Goal: Task Accomplishment & Management: Manage account settings

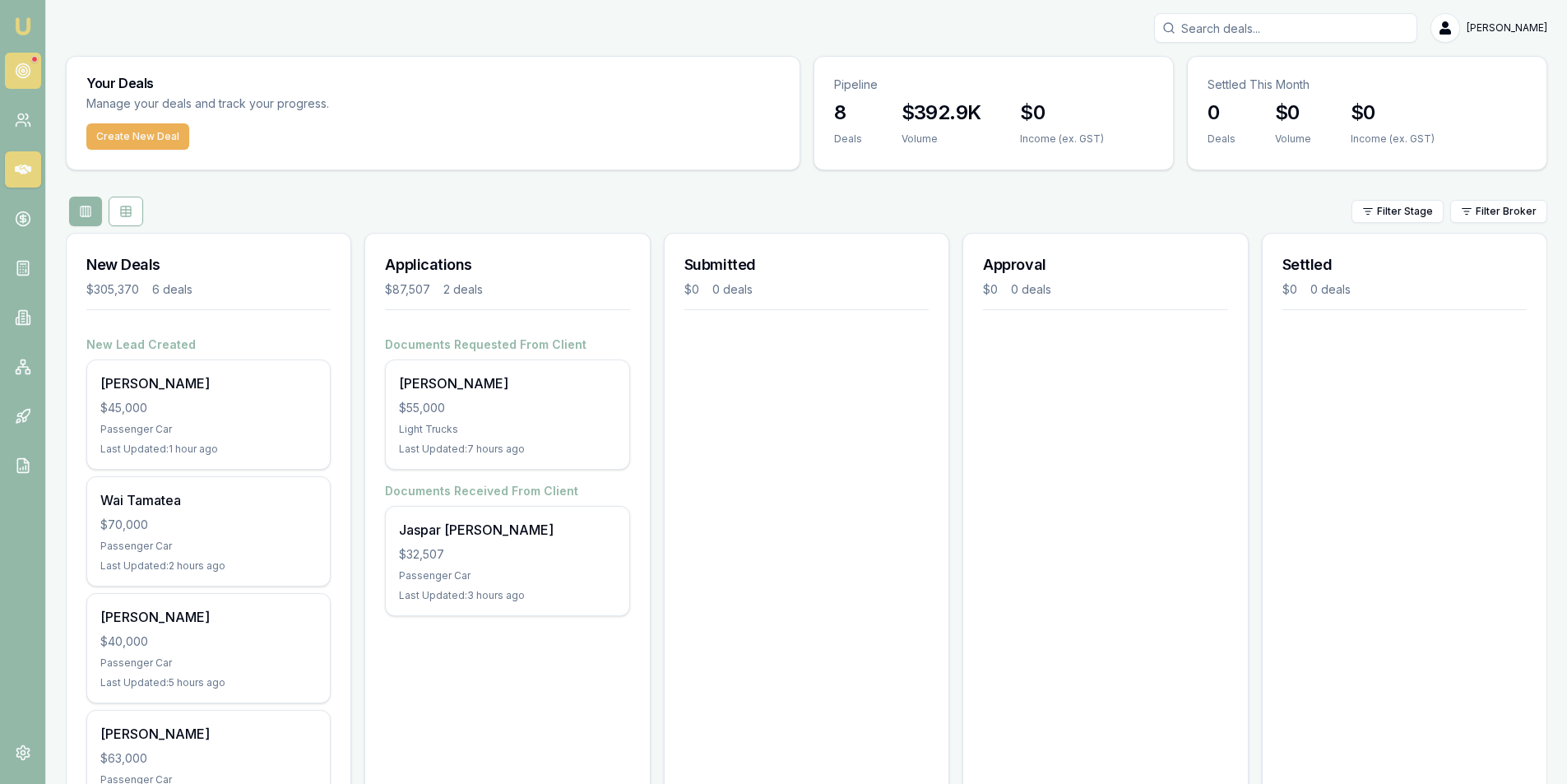
click at [25, 67] on circle at bounding box center [22, 70] width 8 height 8
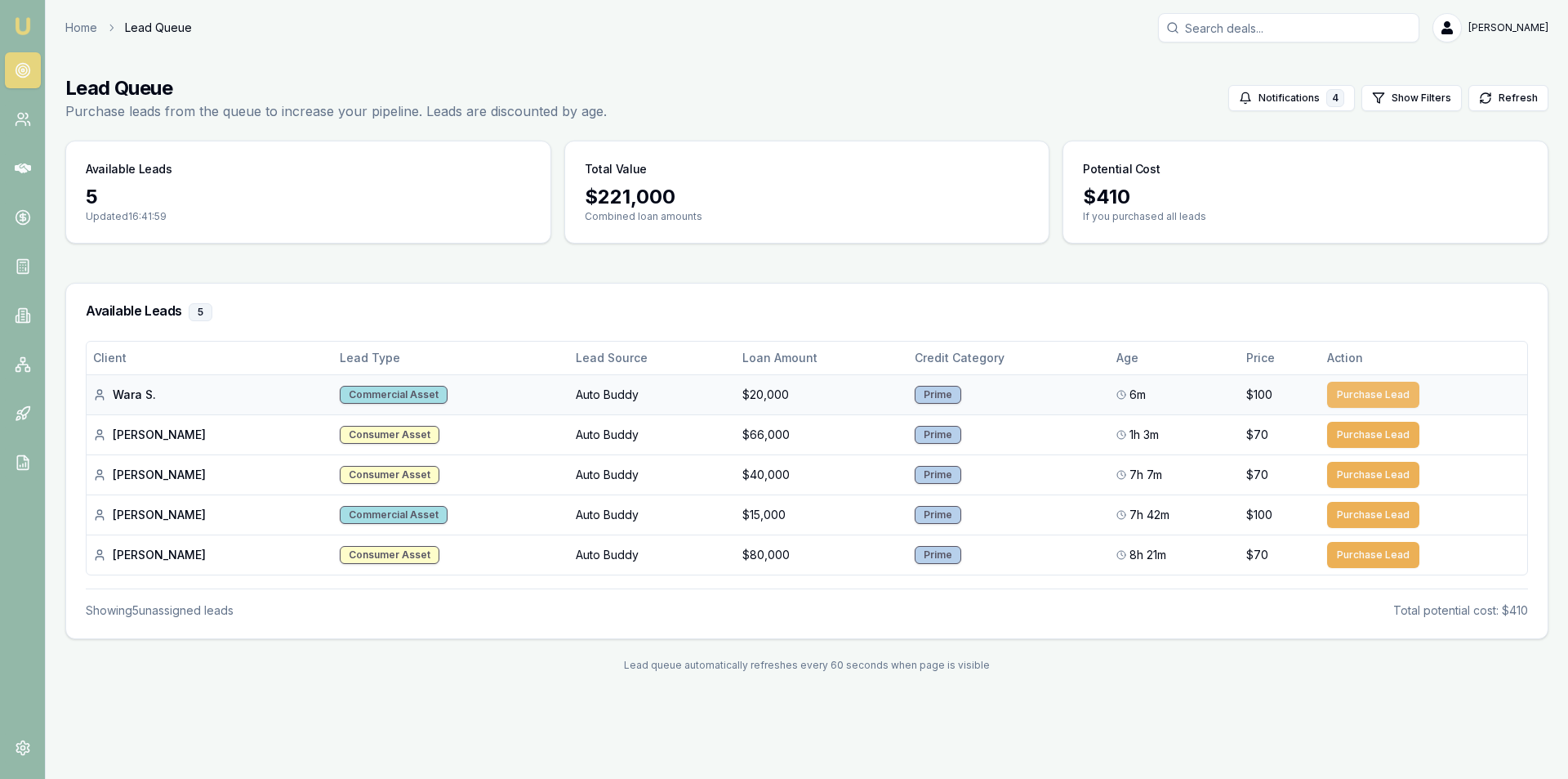
click at [1328, 396] on button "Purchase Lead" at bounding box center [1373, 395] width 92 height 26
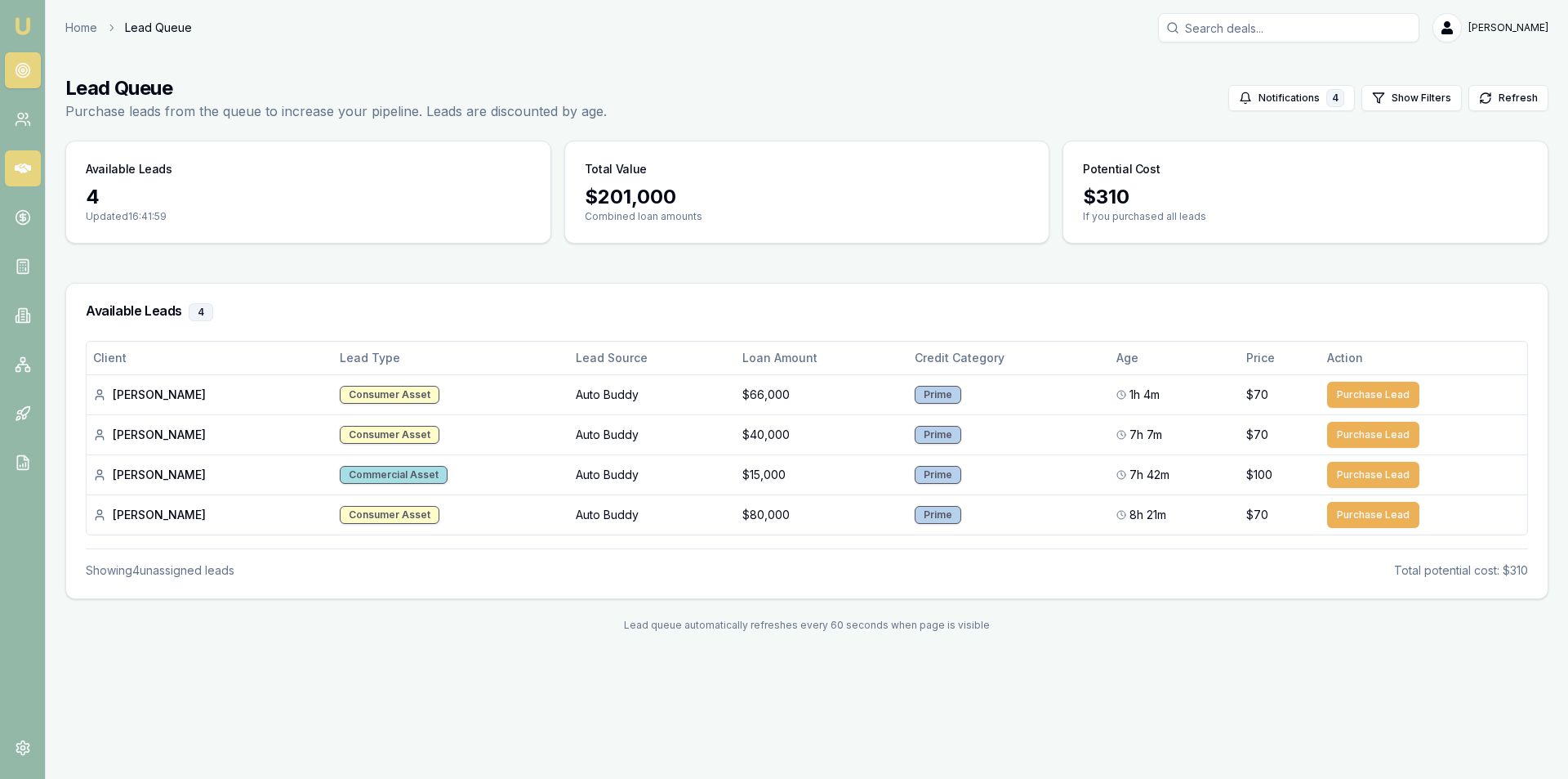
click at [29, 165] on icon at bounding box center [23, 168] width 17 height 10
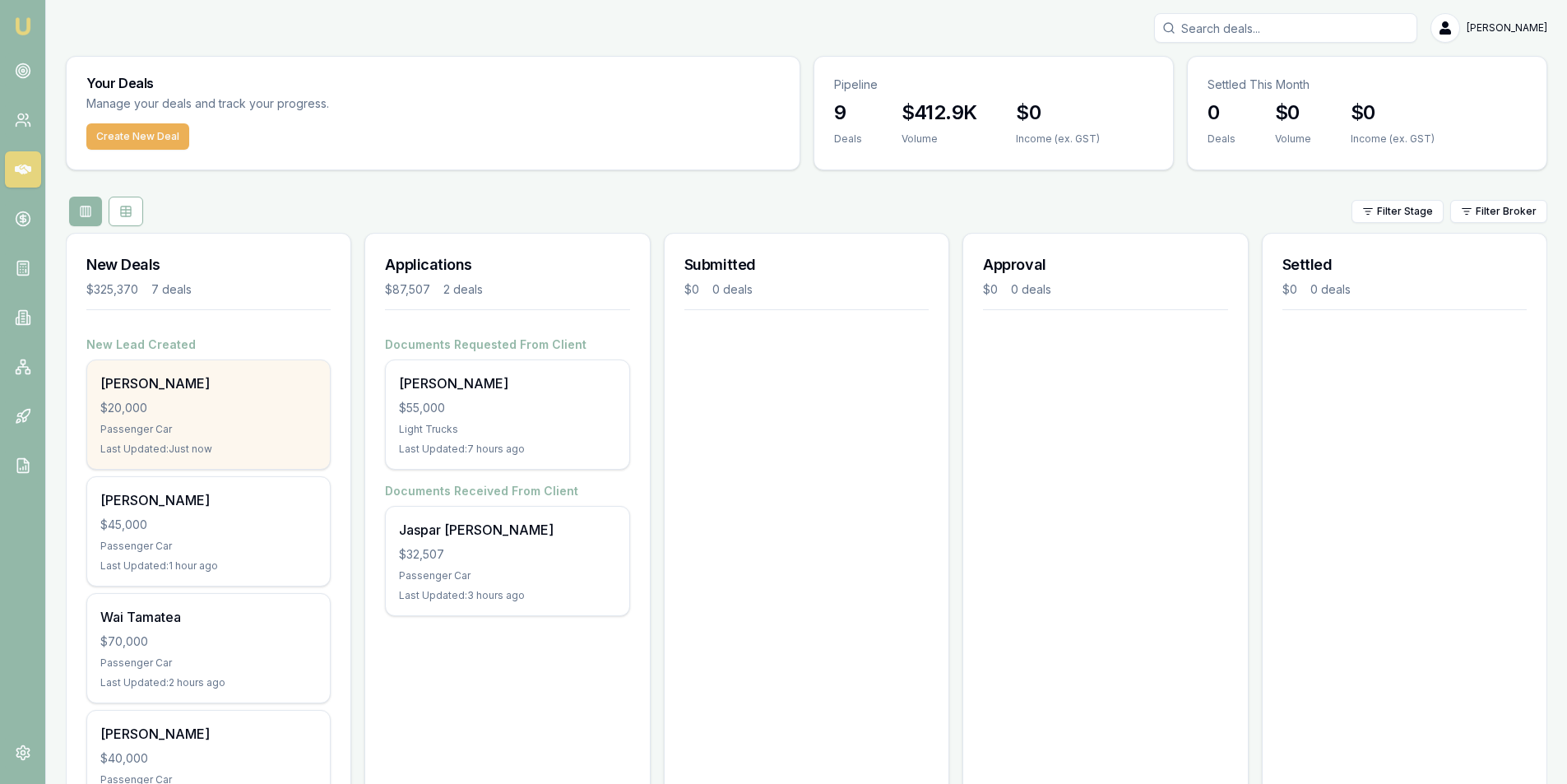
click at [224, 394] on div "Wara Simoes $20,000 Passenger Car Last Updated: Just now" at bounding box center [208, 414] width 243 height 108
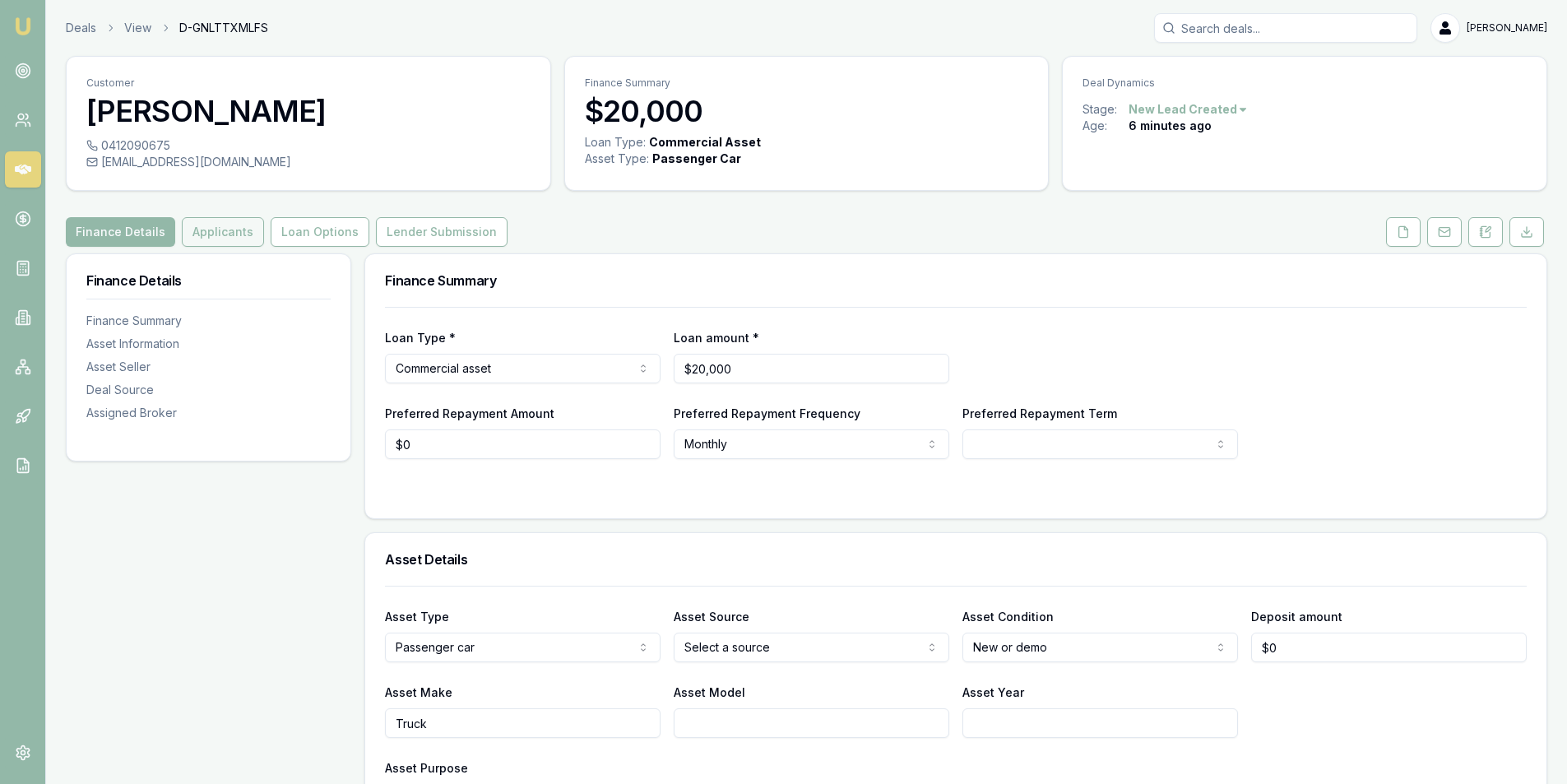
click at [199, 228] on button "Applicants" at bounding box center [223, 232] width 82 height 30
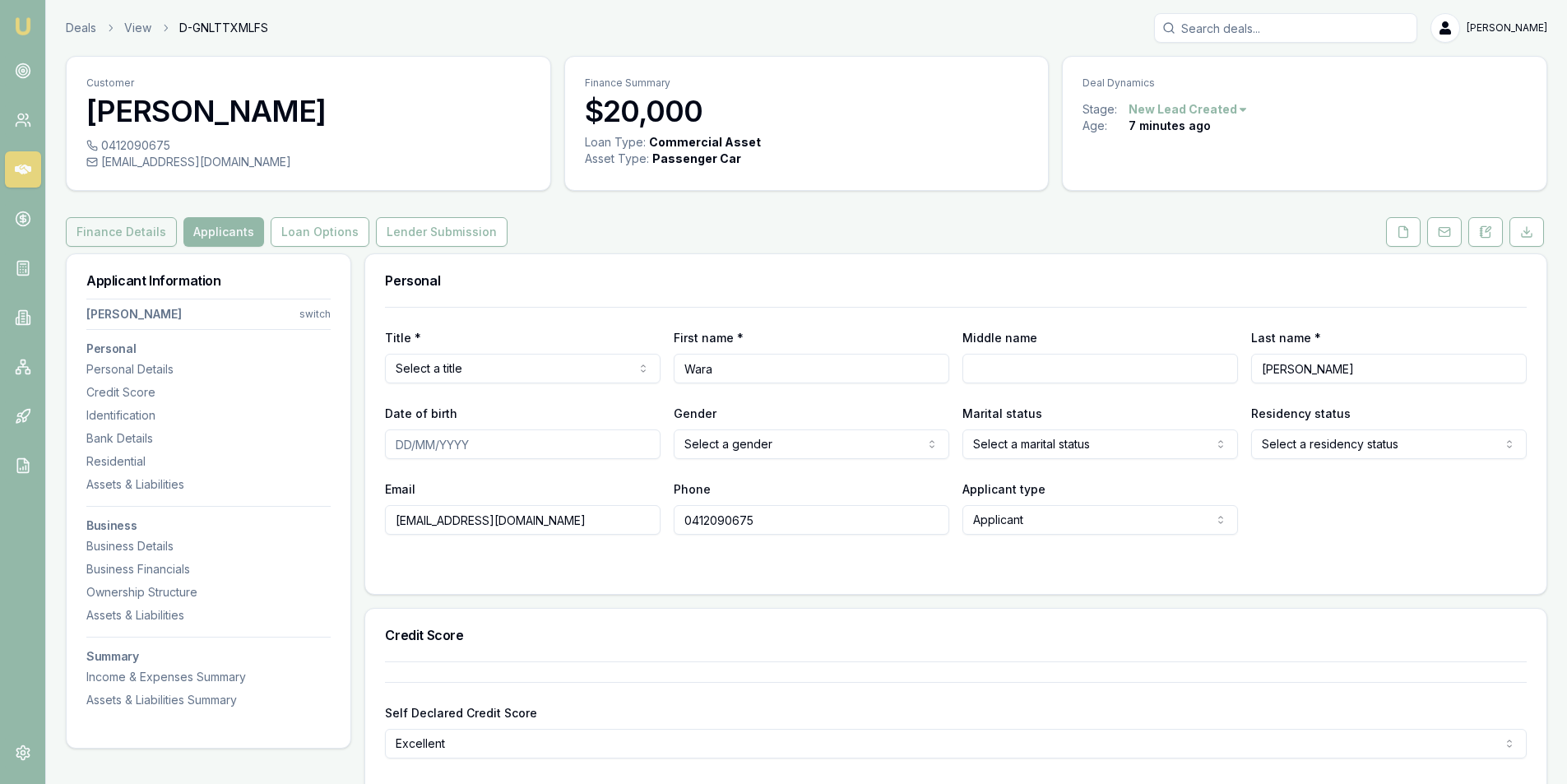
click at [128, 222] on button "Finance Details" at bounding box center [121, 232] width 111 height 30
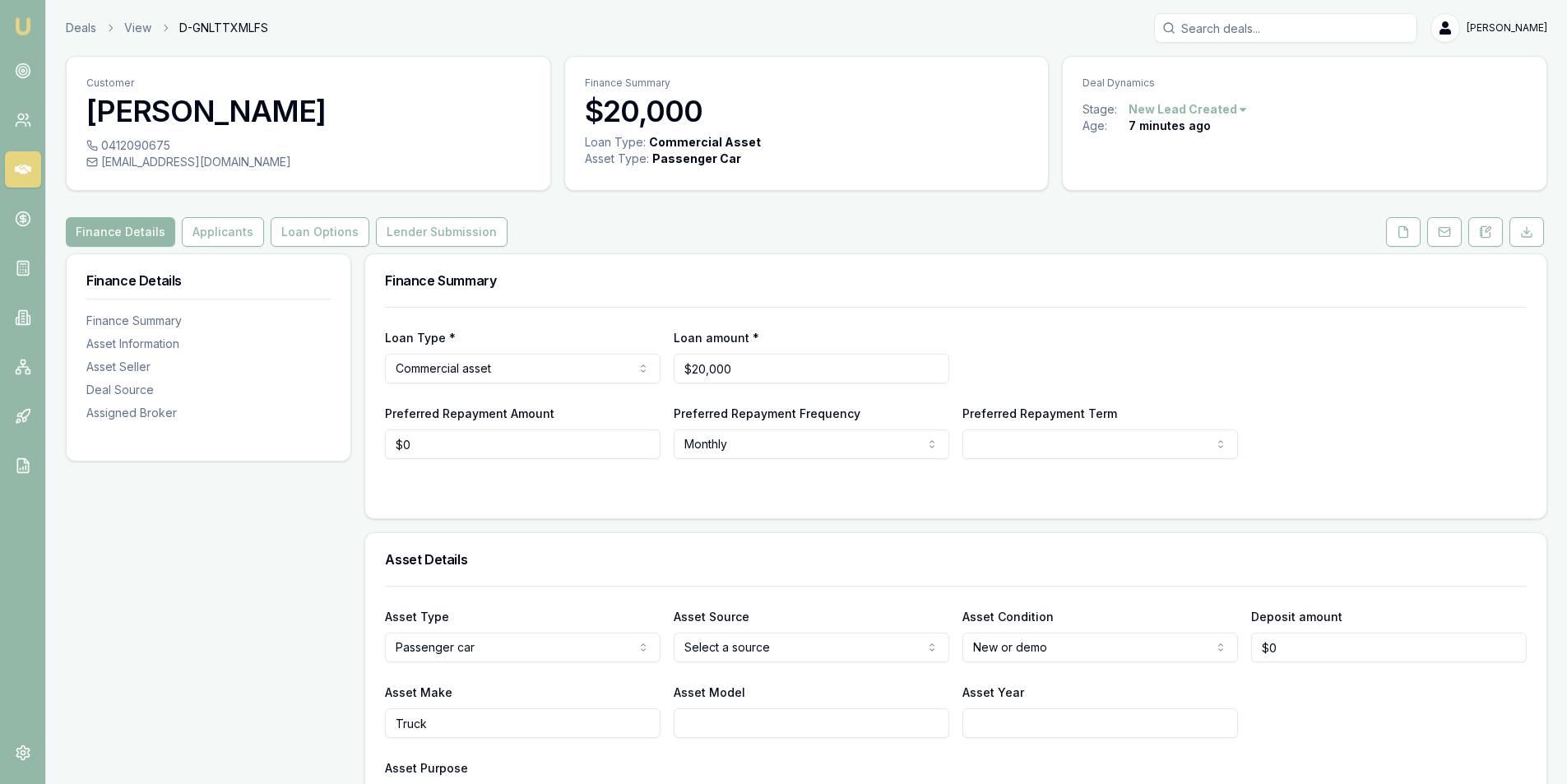
click at [759, 634] on html "Emu Broker Deals View D-GNLTTXMLFS Peter Sarris Toggle Menu Customer Wara Simoe…" at bounding box center [784, 392] width 1567 height 784
click at [1325, 690] on html "Emu Broker Deals View D-GNLTTXMLFS Peter Sarris Toggle Menu Customer Wara Simoe…" at bounding box center [789, 392] width 1579 height 784
click at [1108, 652] on html "Emu Broker Deals View D-GNLTTXMLFS Peter Sarris Toggle Menu Customer Wara Simoe…" at bounding box center [784, 392] width 1567 height 784
select select "USED"
click at [1302, 706] on div "Asset Make Truck Asset Model Asset Year" at bounding box center [956, 709] width 1142 height 56
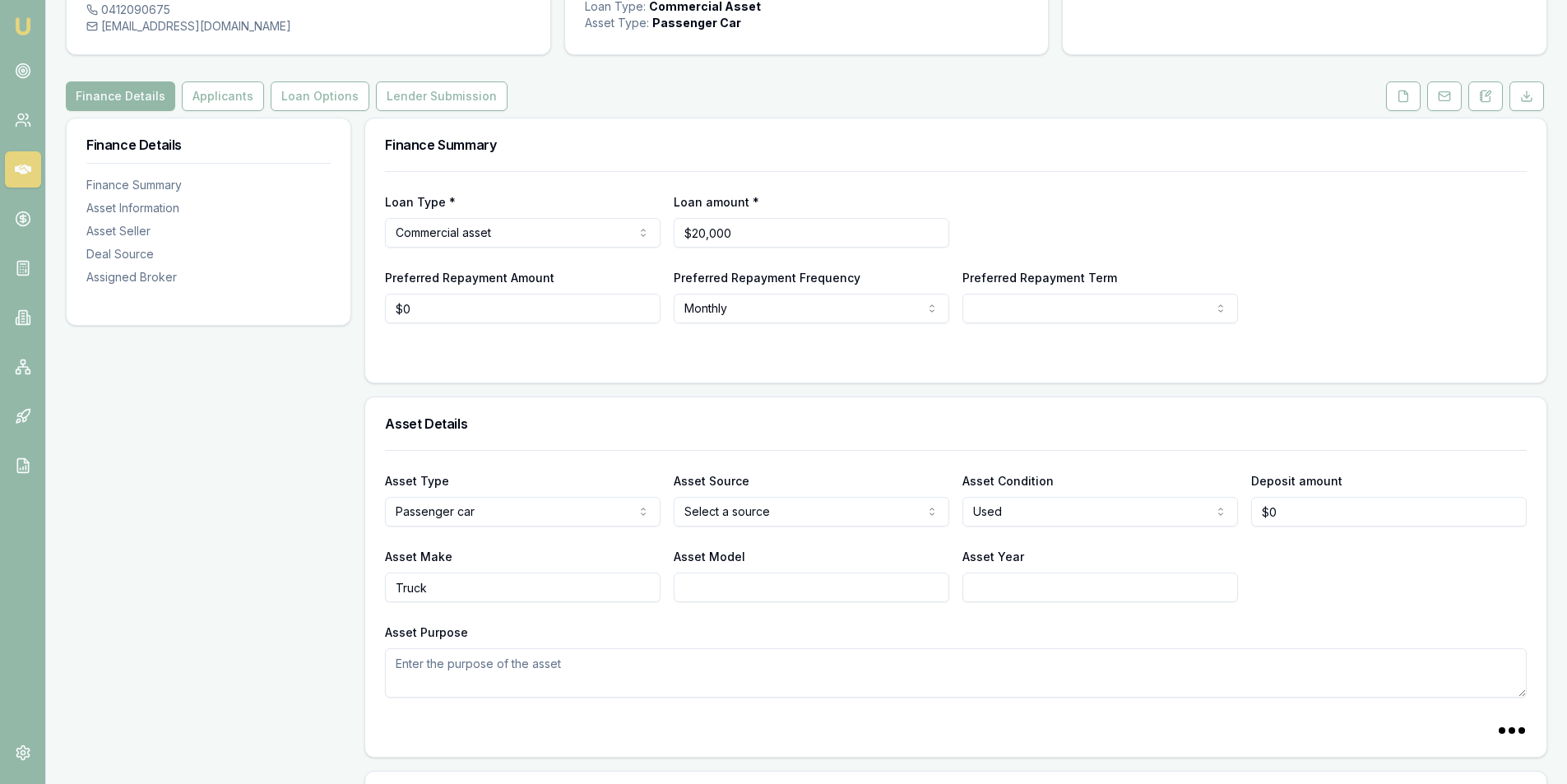
scroll to position [247, 0]
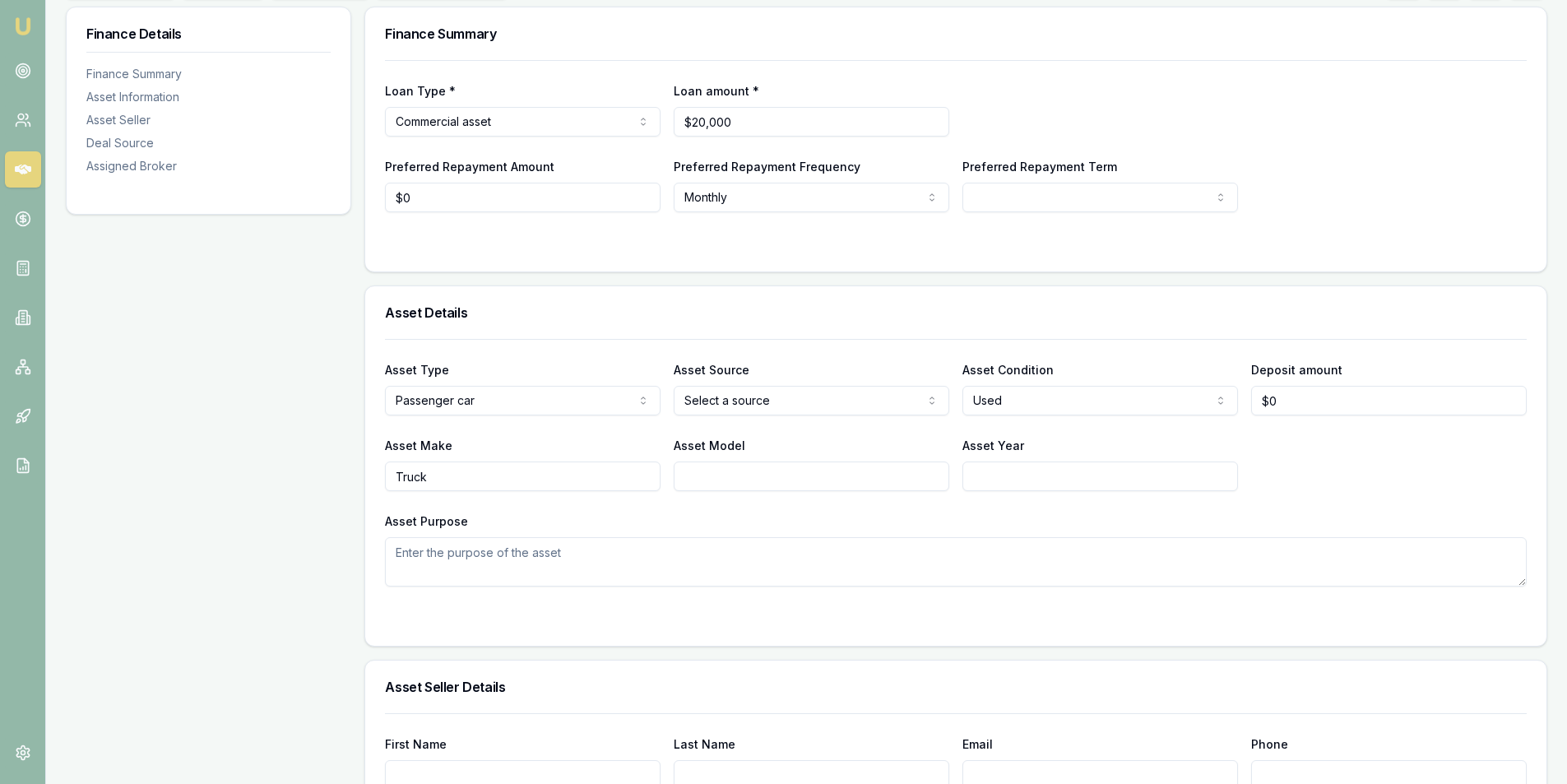
click at [735, 465] on input "Asset Model" at bounding box center [812, 477] width 276 height 30
click at [551, 469] on input "Truck" at bounding box center [523, 477] width 276 height 30
type input "Toyota"
type input "Hilux"
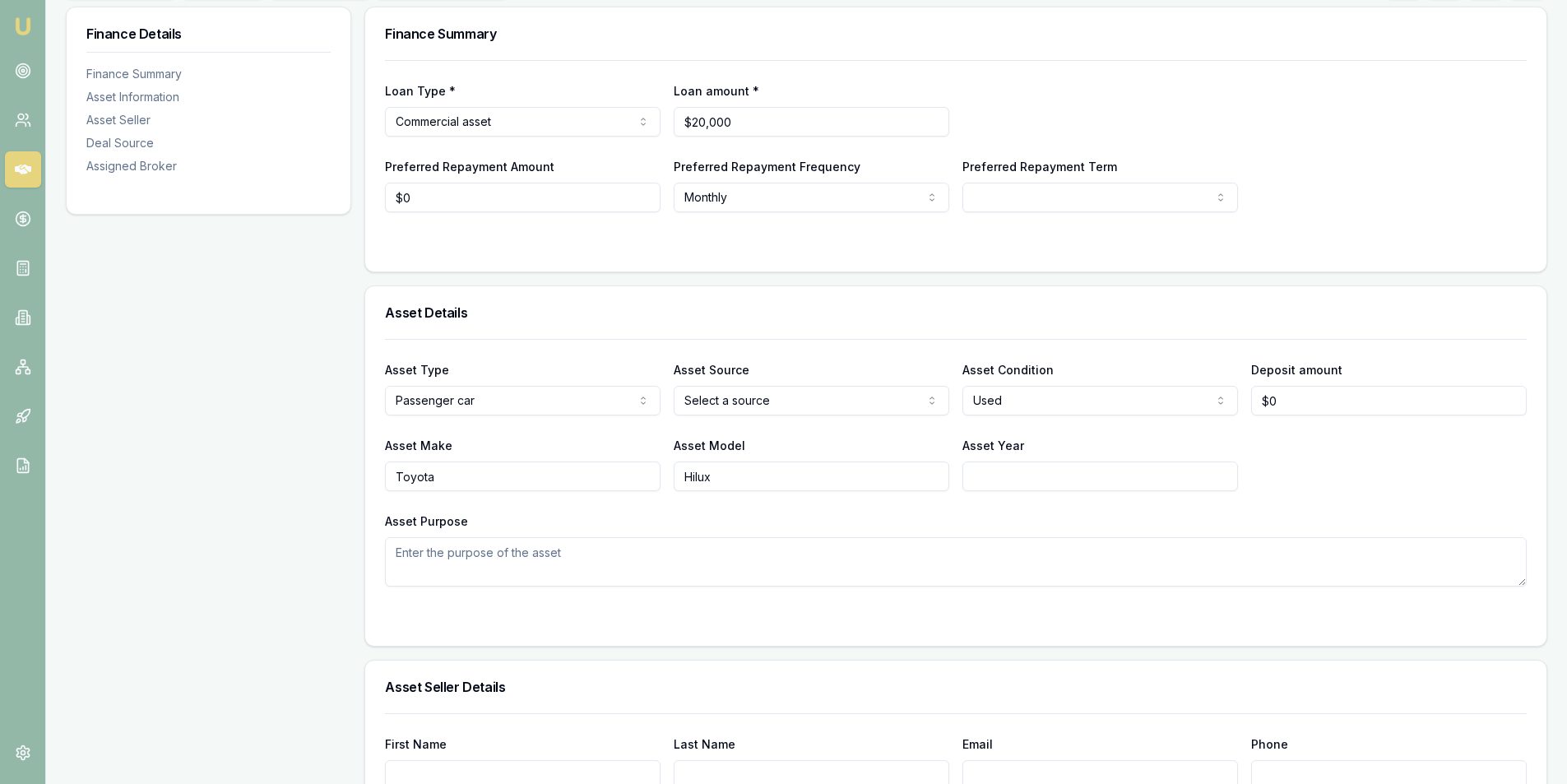
click at [1346, 465] on div "Asset Make Toyota Asset Model Hilux Asset Year" at bounding box center [956, 463] width 1142 height 56
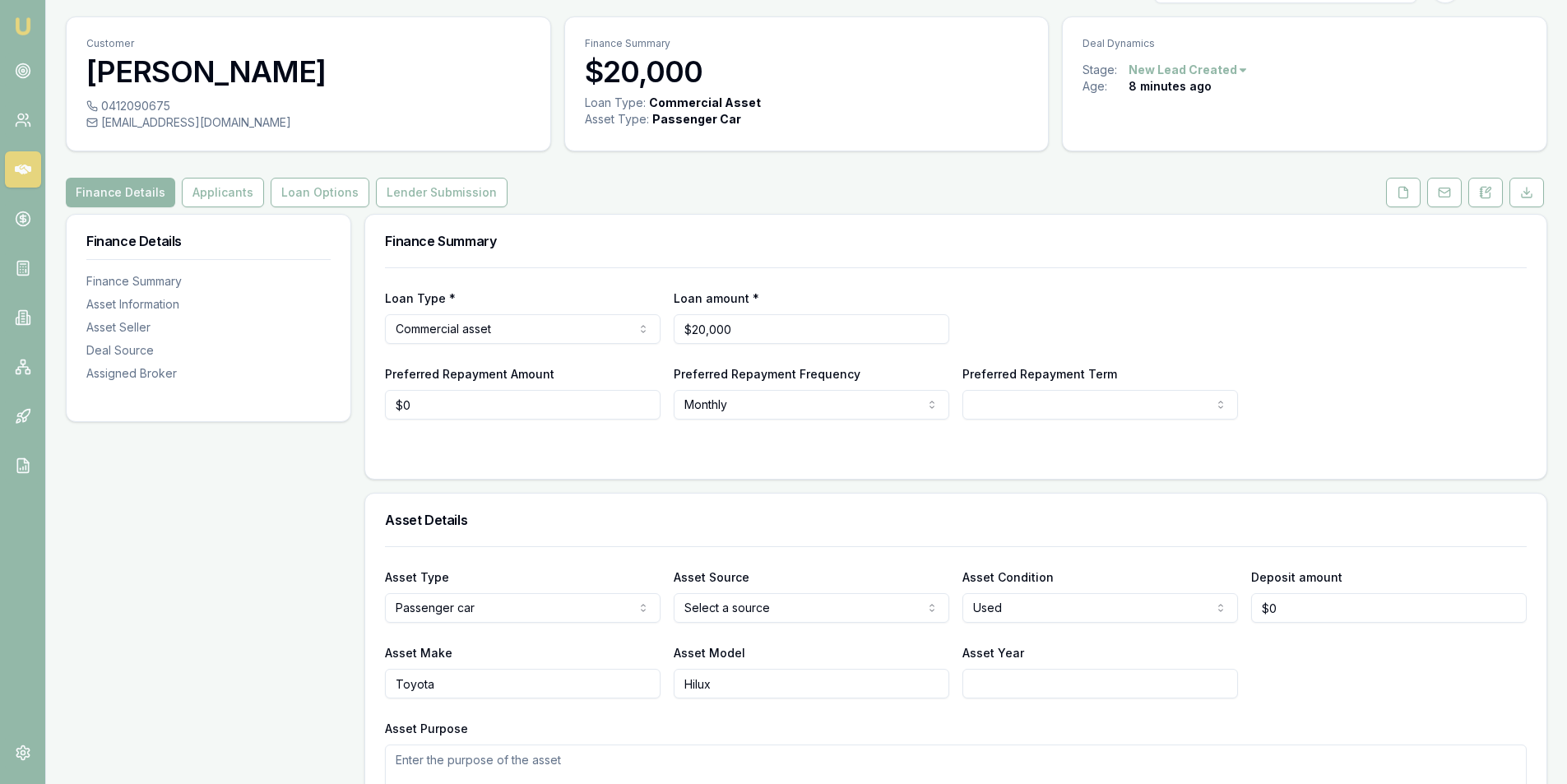
scroll to position [0, 0]
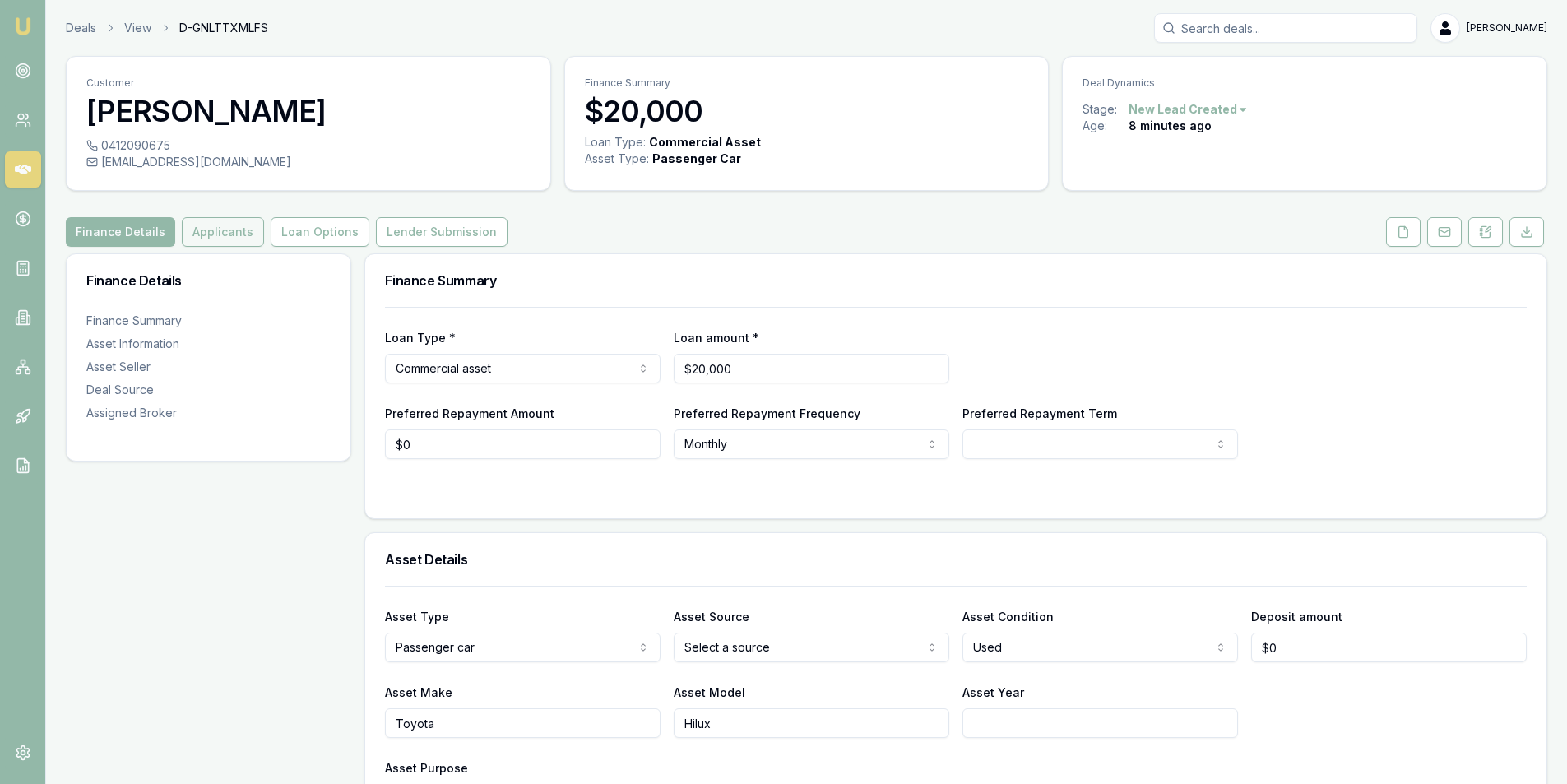
click at [231, 229] on button "Applicants" at bounding box center [223, 232] width 82 height 30
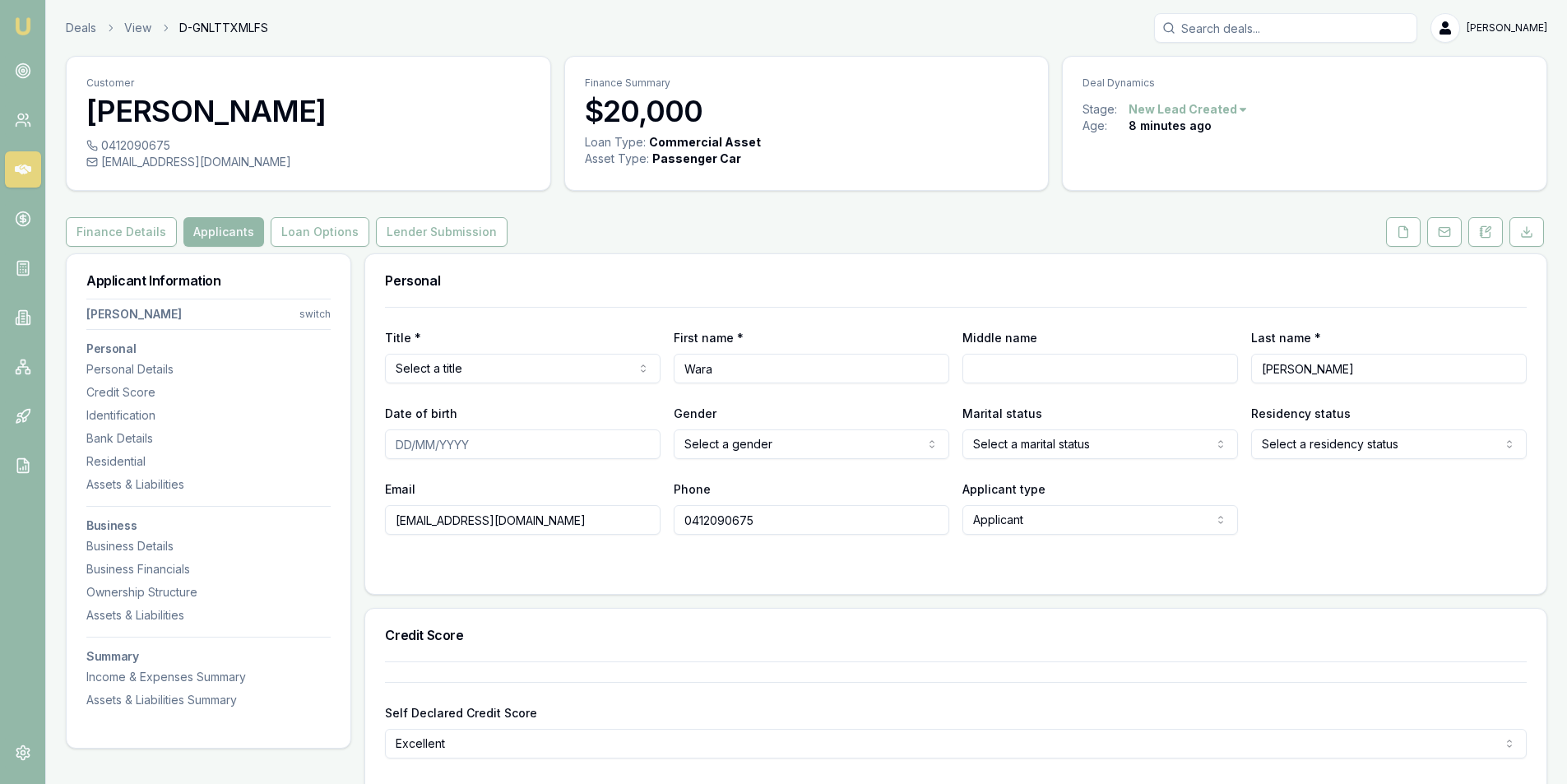
click at [534, 359] on html "Emu Broker Deals View D-GNLTTXMLFS Peter Sarris Toggle Menu Customer Wara Simoe…" at bounding box center [784, 392] width 1567 height 784
click at [1315, 513] on div "Email indrawara@gmail.com Phone 0412090675 Applicant type Applicant Applicant N…" at bounding box center [956, 506] width 1142 height 56
click at [1364, 526] on div "Email indrawara@gmail.com Phone 0412090675 Applicant type Applicant Applicant N…" at bounding box center [956, 506] width 1142 height 56
click at [810, 436] on html "Emu Broker Deals View D-GNLTTXMLFS Peter Sarris Toggle Menu Customer Wara Simoe…" at bounding box center [784, 392] width 1567 height 784
click at [1262, 507] on div "Email indrawara@gmail.com Phone 0412090675 Applicant type Applicant Applicant N…" at bounding box center [956, 506] width 1142 height 56
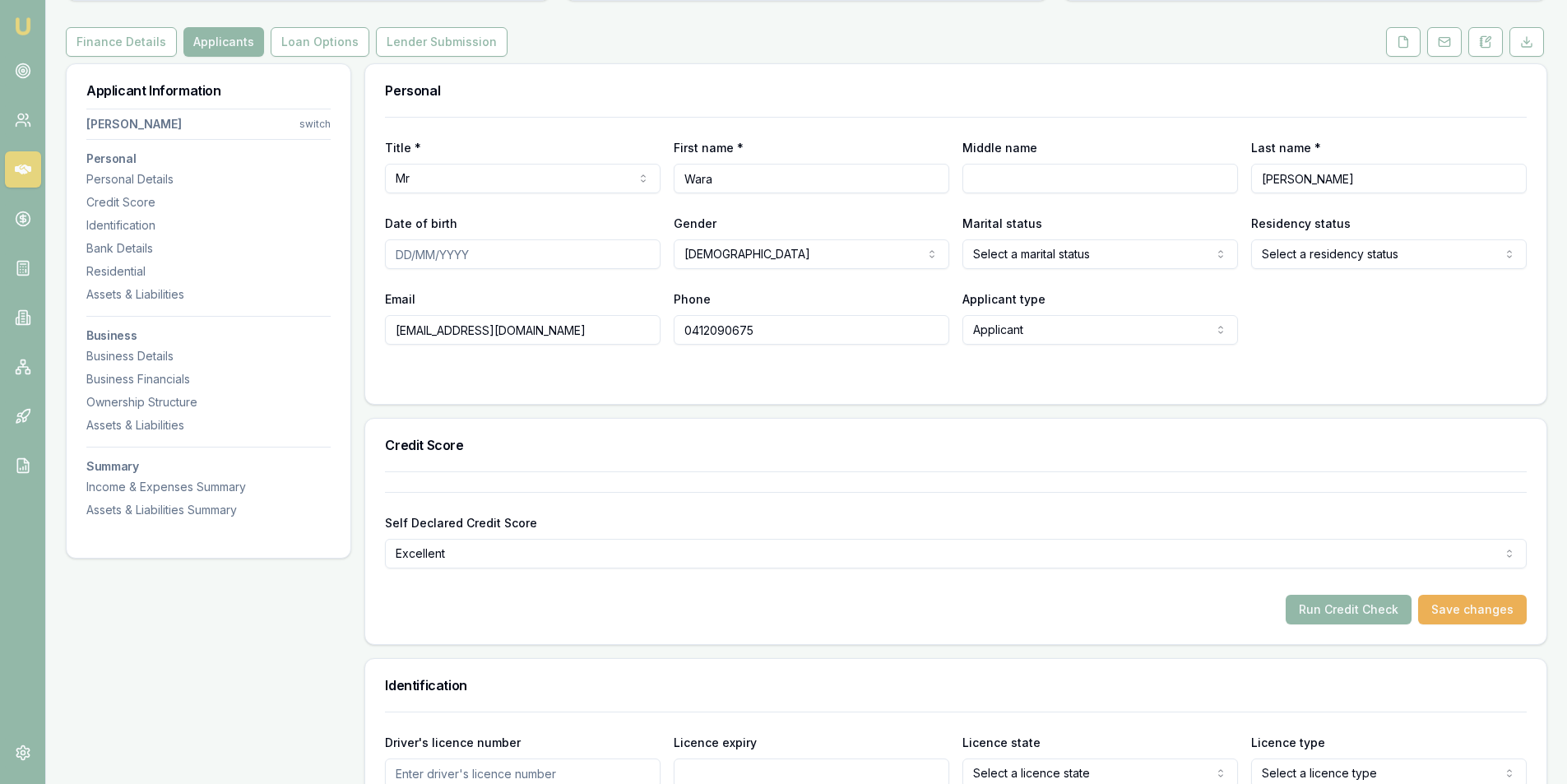
scroll to position [164, 0]
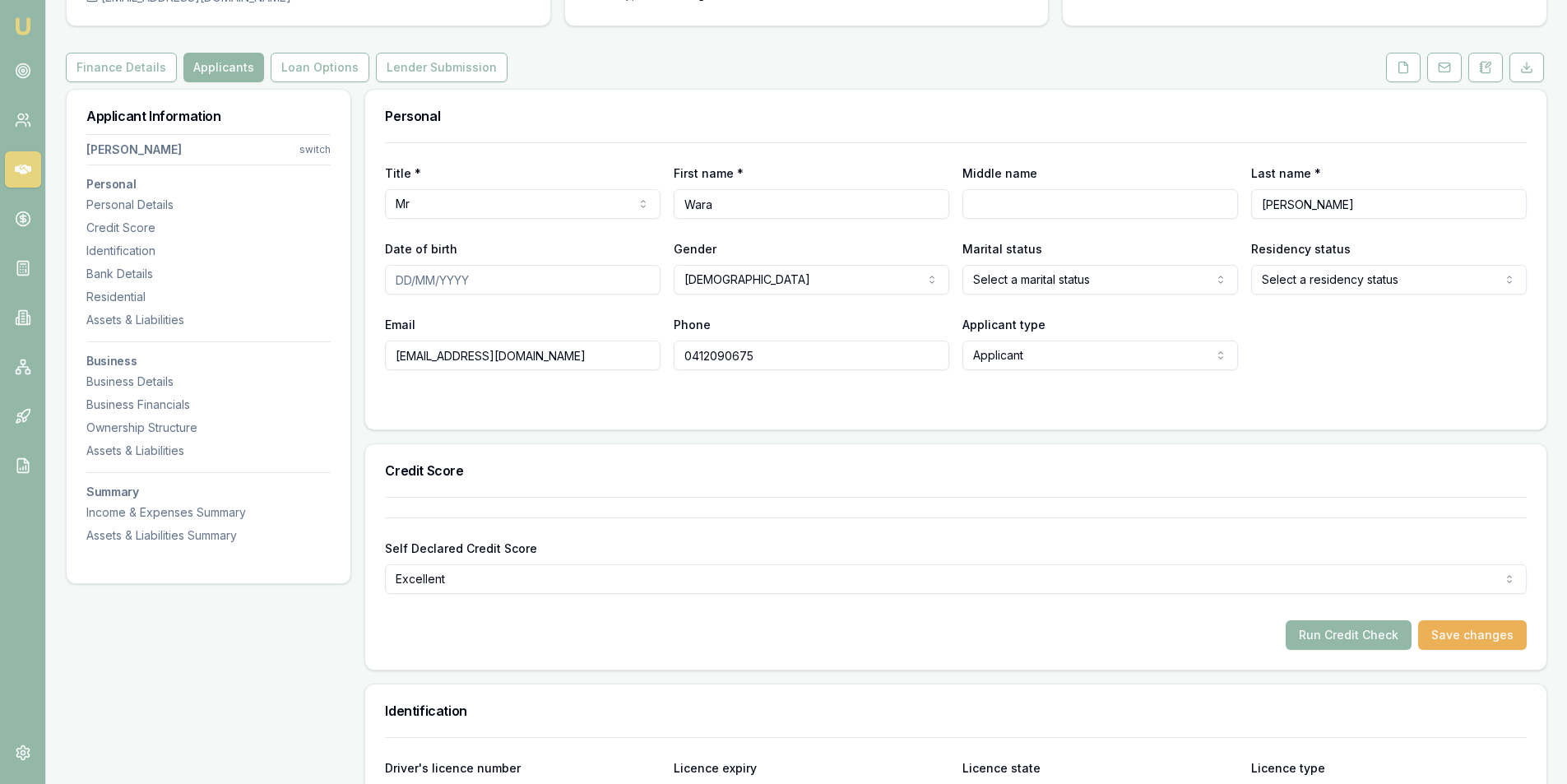
click at [1349, 378] on form "Title * Mr Mr Mrs Miss Ms Dr Prof First name * Wara Middle name Last name * Sim…" at bounding box center [956, 276] width 1142 height 267
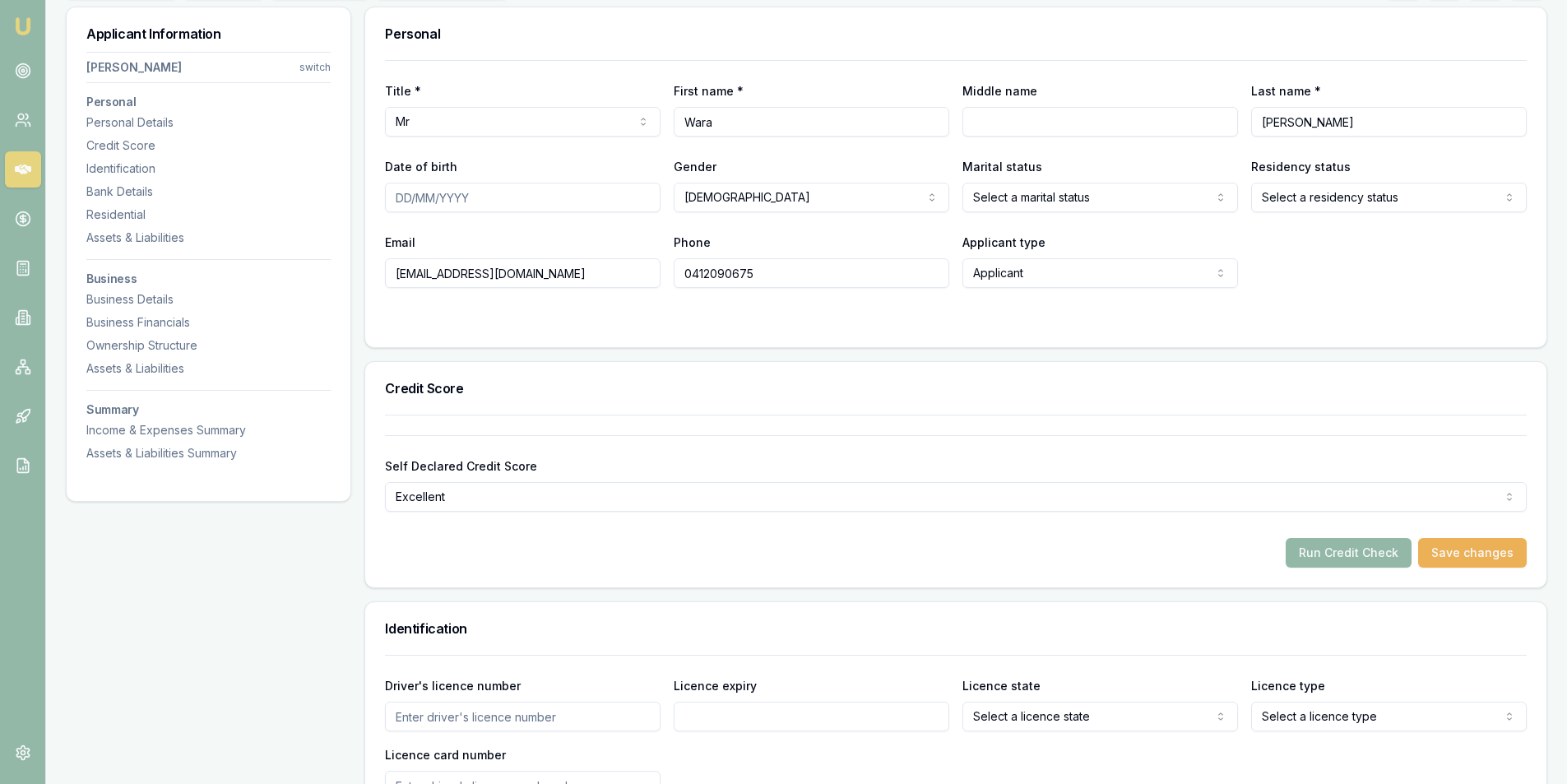
scroll to position [82, 0]
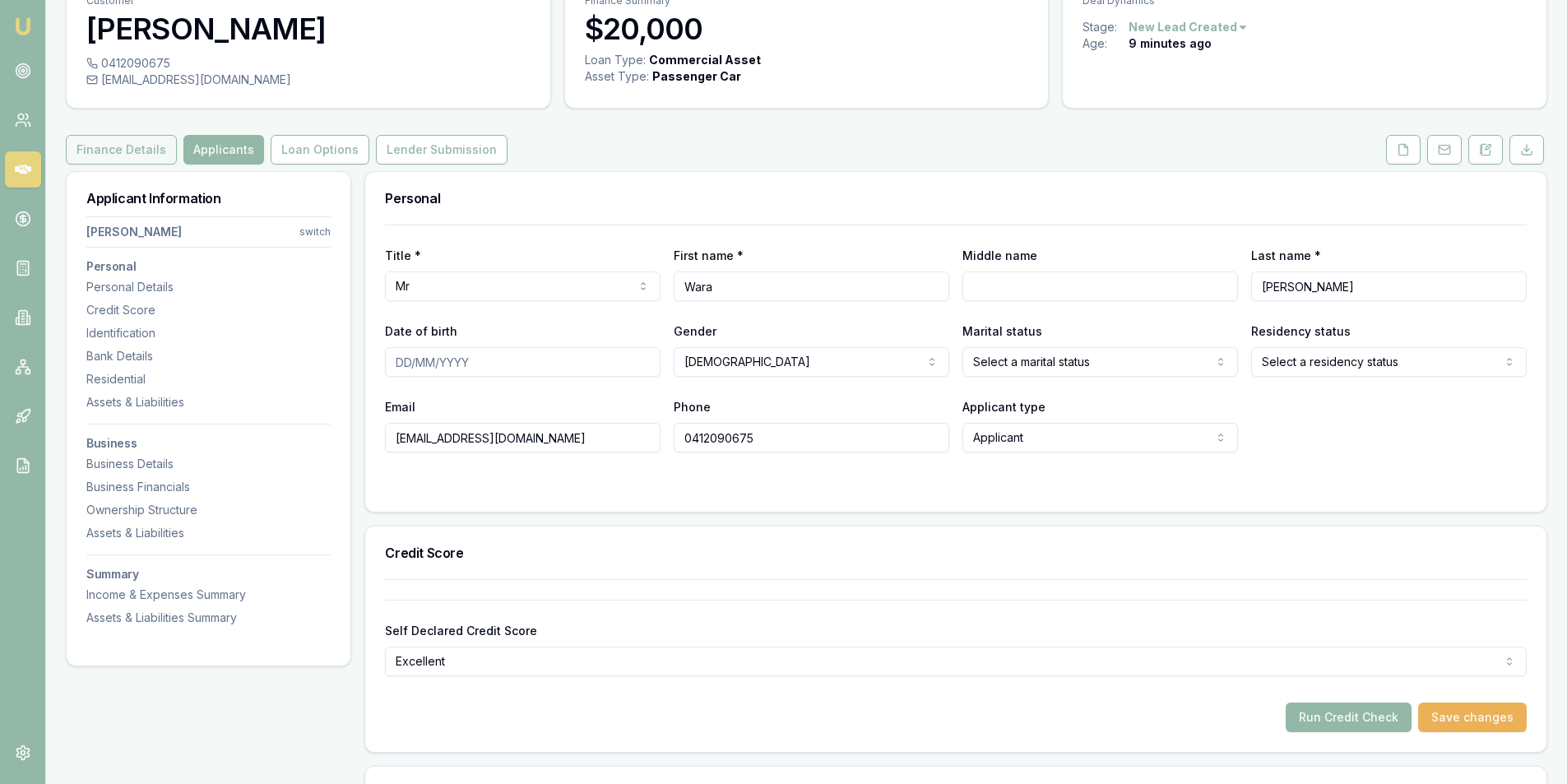
click at [122, 151] on button "Finance Details" at bounding box center [121, 150] width 111 height 30
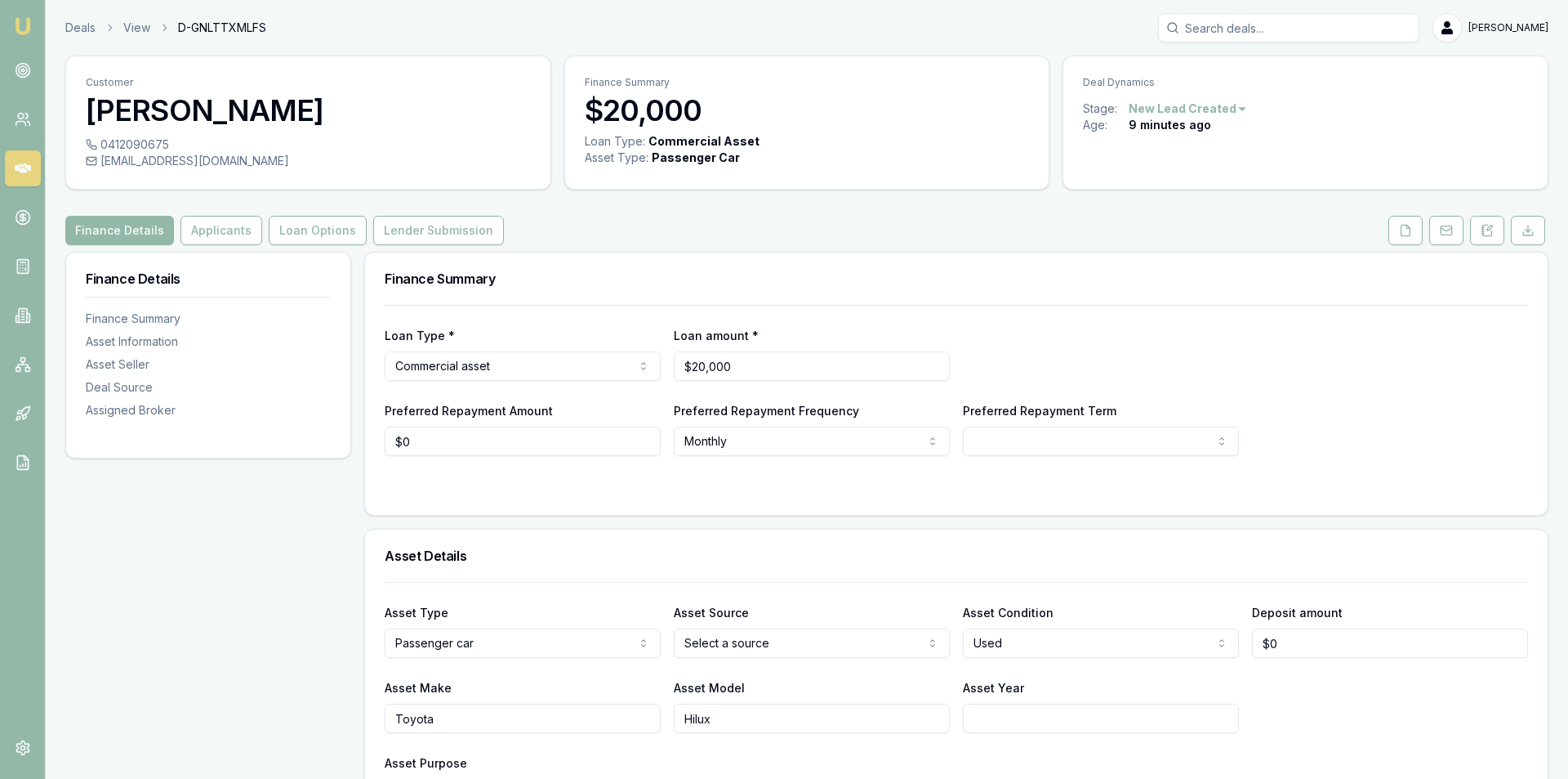
click at [745, 636] on html "Emu Broker Deals View D-GNLTTXMLFS Peter Sarris Toggle Menu Customer Wara Simoe…" at bounding box center [784, 389] width 1568 height 779
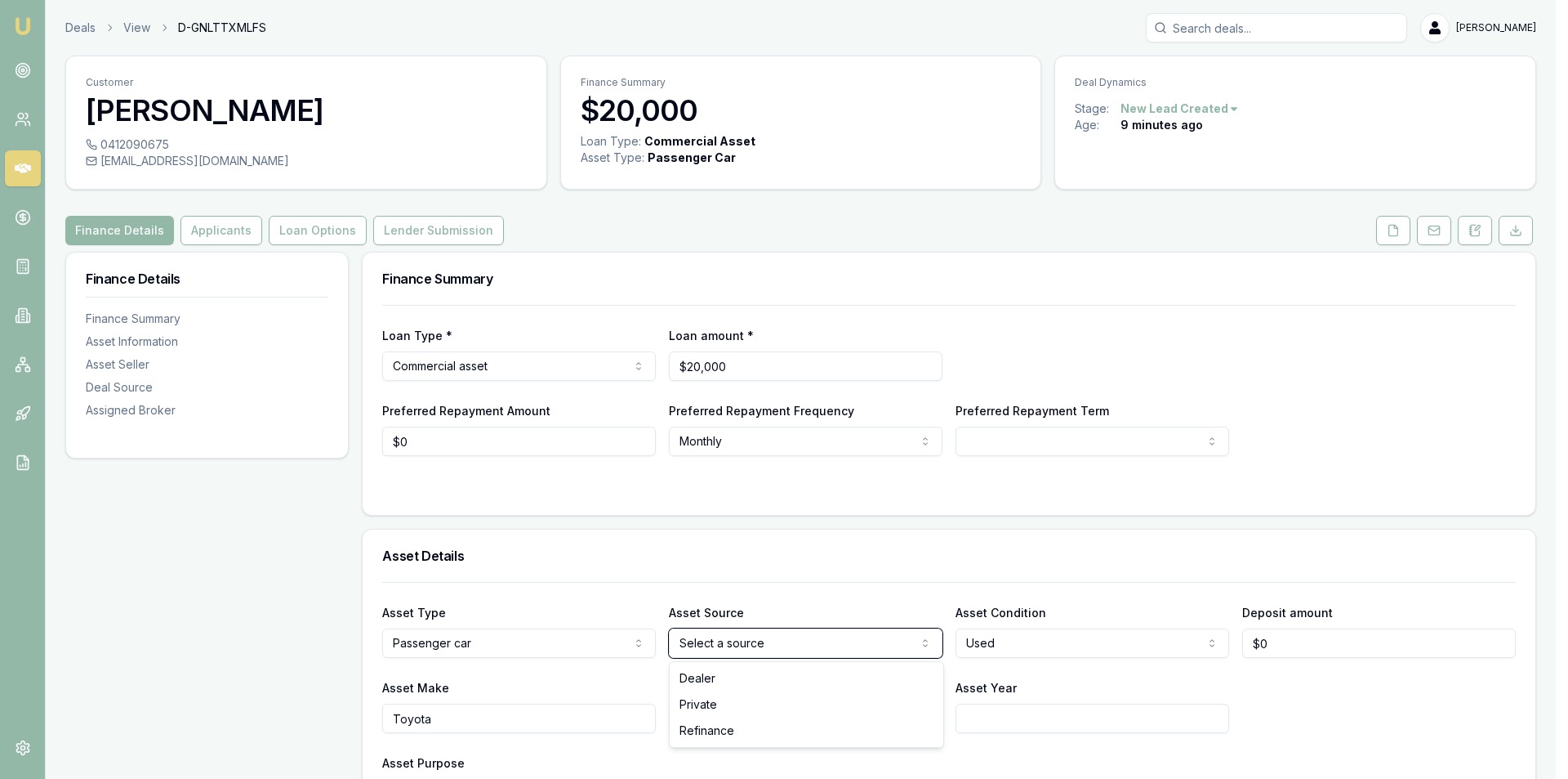
click at [745, 636] on html "Emu Broker Deals View D-GNLTTXMLFS Peter Sarris Toggle Menu Customer Wara Simoe…" at bounding box center [784, 389] width 1568 height 779
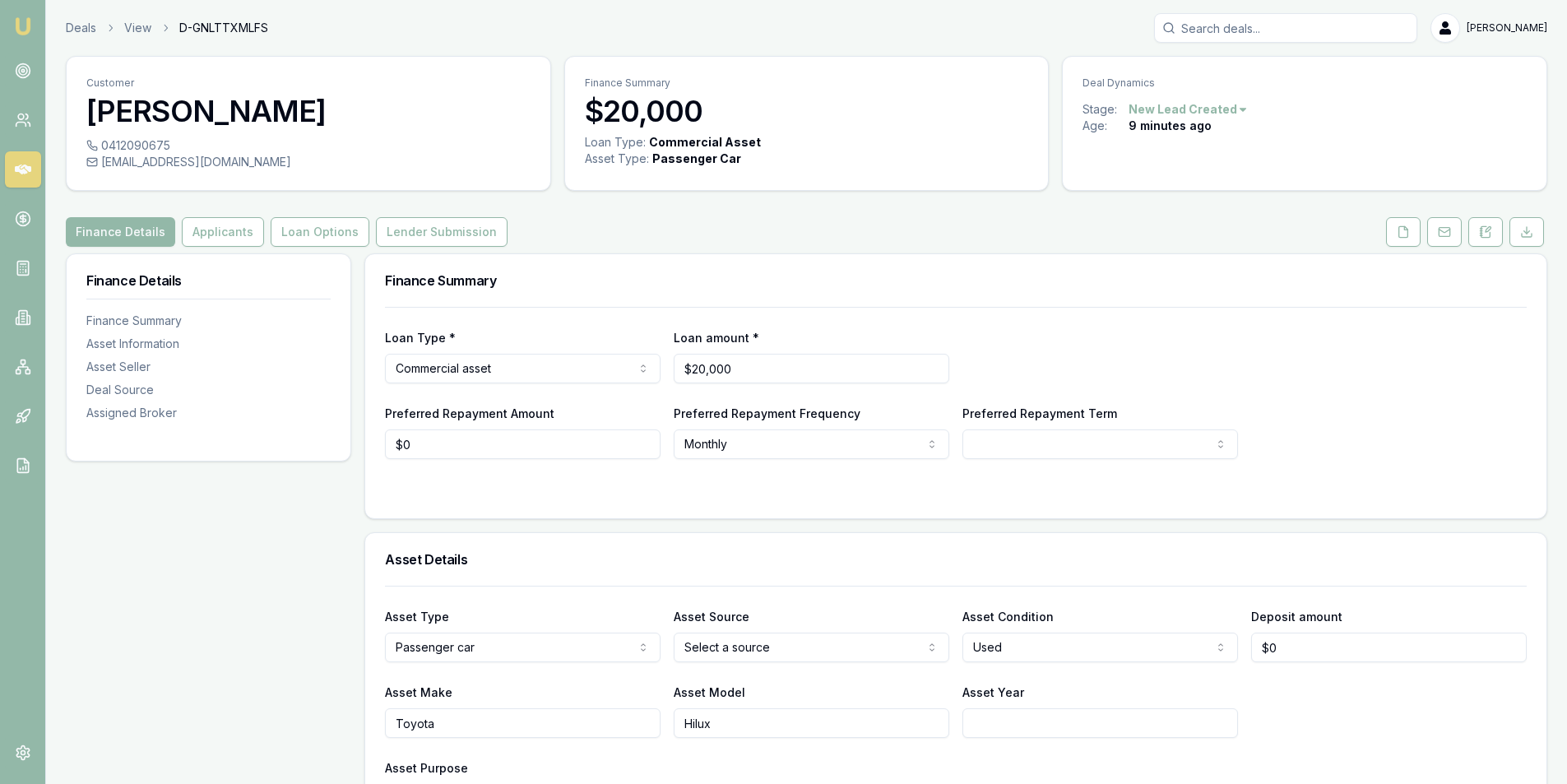
click at [503, 476] on form "Loan Type * Commercial asset Consumer loan Consumer asset Commercial loan Comme…" at bounding box center [956, 402] width 1142 height 192
click at [200, 228] on button "Applicants" at bounding box center [223, 232] width 82 height 30
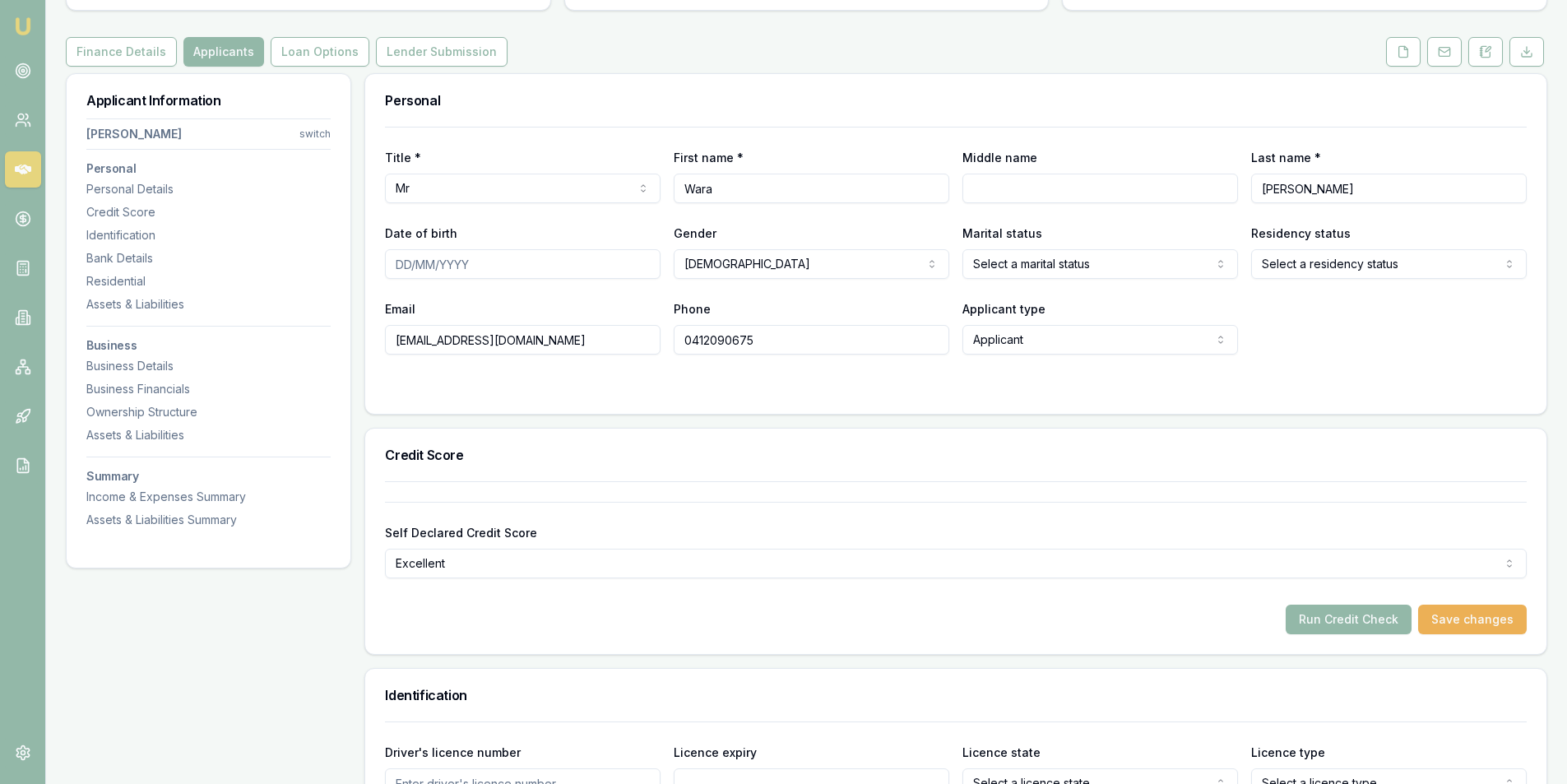
scroll to position [164, 0]
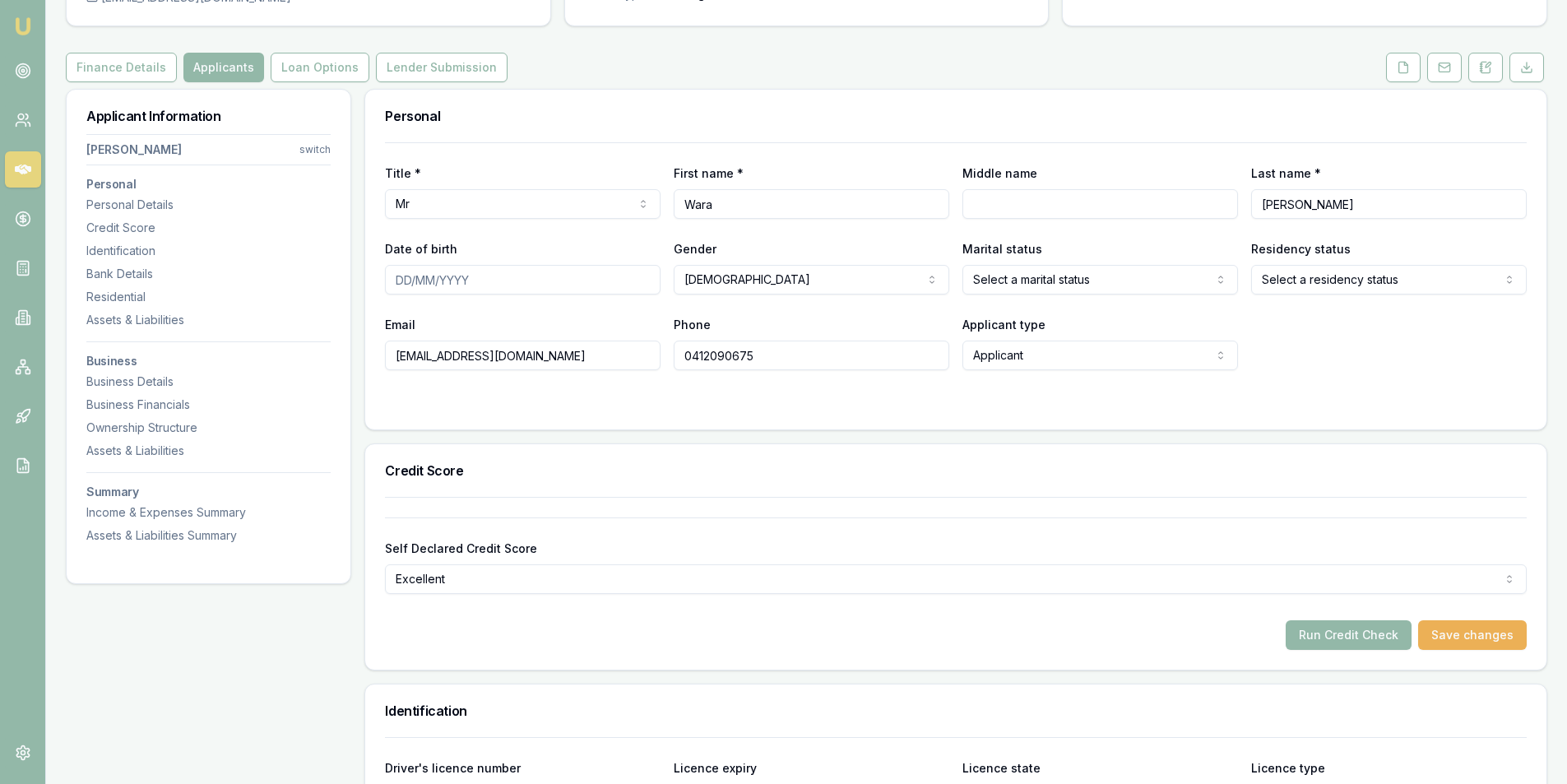
click at [602, 388] on form "Title * Mr Mr Mrs Miss Ms Dr Prof First name * Wara Middle name Last name * Sim…" at bounding box center [956, 276] width 1142 height 267
click at [1343, 360] on div "Email indrawara@gmail.com Phone 0412090675 Applicant type Applicant Applicant N…" at bounding box center [956, 342] width 1142 height 56
click at [1027, 280] on html "Emu Broker Deals View D-GNLTTXMLFS Peter Sarris Toggle Menu Customer Wara Simoe…" at bounding box center [784, 227] width 1567 height 784
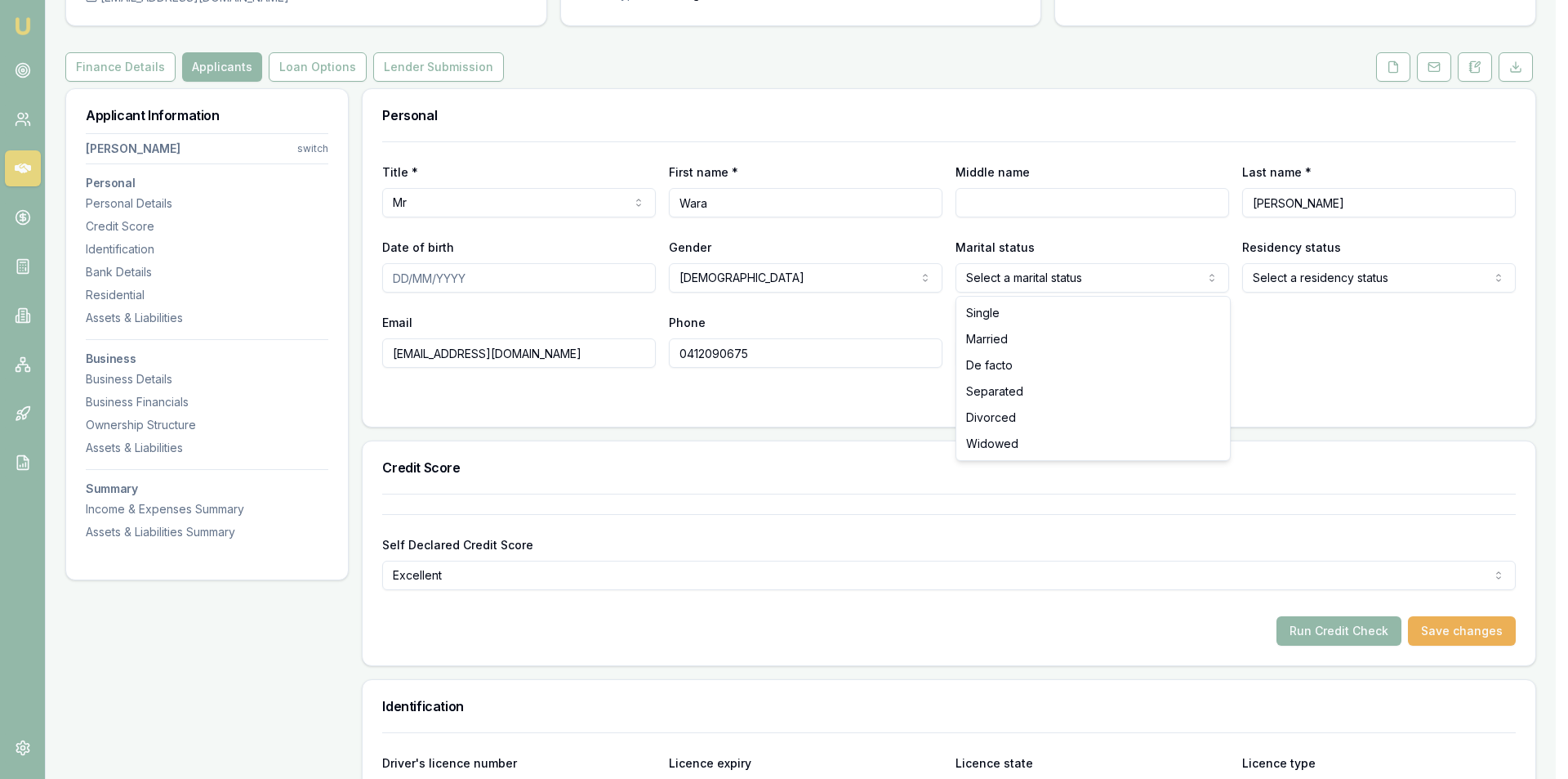
select select "DE_FACTO"
drag, startPoint x: 1037, startPoint y: 364, endPoint x: 1466, endPoint y: 326, distance: 430.7
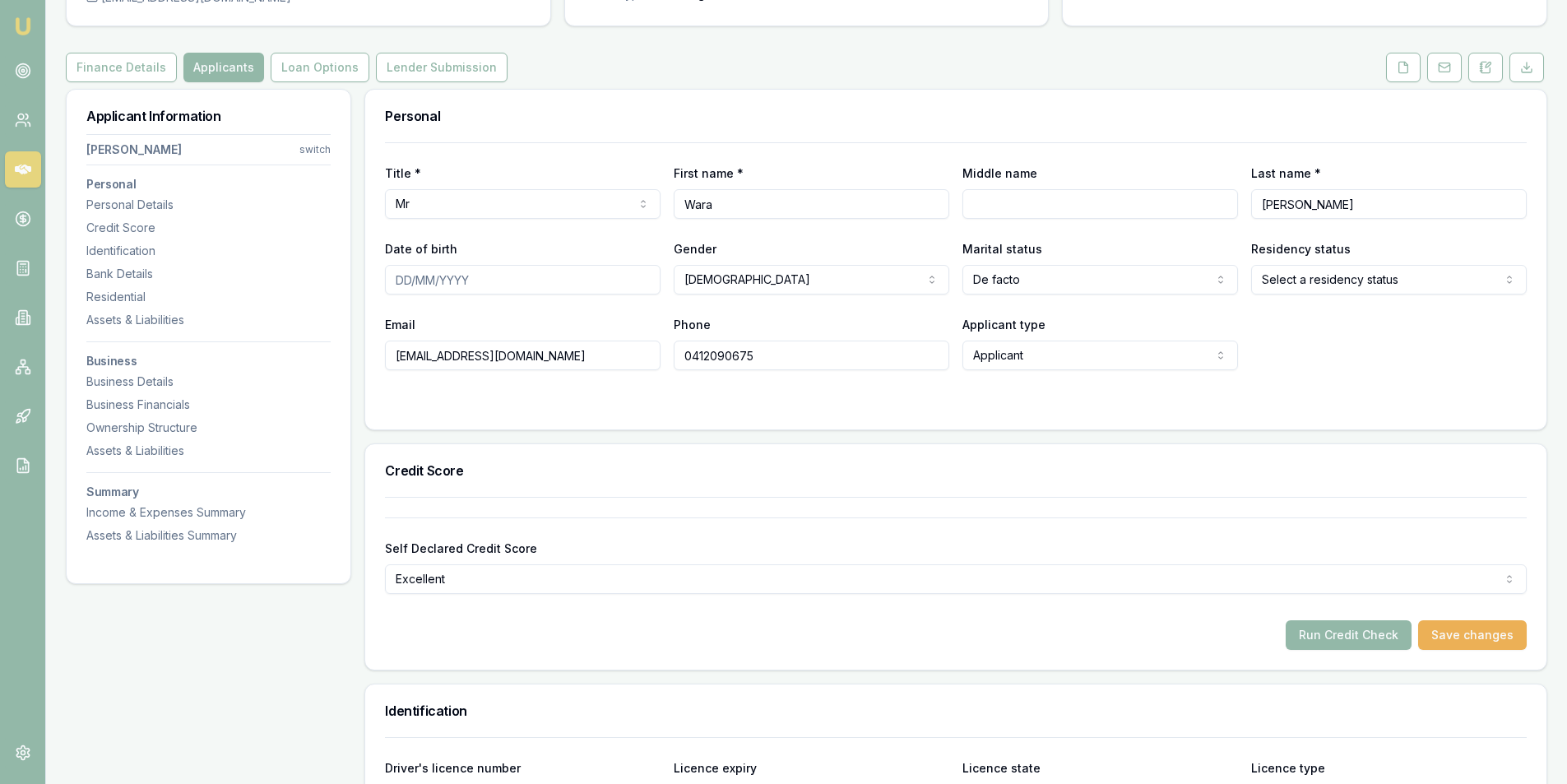
click at [1475, 326] on div "Email indrawara@gmail.com Phone 0412090675 Applicant type Applicant Applicant N…" at bounding box center [956, 342] width 1142 height 56
click at [1349, 284] on html "Emu Broker Deals View D-GNLTTXMLFS Peter Sarris Toggle Menu Customer Wara Simoe…" at bounding box center [784, 227] width 1567 height 784
click at [1177, 378] on form "Title * Mr Mr Mrs Miss Ms Dr Prof First name * Wara Middle name Last name * Sim…" at bounding box center [956, 276] width 1142 height 267
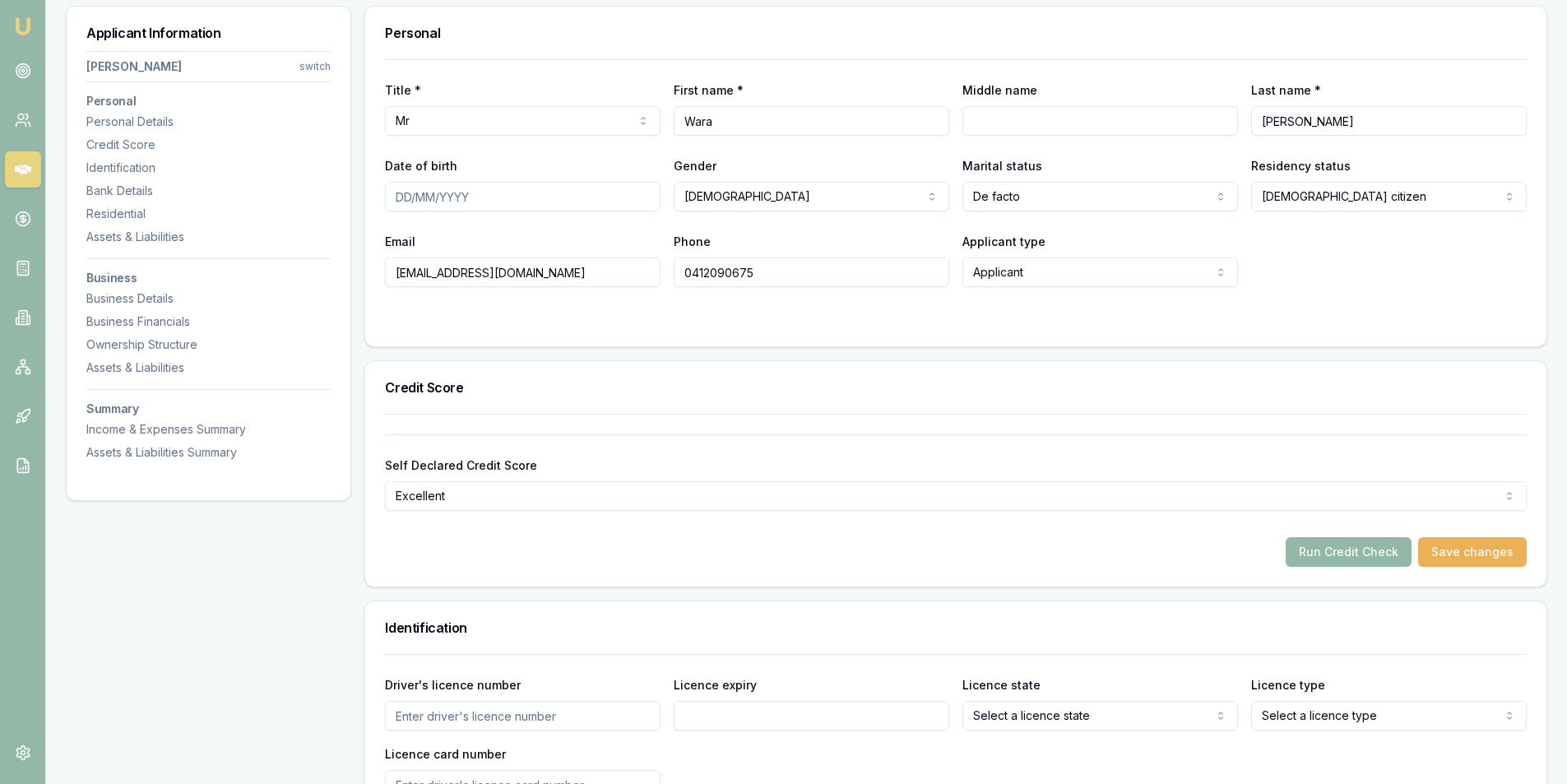
scroll to position [247, 0]
click at [757, 300] on form "Title * Mr Mr Mrs Miss Ms Dr Prof First name * Wara Middle name Last name * Sim…" at bounding box center [956, 193] width 1142 height 267
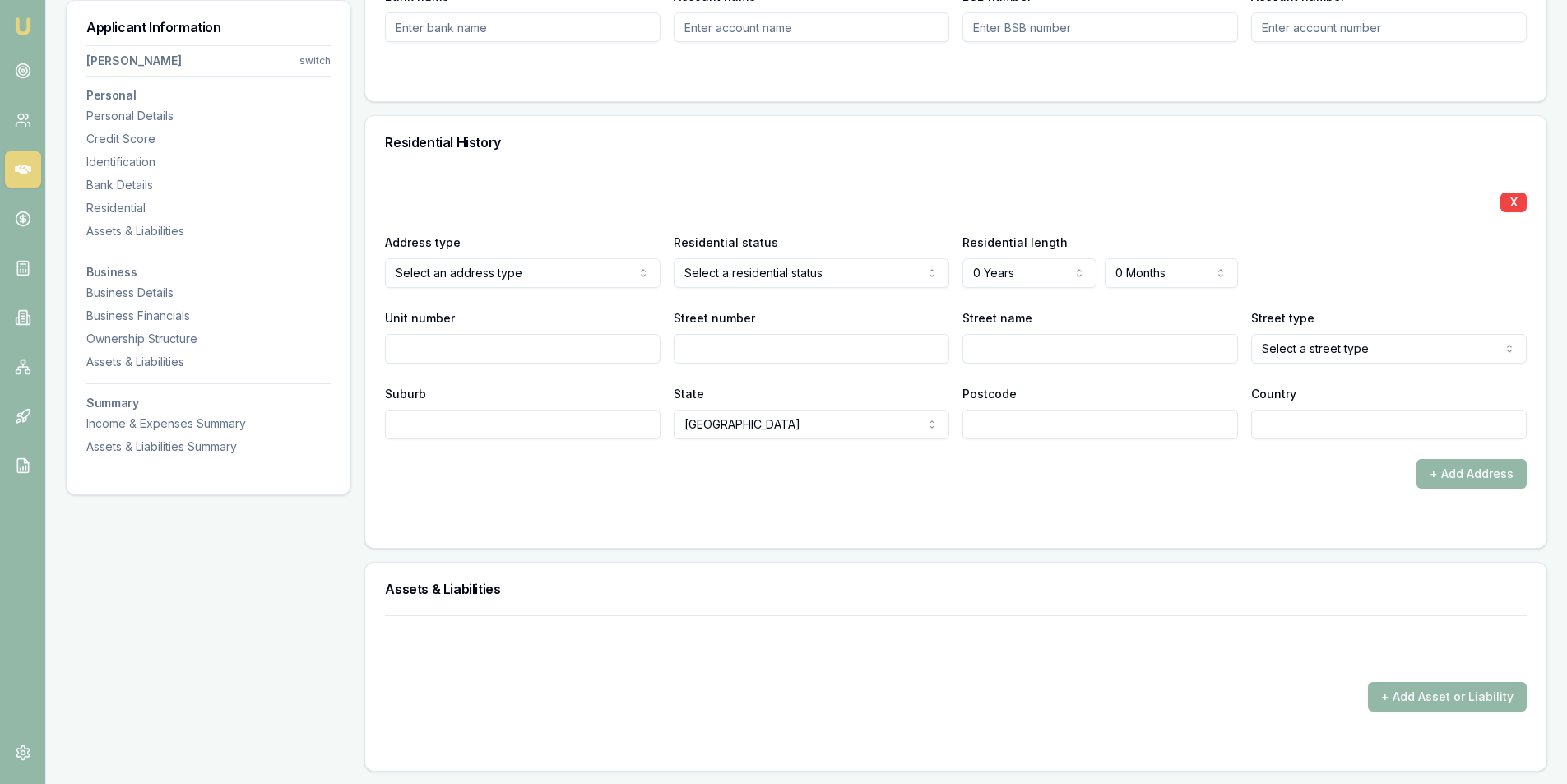
scroll to position [1480, 0]
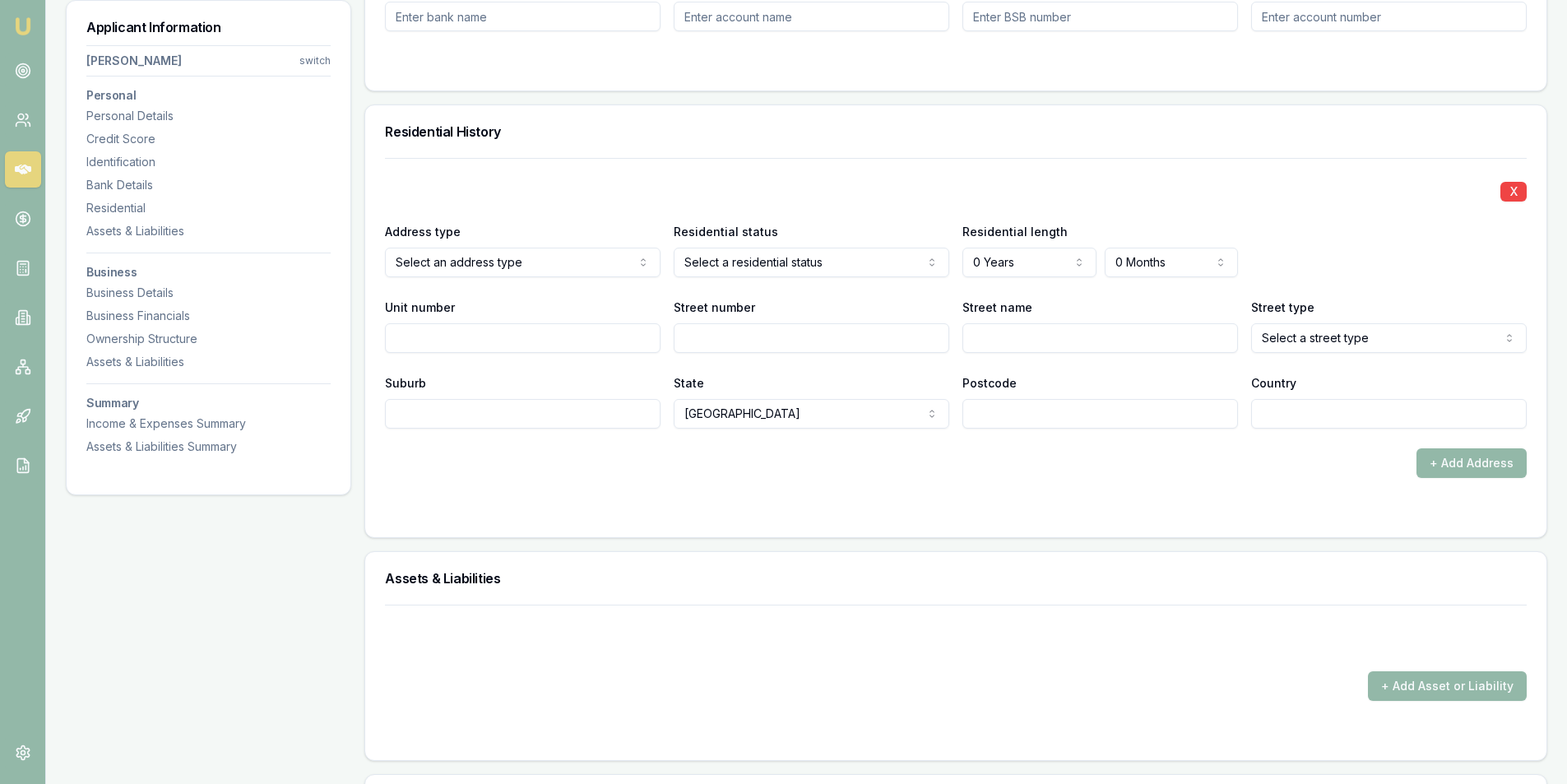
click at [507, 280] on div "X Address type Select an address type Current Previous Residential status Selec…" at bounding box center [956, 292] width 1142 height 270
click at [717, 278] on div "X Address type Current Current Previous Residential status Select a residential…" at bounding box center [956, 292] width 1142 height 270
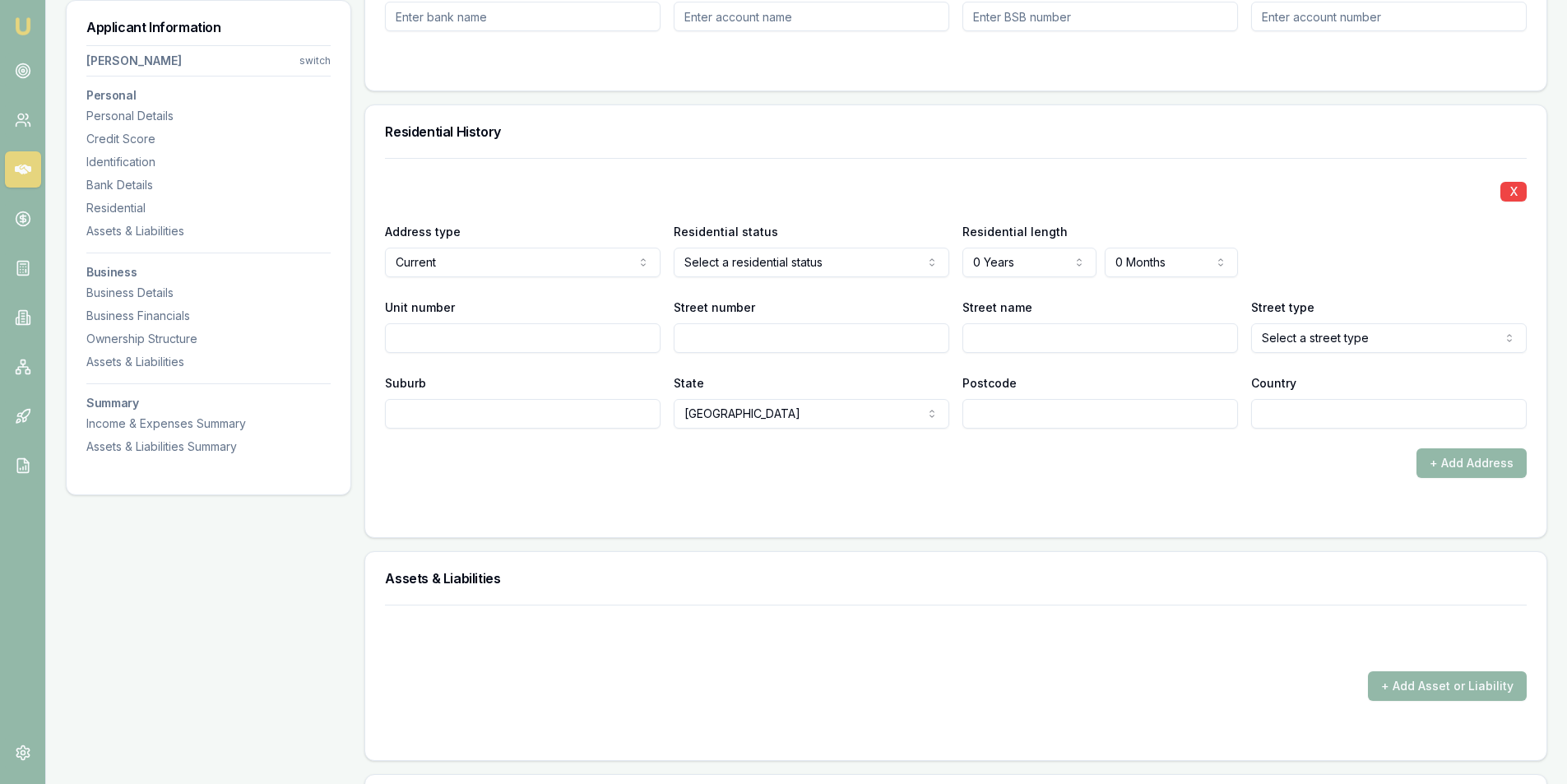
click at [435, 335] on input "Unit number" at bounding box center [523, 338] width 276 height 30
click at [689, 346] on input "Street number" at bounding box center [812, 338] width 276 height 30
type input "217B"
select select "Road"
click at [962, 482] on form "X Address type Current Current Previous Residential status Select a residential…" at bounding box center [956, 337] width 1142 height 360
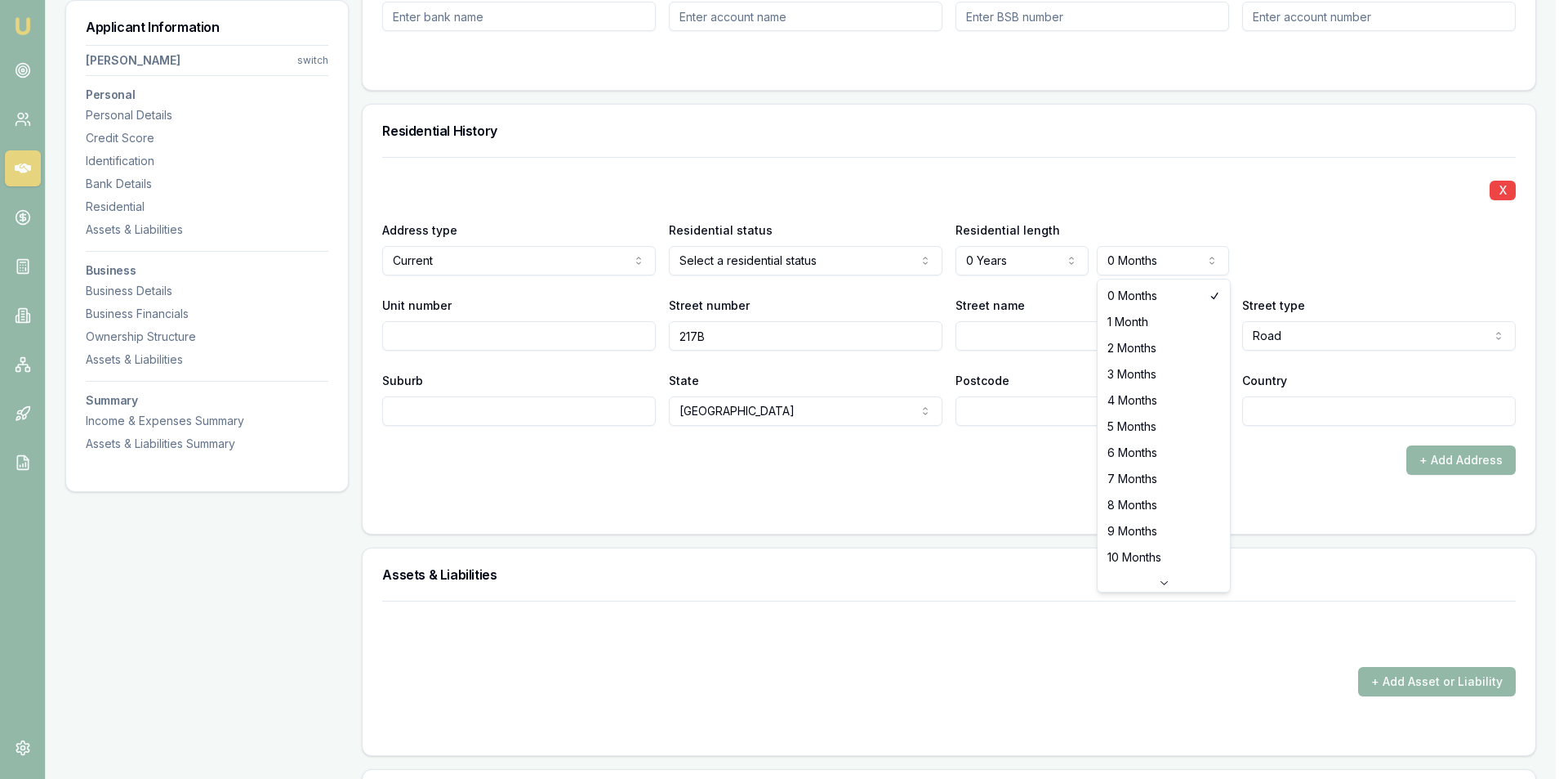
select select "6"
drag, startPoint x: 1120, startPoint y: 448, endPoint x: 786, endPoint y: 235, distance: 396.1
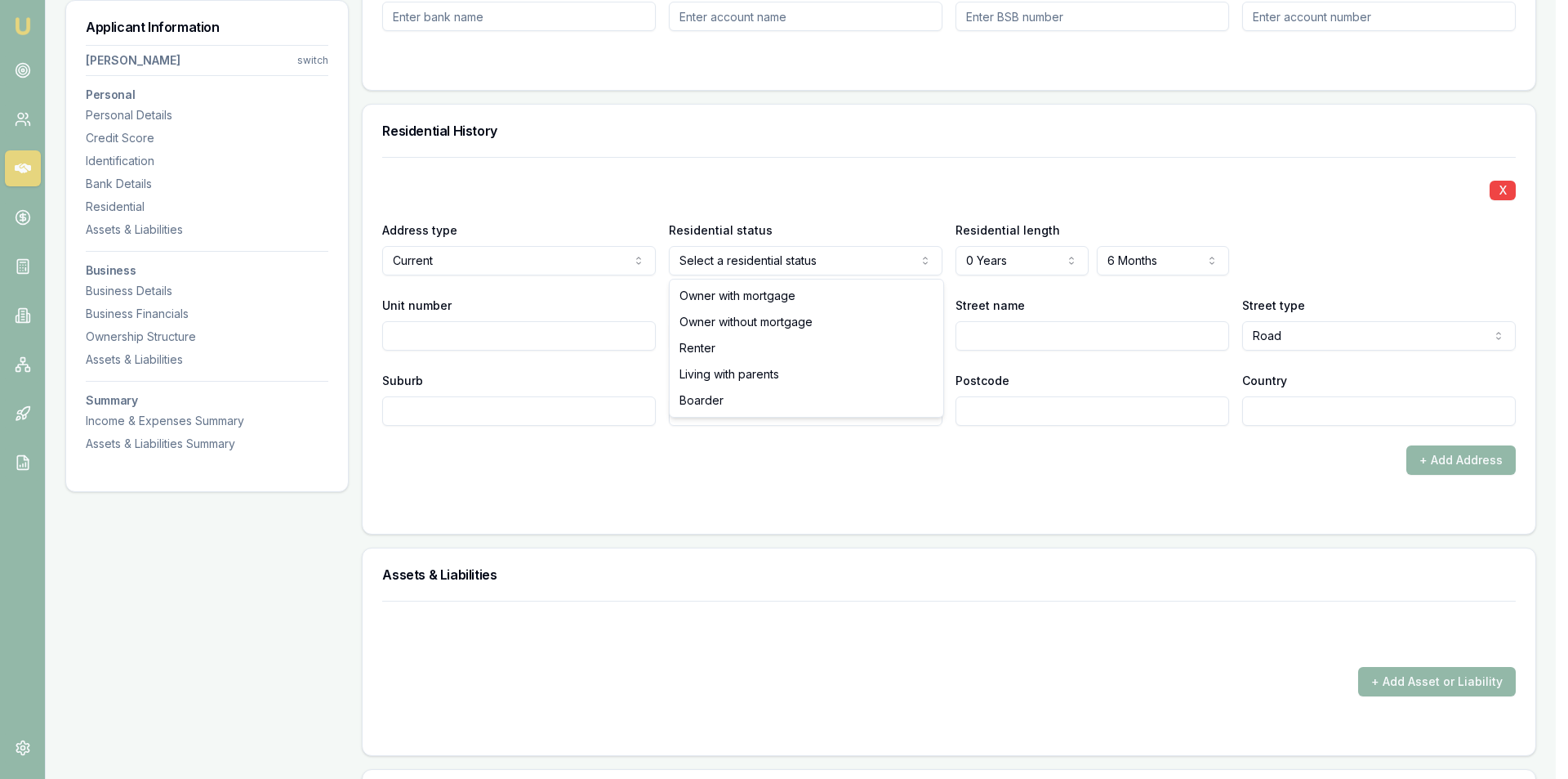
select select "RENTER"
drag, startPoint x: 696, startPoint y: 350, endPoint x: 707, endPoint y: 369, distance: 22.0
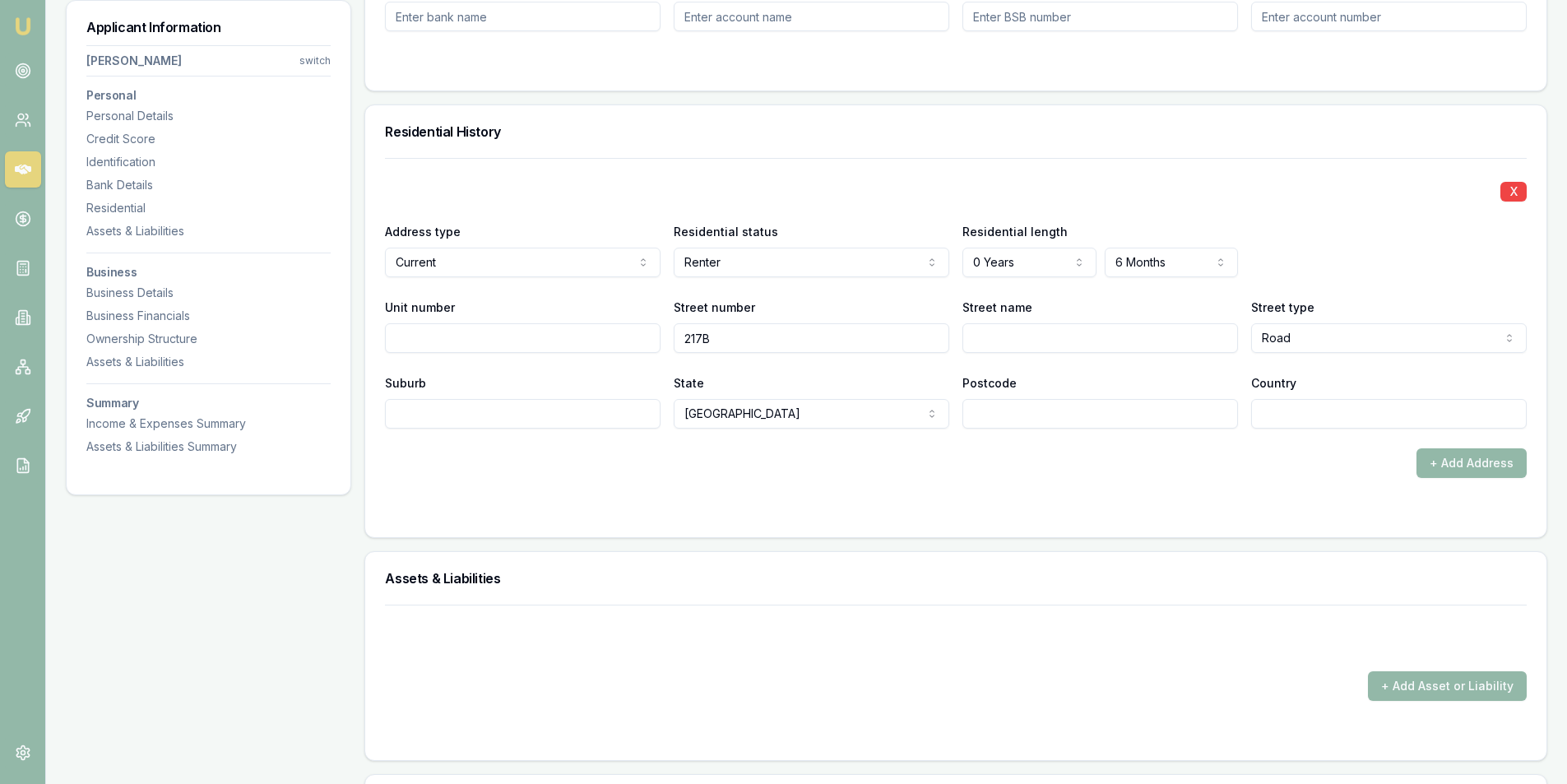
click at [872, 496] on form "X Address type Current Current Previous Residential status Renter Owner with mo…" at bounding box center [956, 337] width 1142 height 360
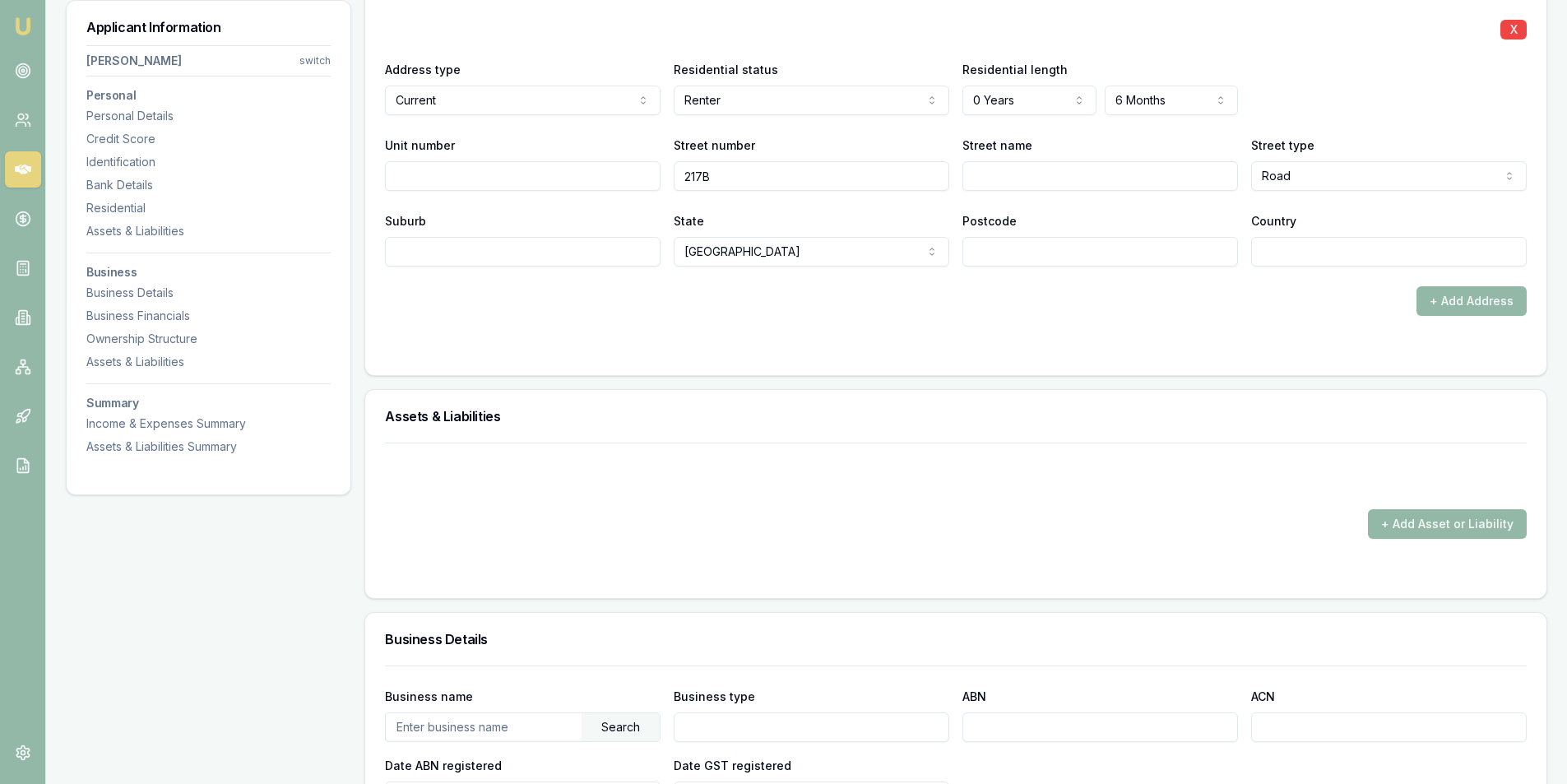
scroll to position [1645, 0]
click at [1448, 302] on button "+ Add Address" at bounding box center [1472, 299] width 110 height 30
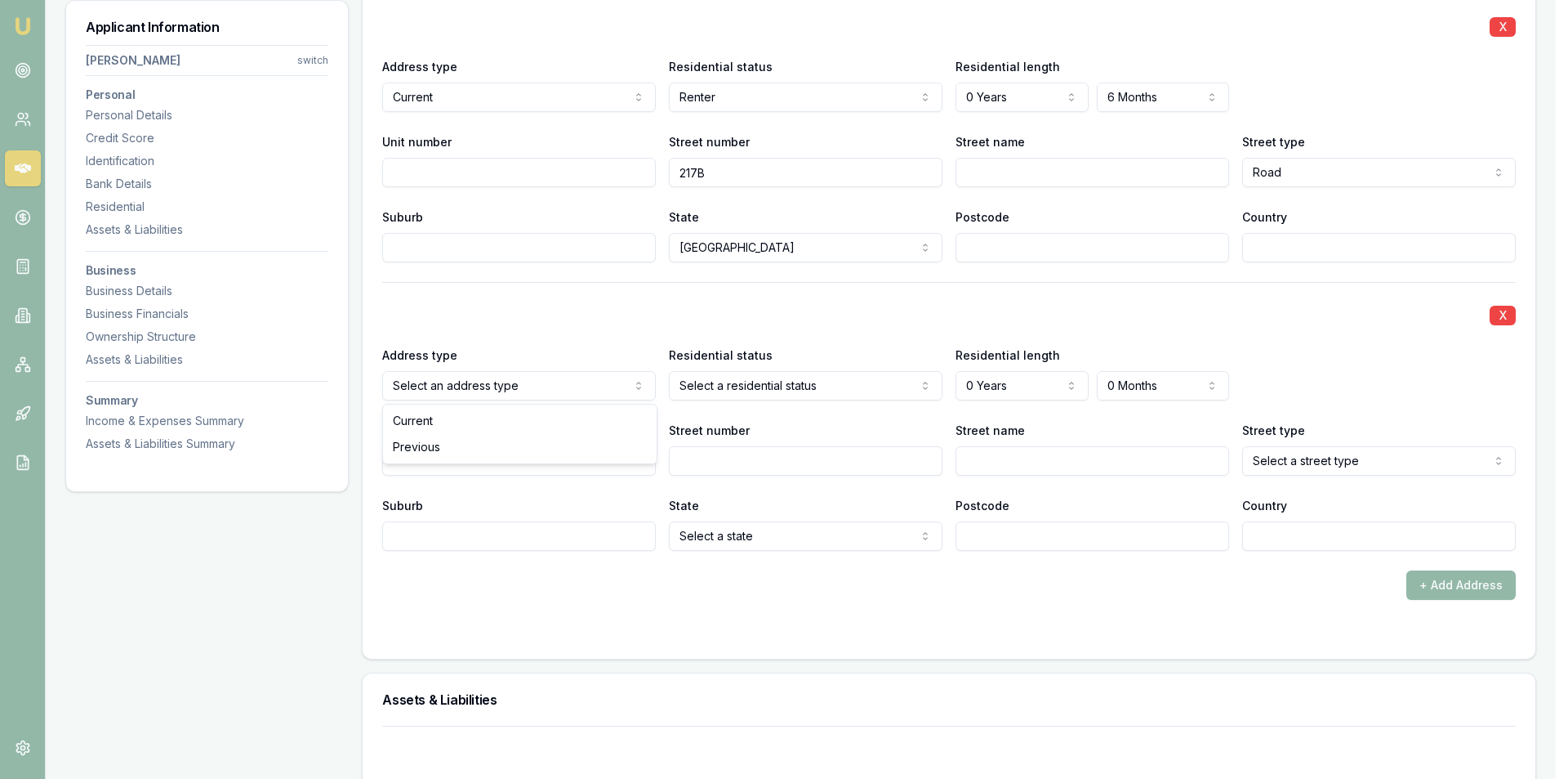
select select "PREVIOUS"
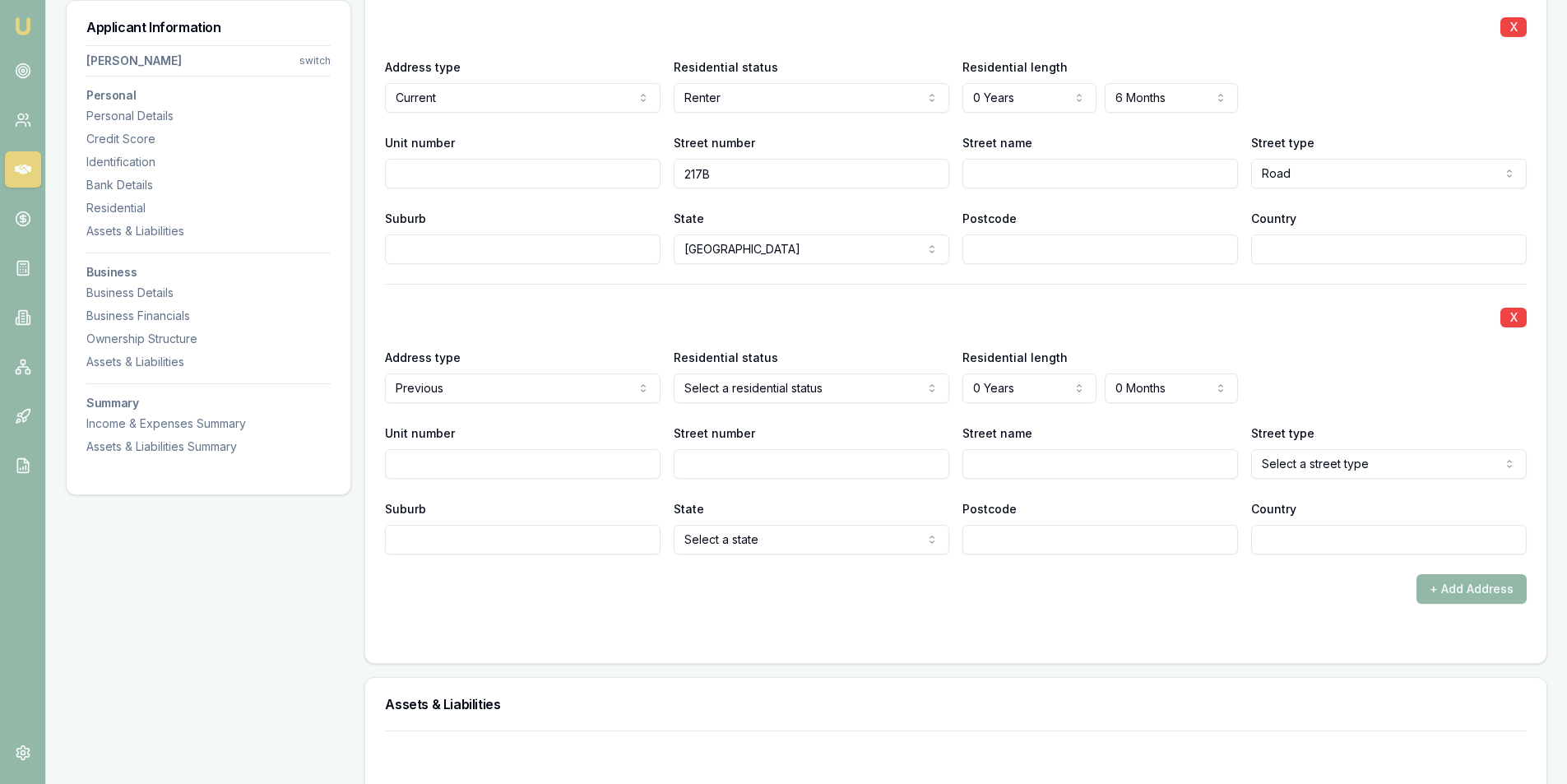
click at [712, 471] on input "Street number" at bounding box center [812, 463] width 276 height 30
type input "70"
type input "WEarranboo"
select select "Road"
click at [993, 460] on input "WEarranboo" at bounding box center [1100, 463] width 276 height 30
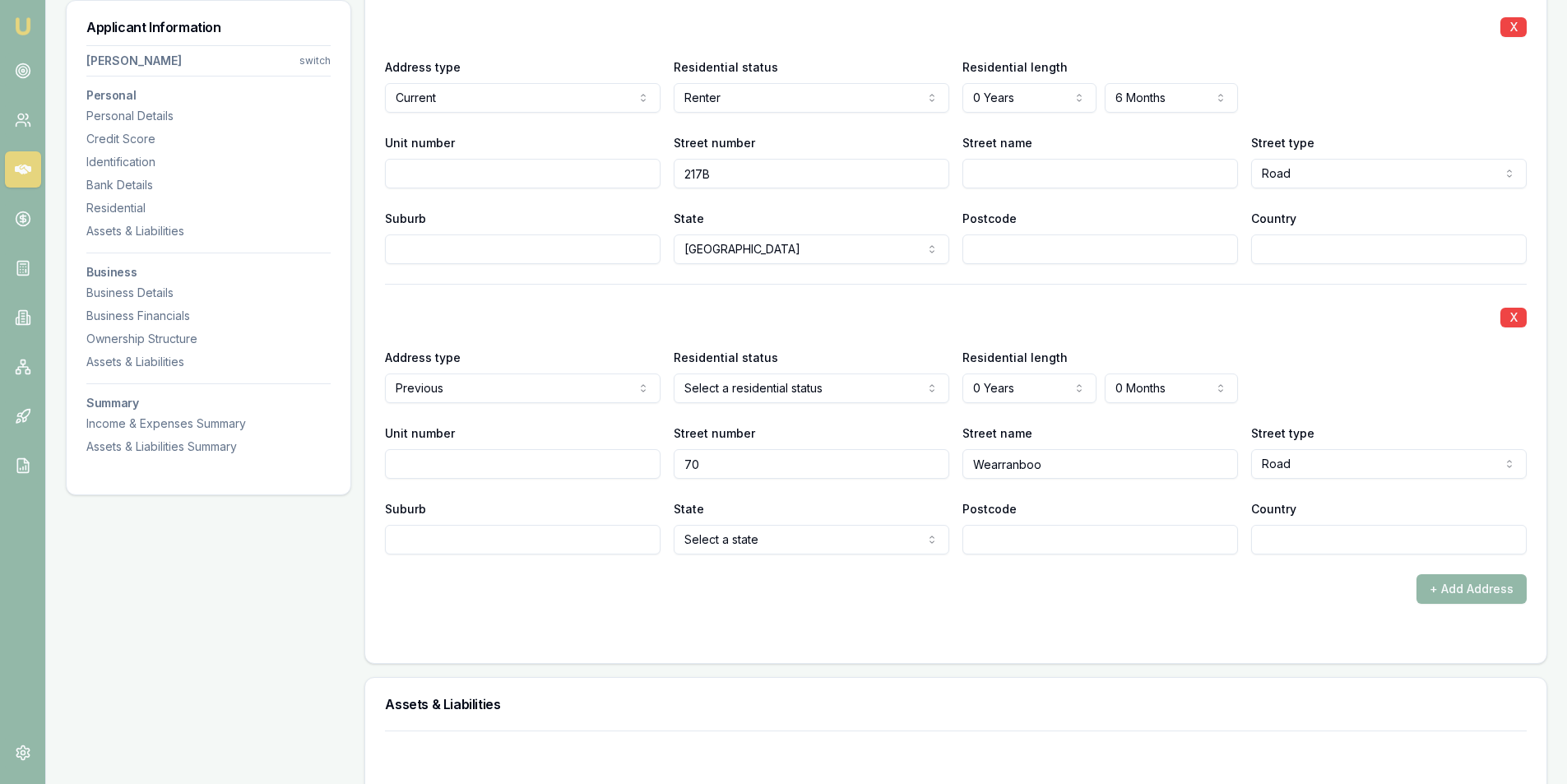
type input "Wearranboo"
click at [839, 576] on div "+ Add Address" at bounding box center [956, 589] width 1142 height 30
click at [1133, 600] on div "+ Add Address" at bounding box center [956, 589] width 1142 height 30
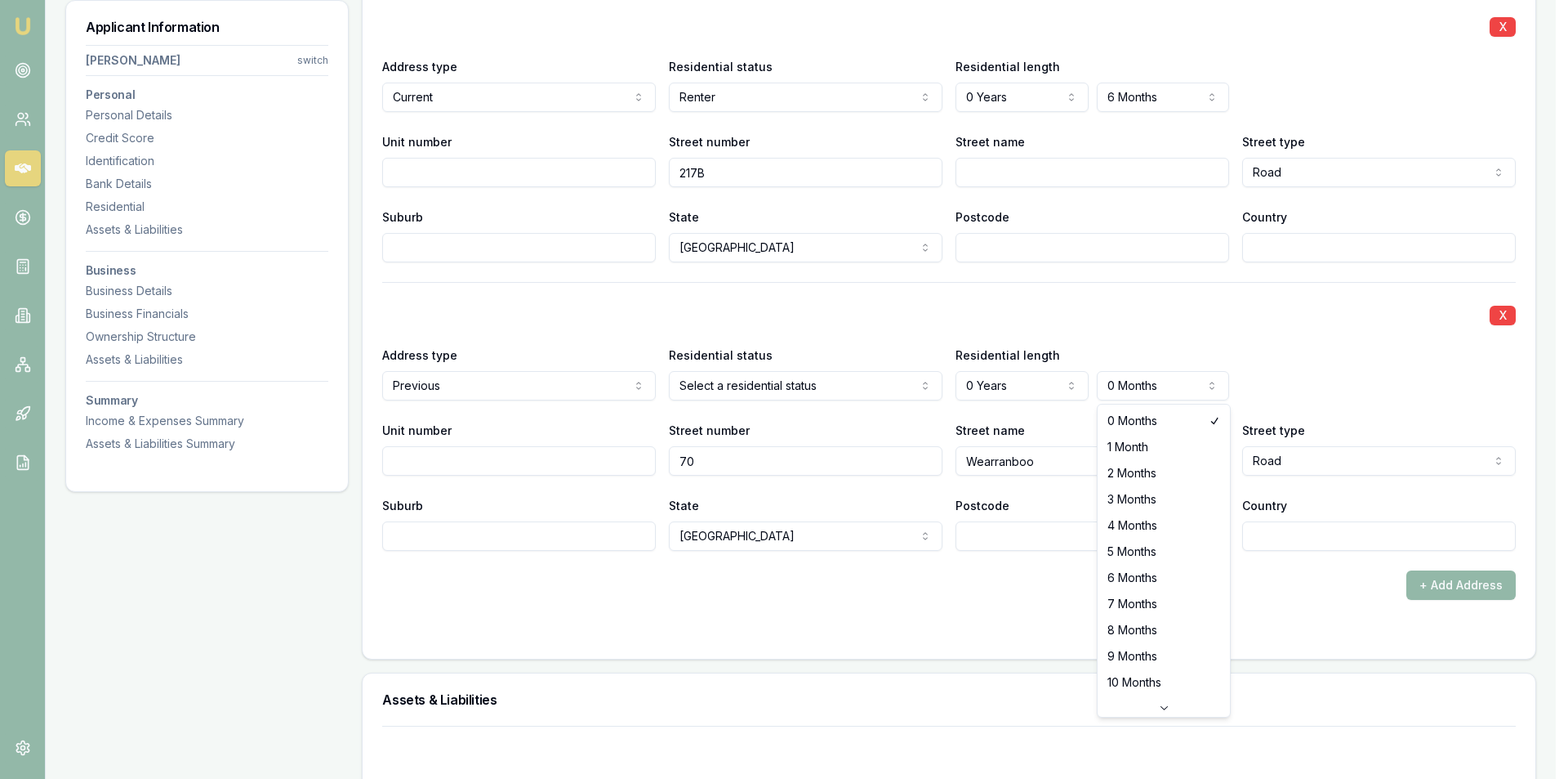
select select "9"
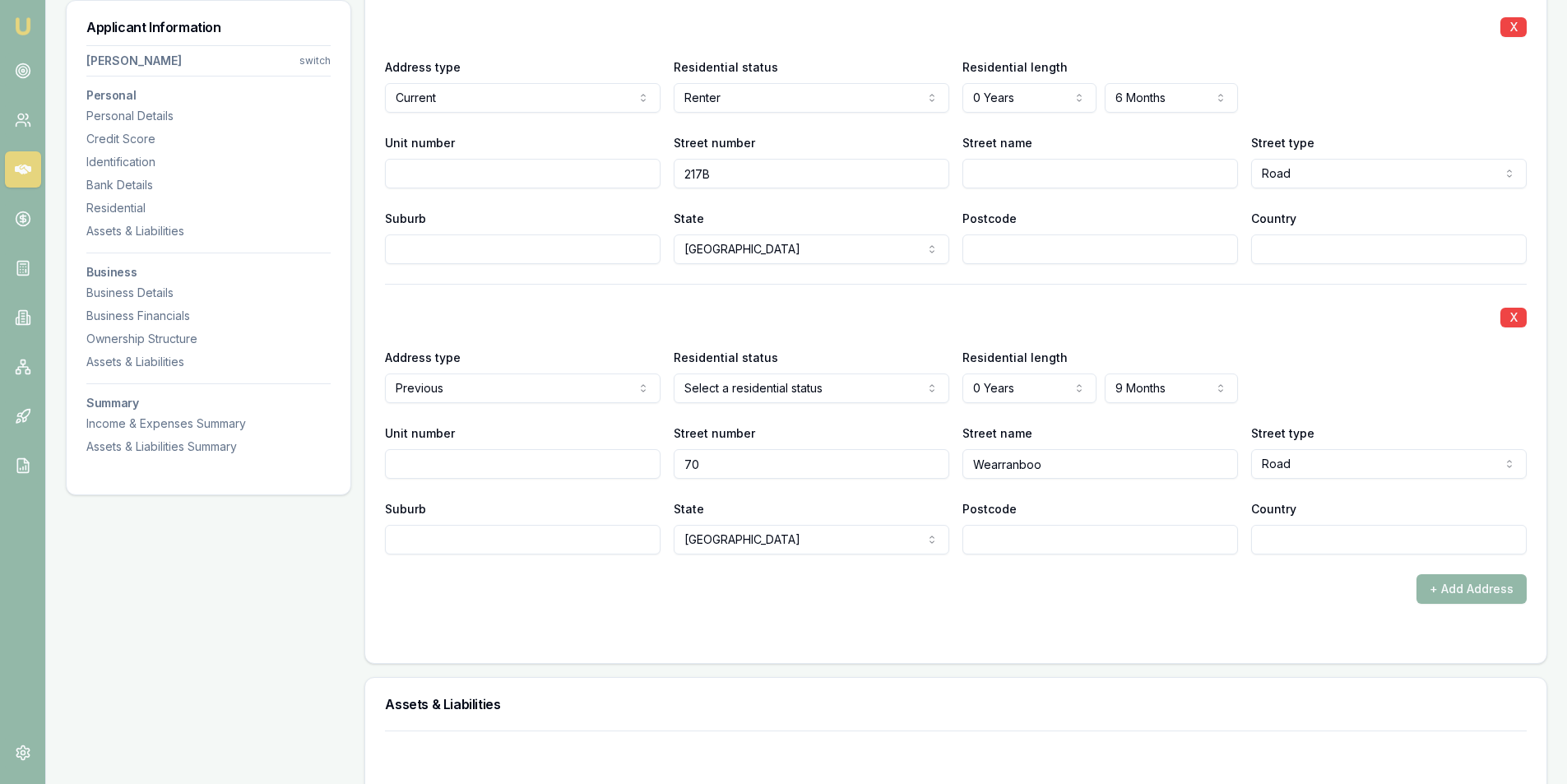
click at [1011, 607] on form "X Address type Current Current Previous Residential status Renter Owner with mo…" at bounding box center [956, 318] width 1142 height 649
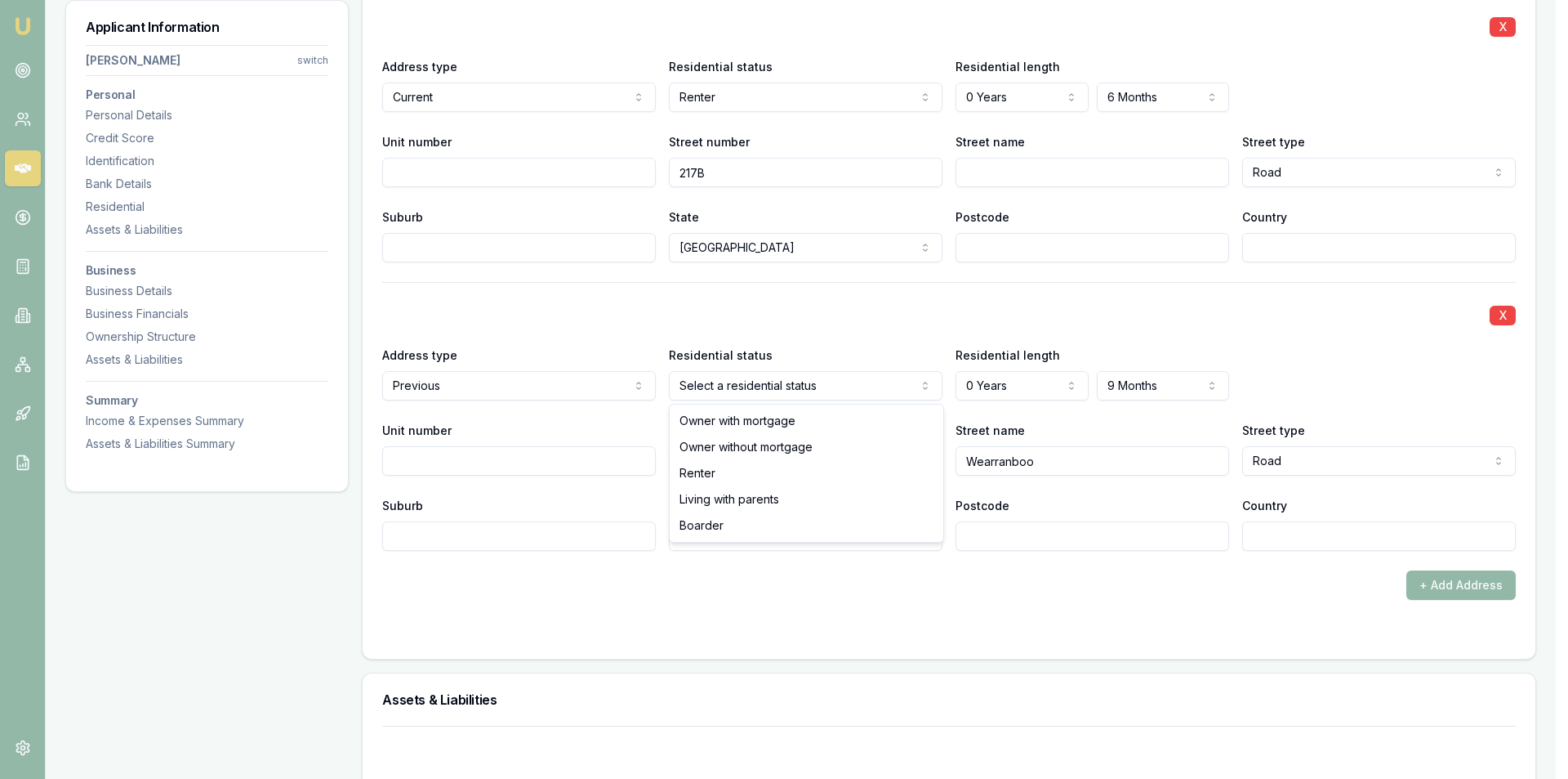
select select "RENTER"
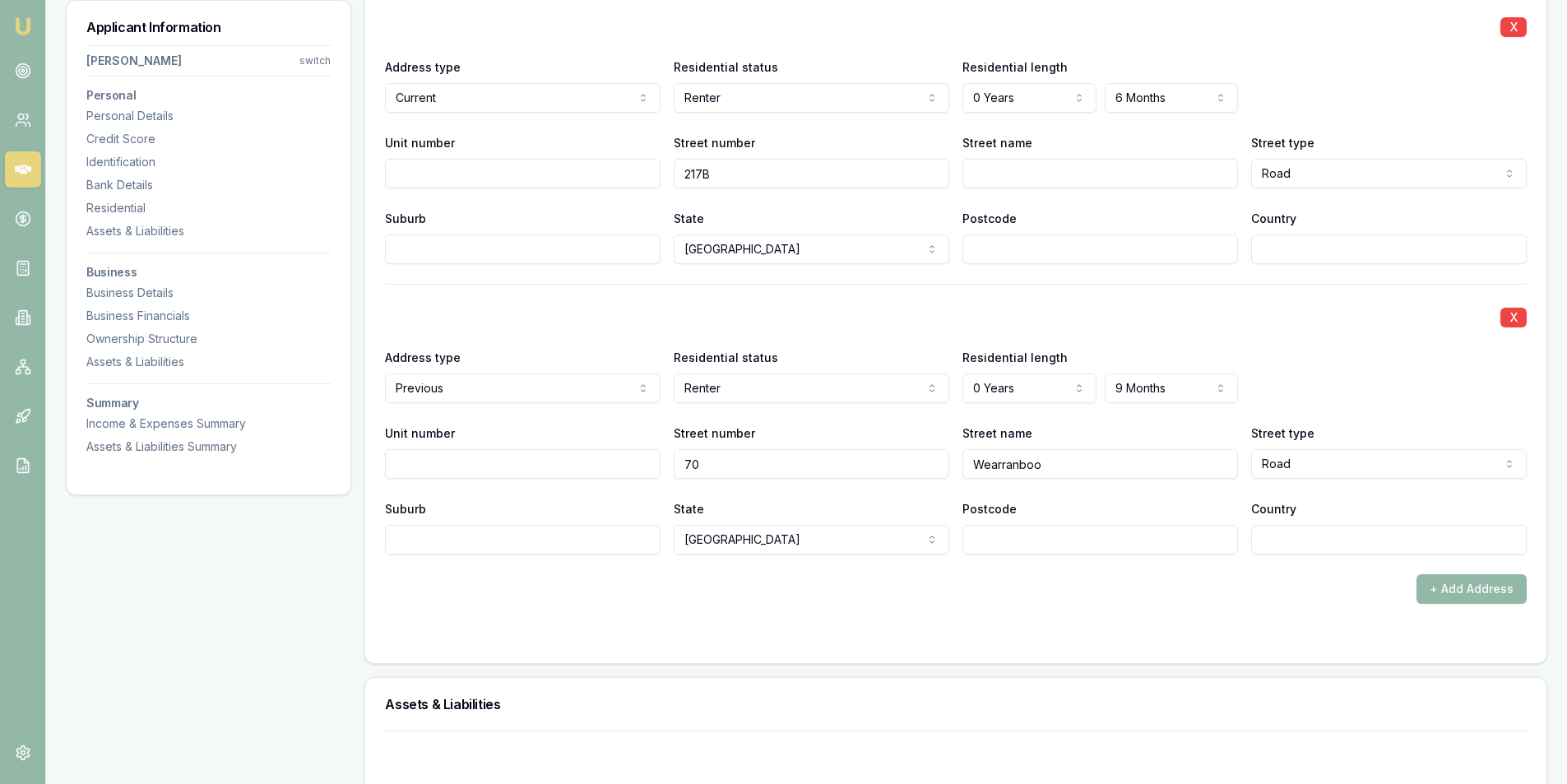
click at [985, 632] on div at bounding box center [956, 636] width 1142 height 13
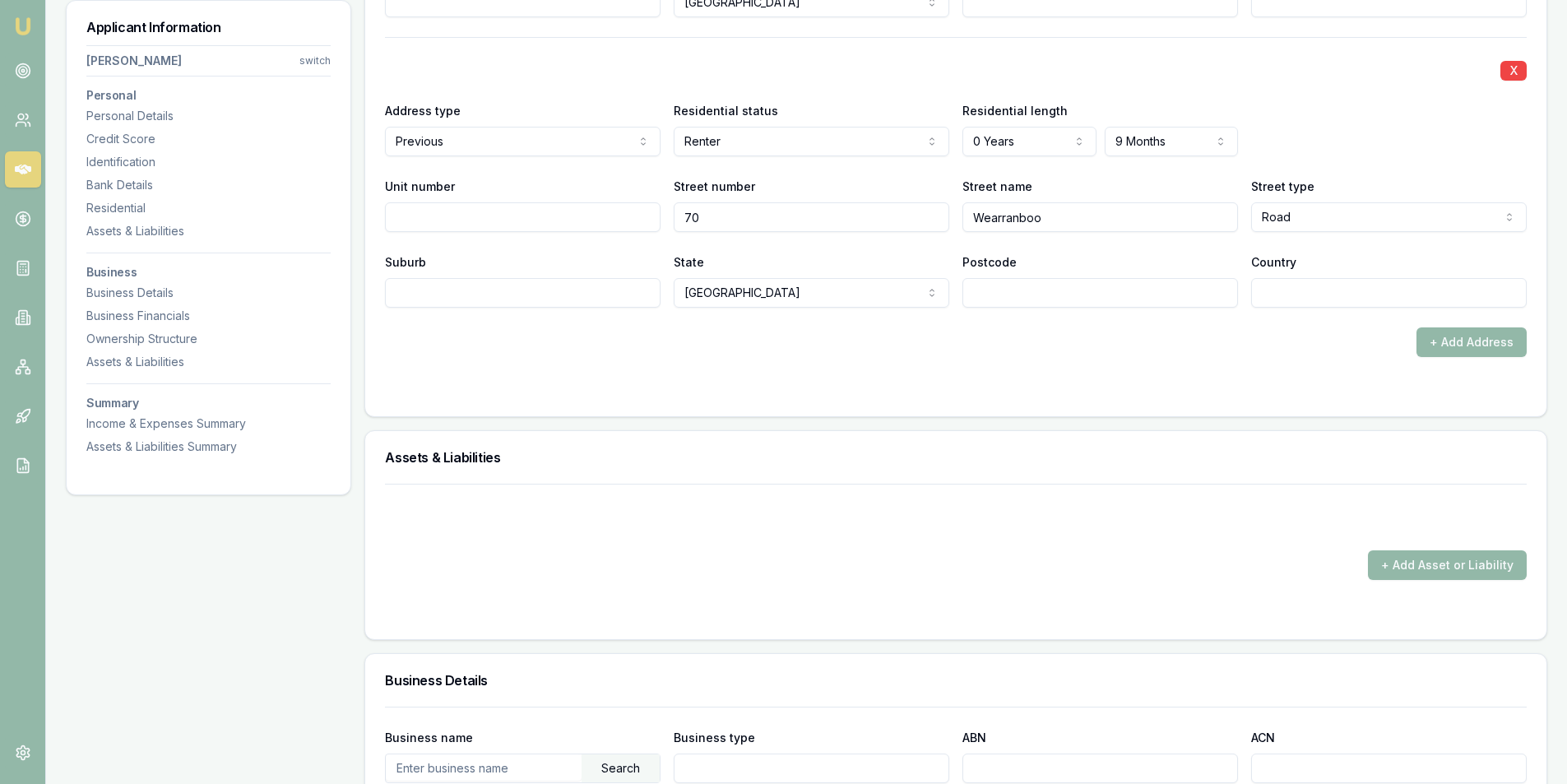
click at [1223, 334] on div "+ Add Address" at bounding box center [956, 342] width 1142 height 30
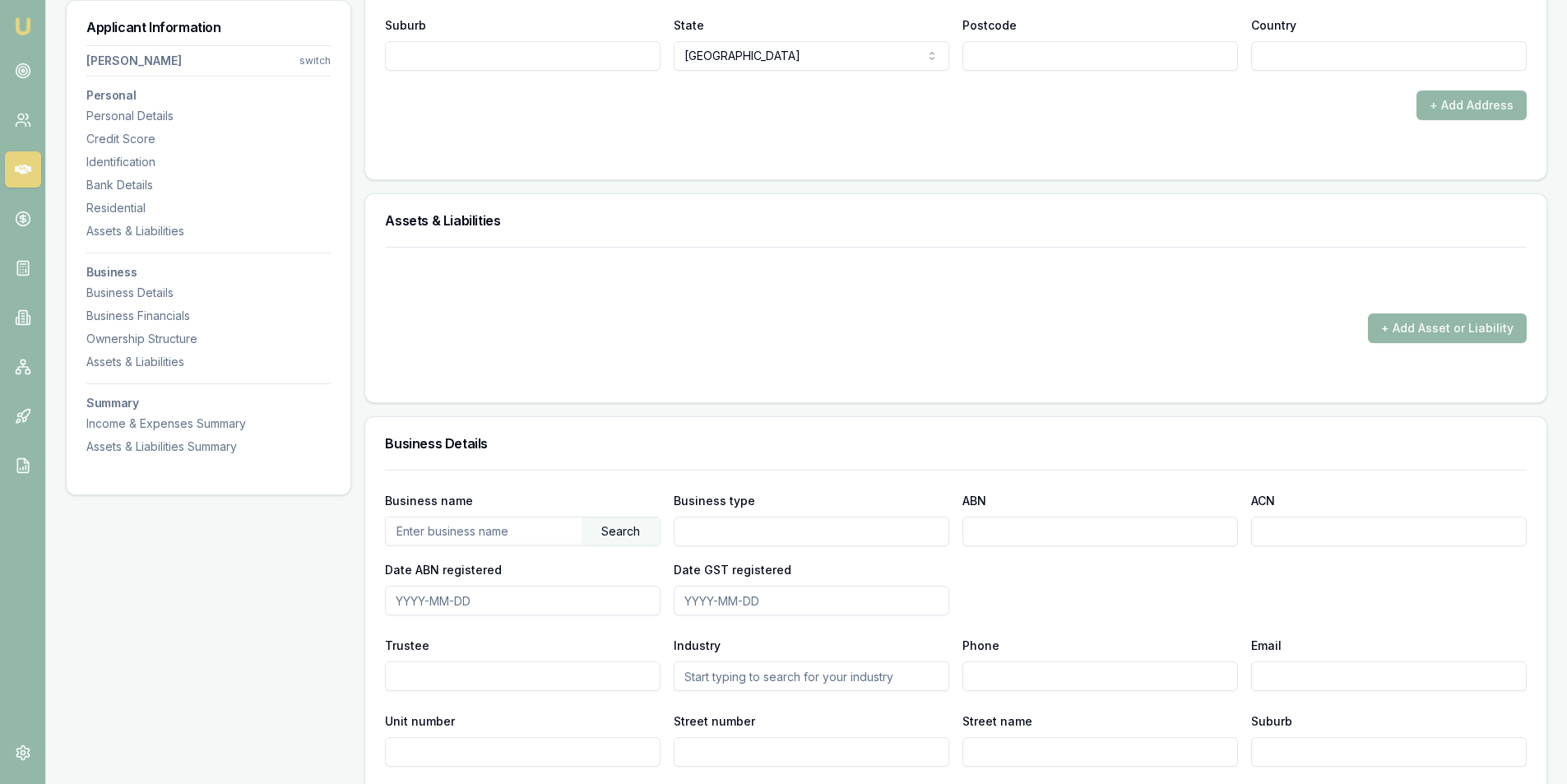
scroll to position [2138, 0]
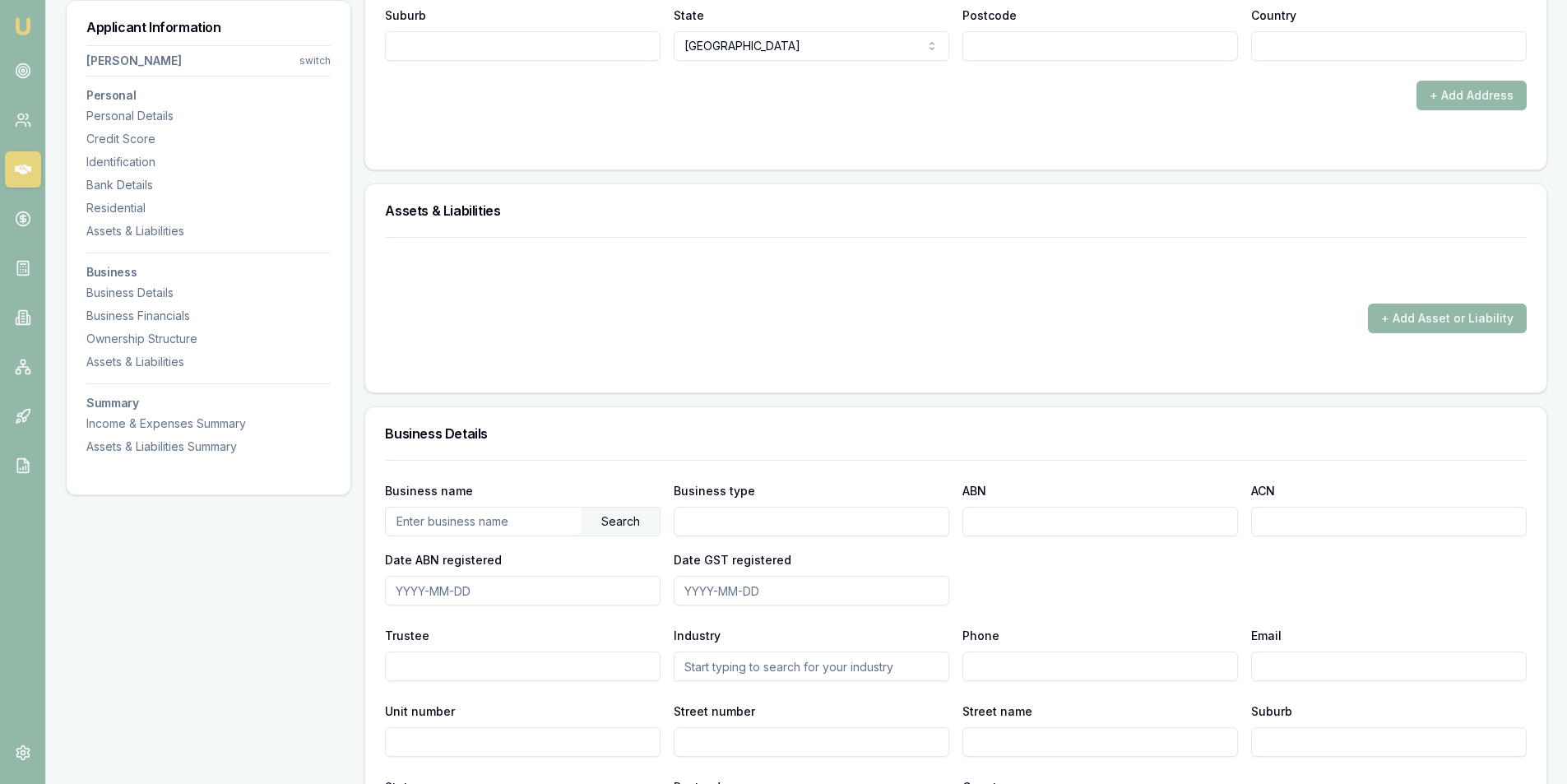
click at [958, 298] on div "+ Add Asset or Liability" at bounding box center [956, 284] width 1142 height 96
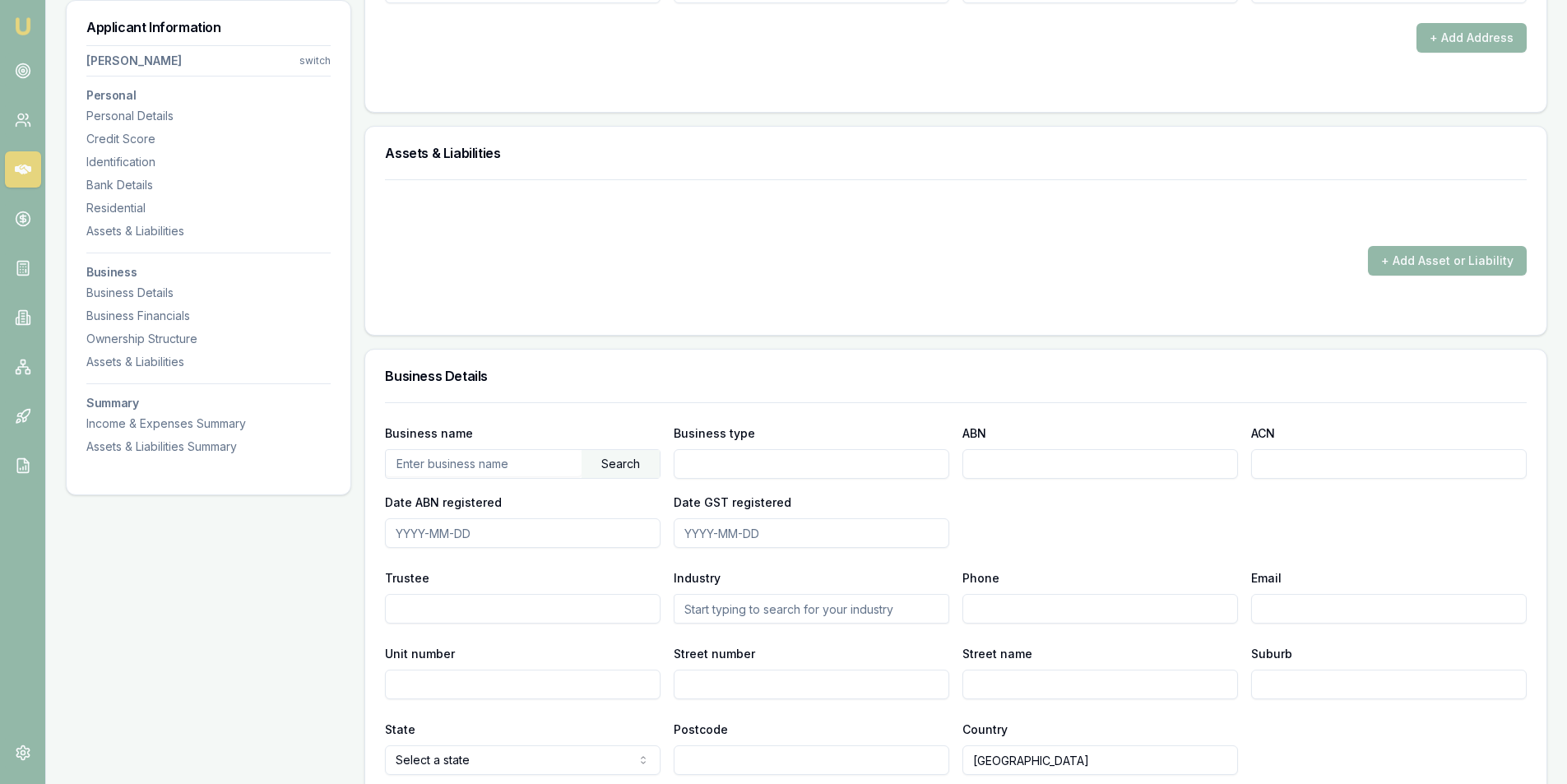
scroll to position [2220, 0]
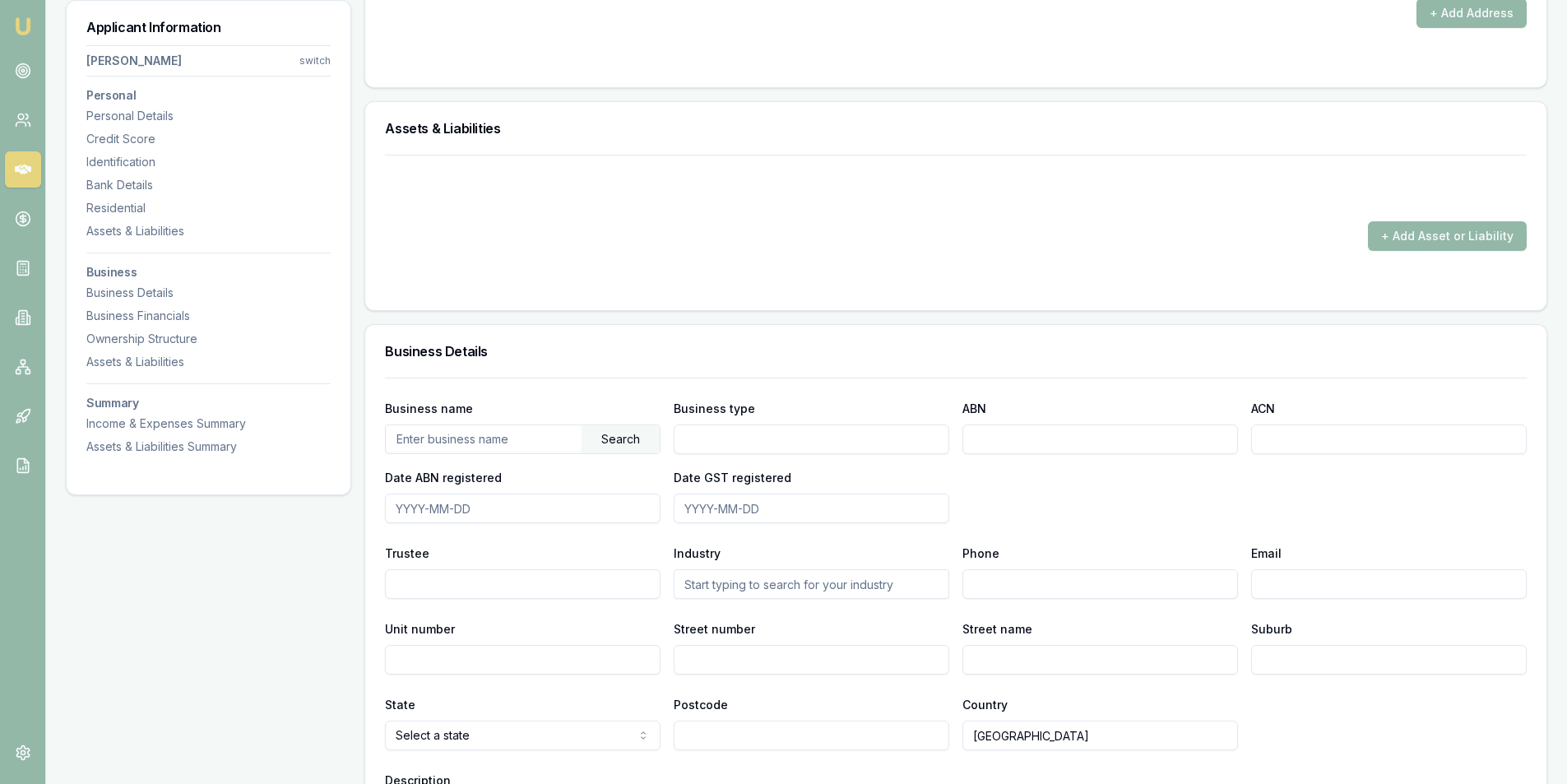
click at [492, 448] on input "text" at bounding box center [483, 438] width 195 height 26
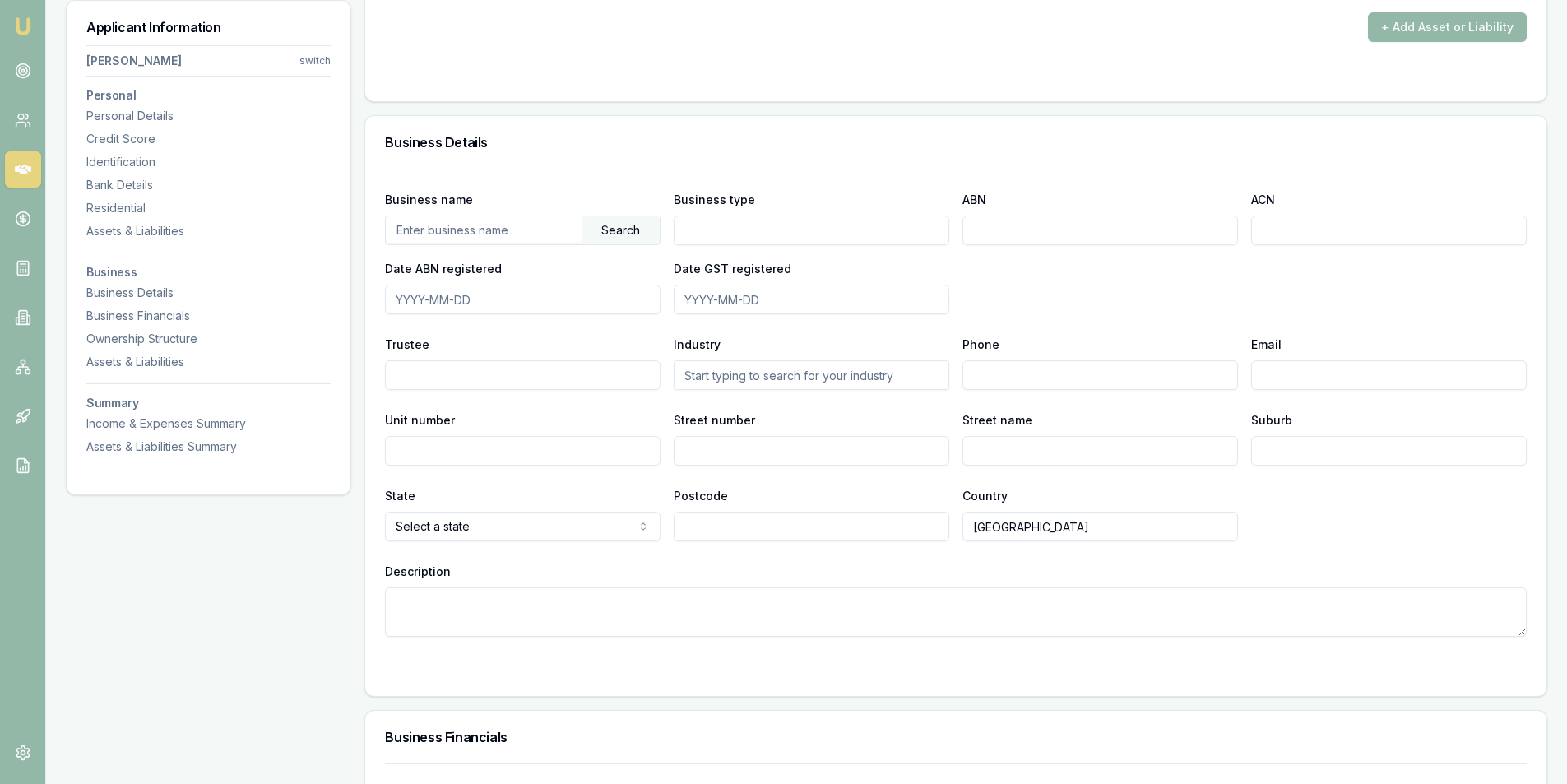
scroll to position [2138, 0]
click at [482, 229] on input "text" at bounding box center [483, 230] width 195 height 26
click at [626, 229] on div "Search" at bounding box center [621, 231] width 79 height 28
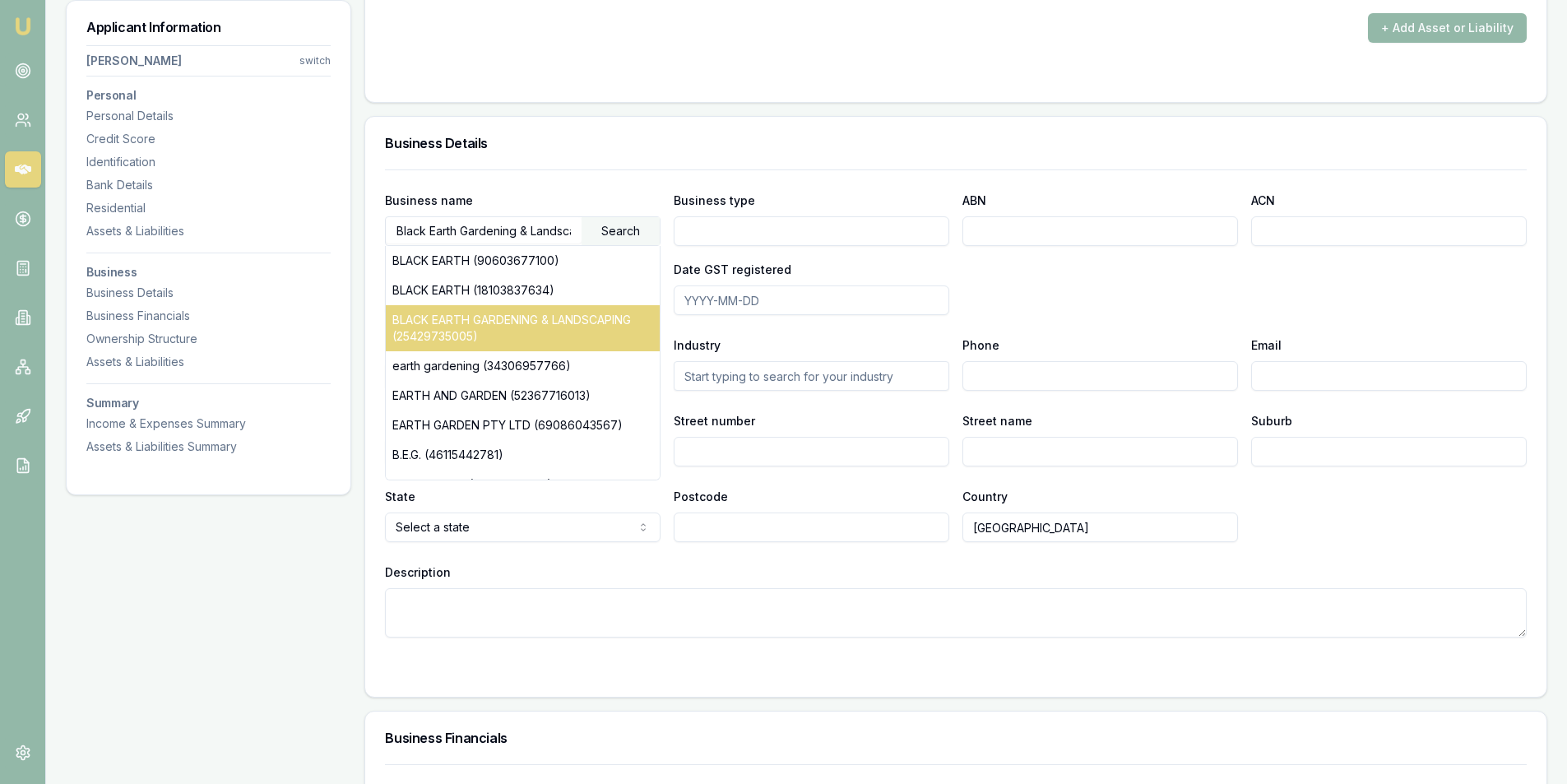
click at [585, 321] on div "BLACK EARTH GARDENING & LANDSCAPING (25429735005)" at bounding box center [523, 327] width 274 height 46
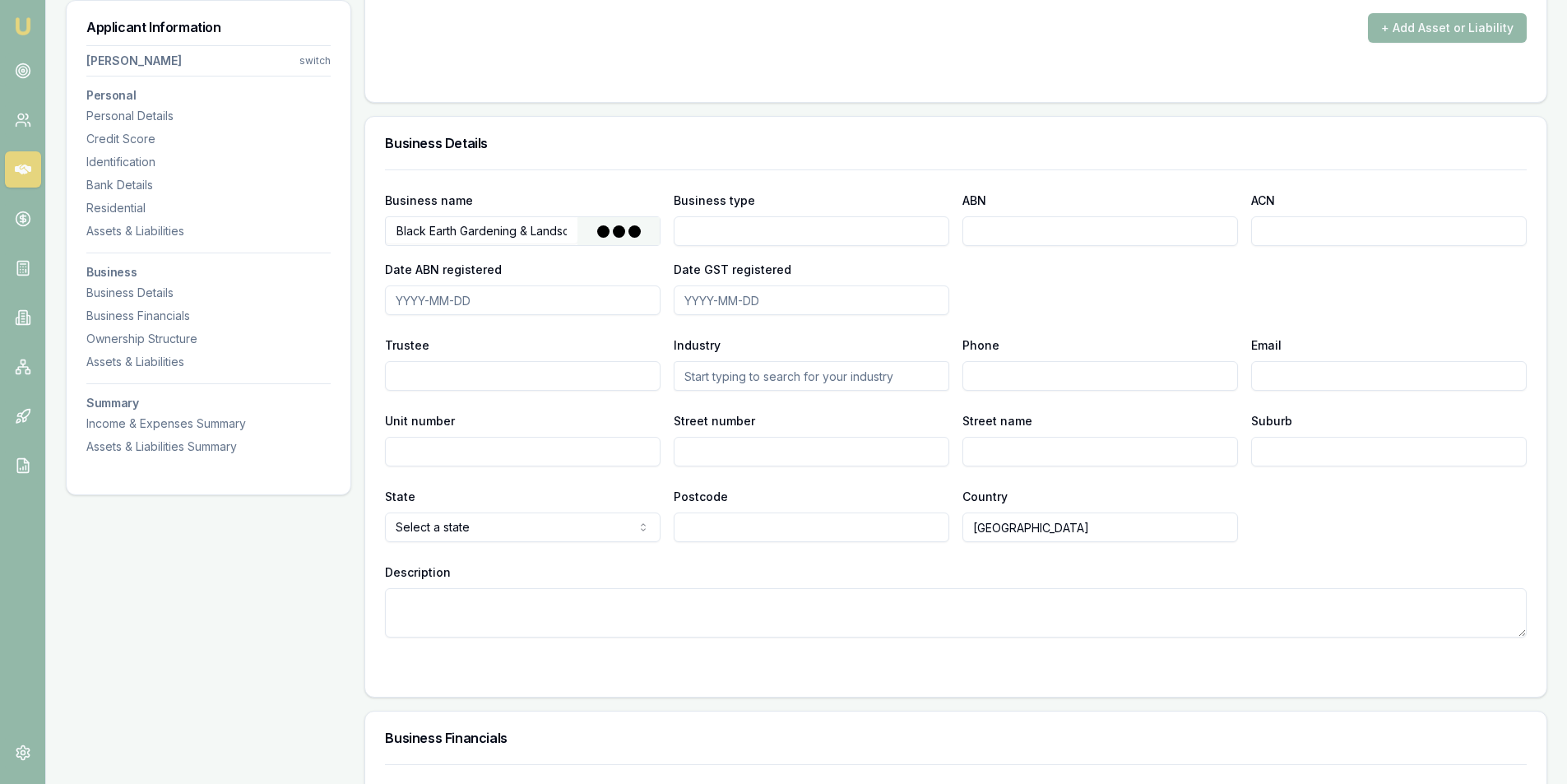
type input "SIMOES MIRES, WARA"
type input "Individual/Sole Trader"
type input "25429735005"
type input "2024-03-29"
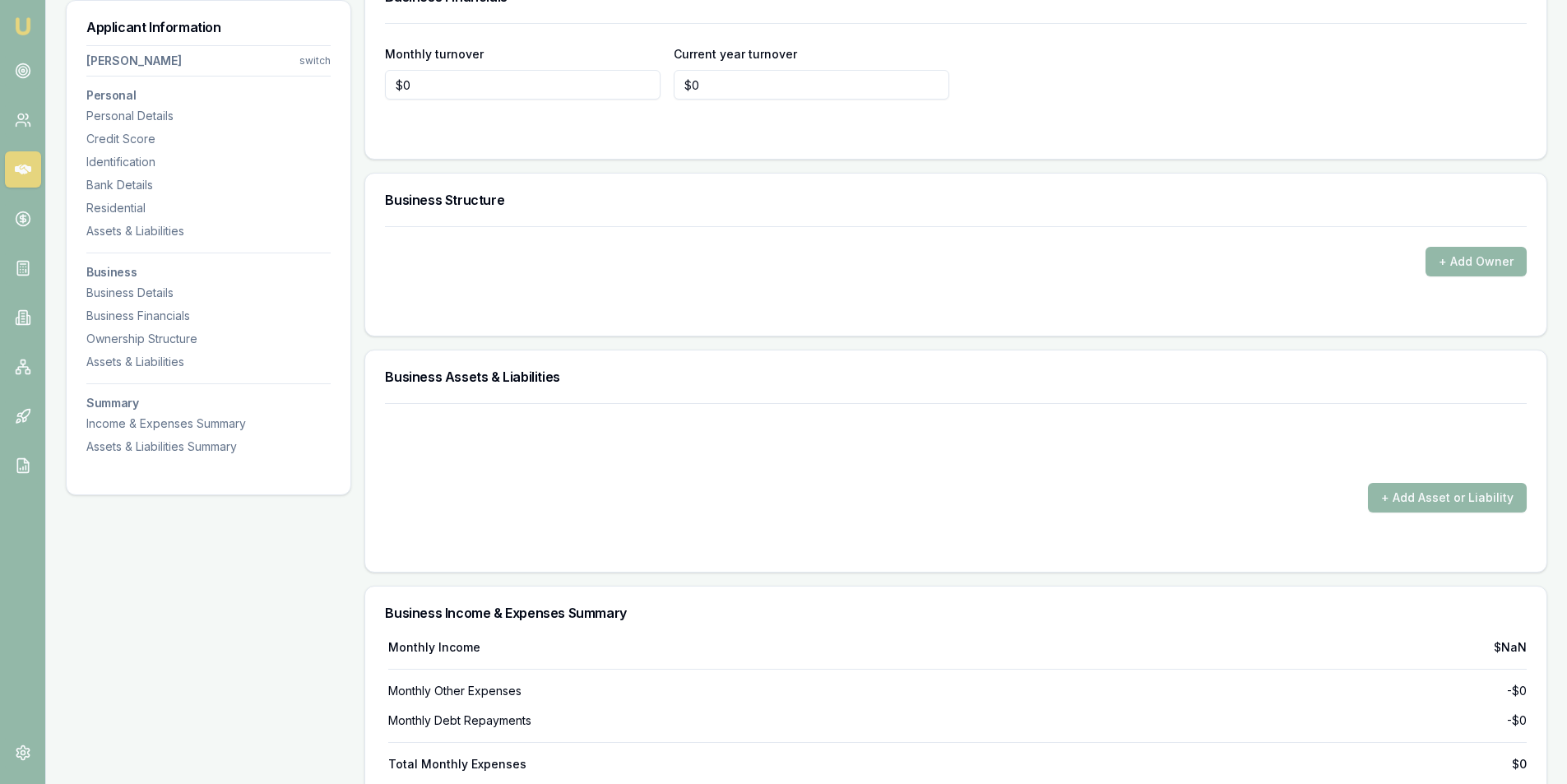
scroll to position [2878, 0]
click at [1502, 496] on button "+ Add Asset or Liability" at bounding box center [1447, 498] width 159 height 30
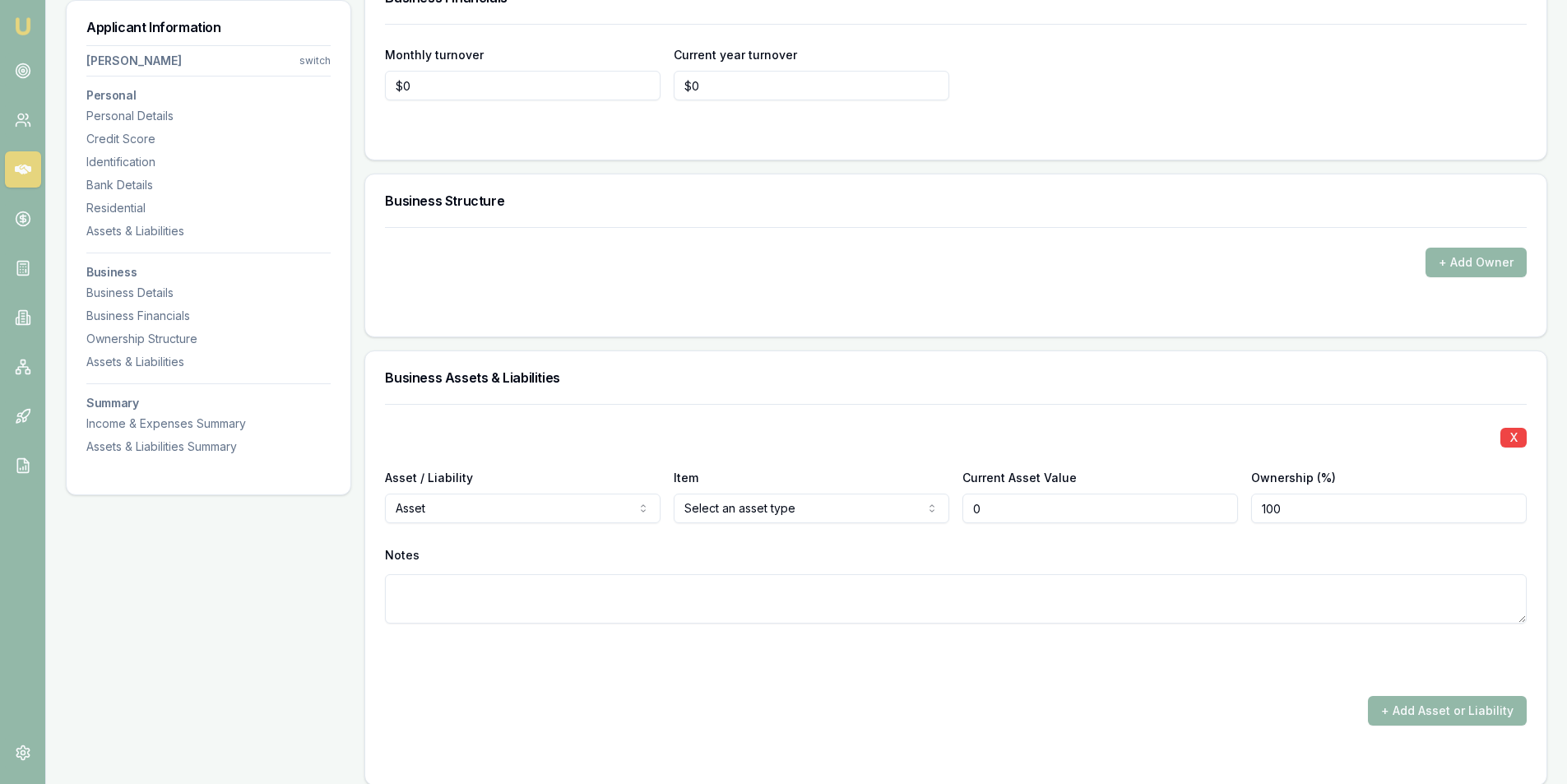
type input "$0"
select select "LIABILITY"
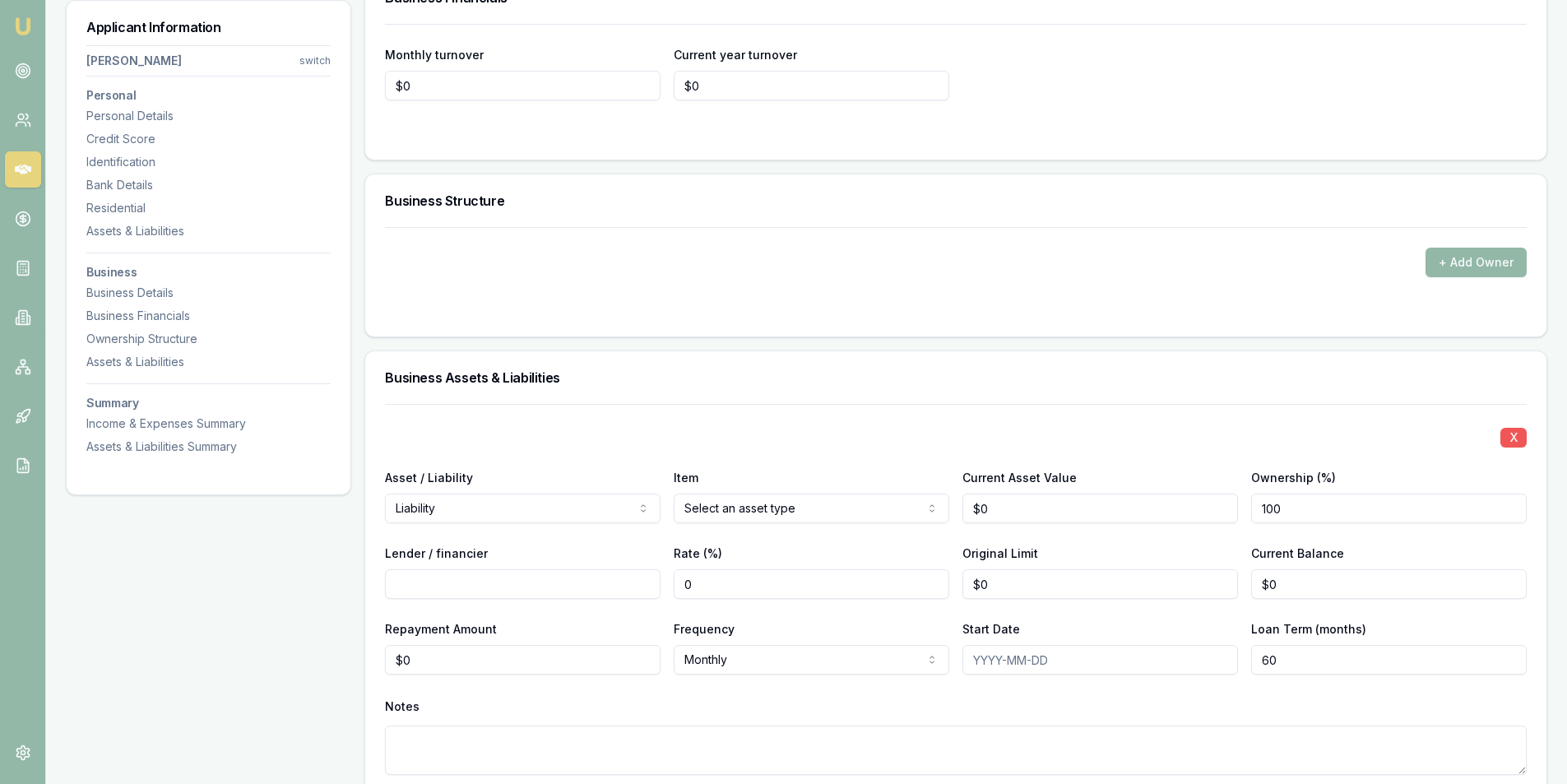
click at [1502, 439] on div "X" at bounding box center [956, 435] width 1142 height 23
click at [1507, 438] on button "X" at bounding box center [1514, 437] width 26 height 20
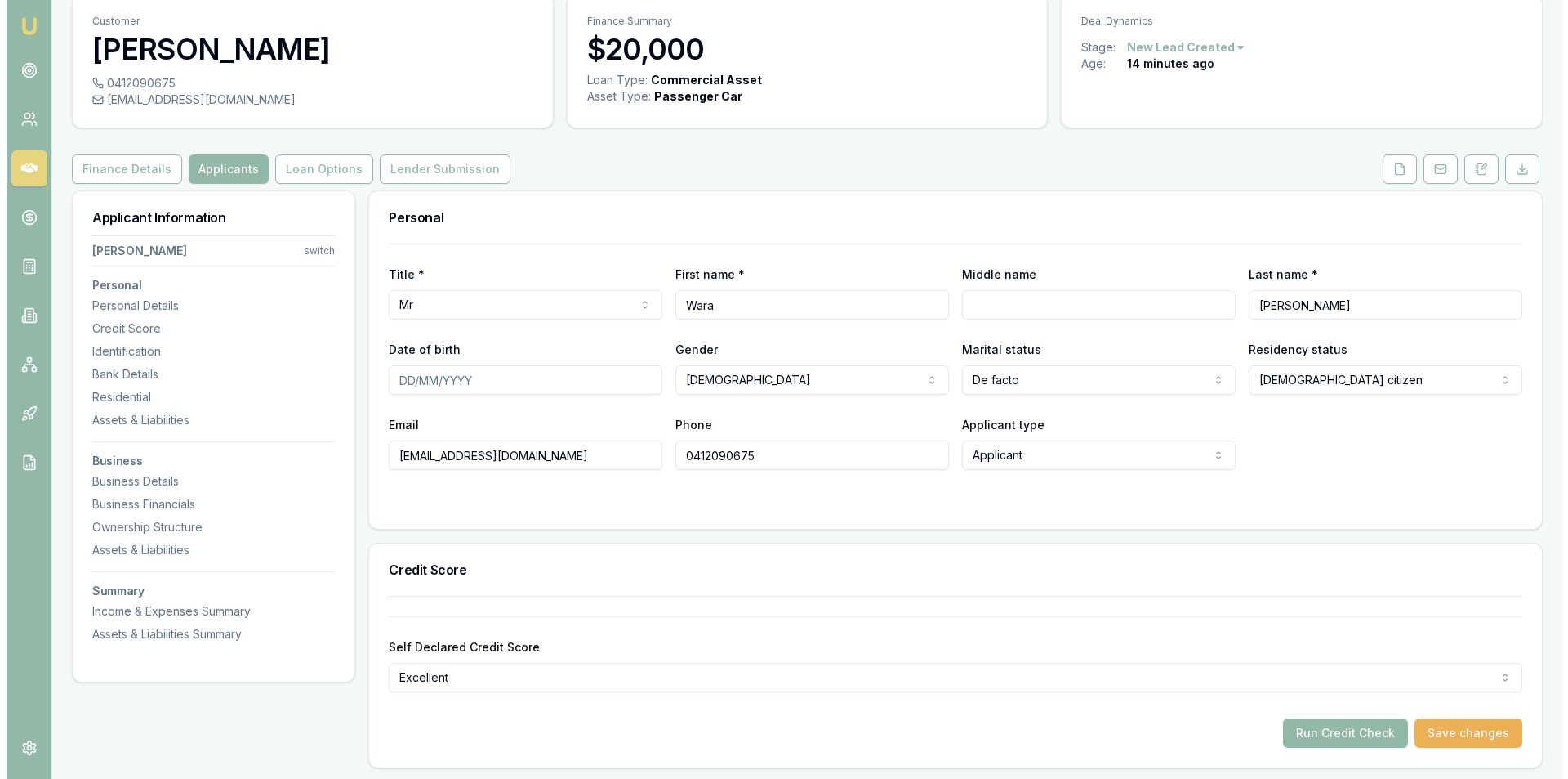
scroll to position [0, 0]
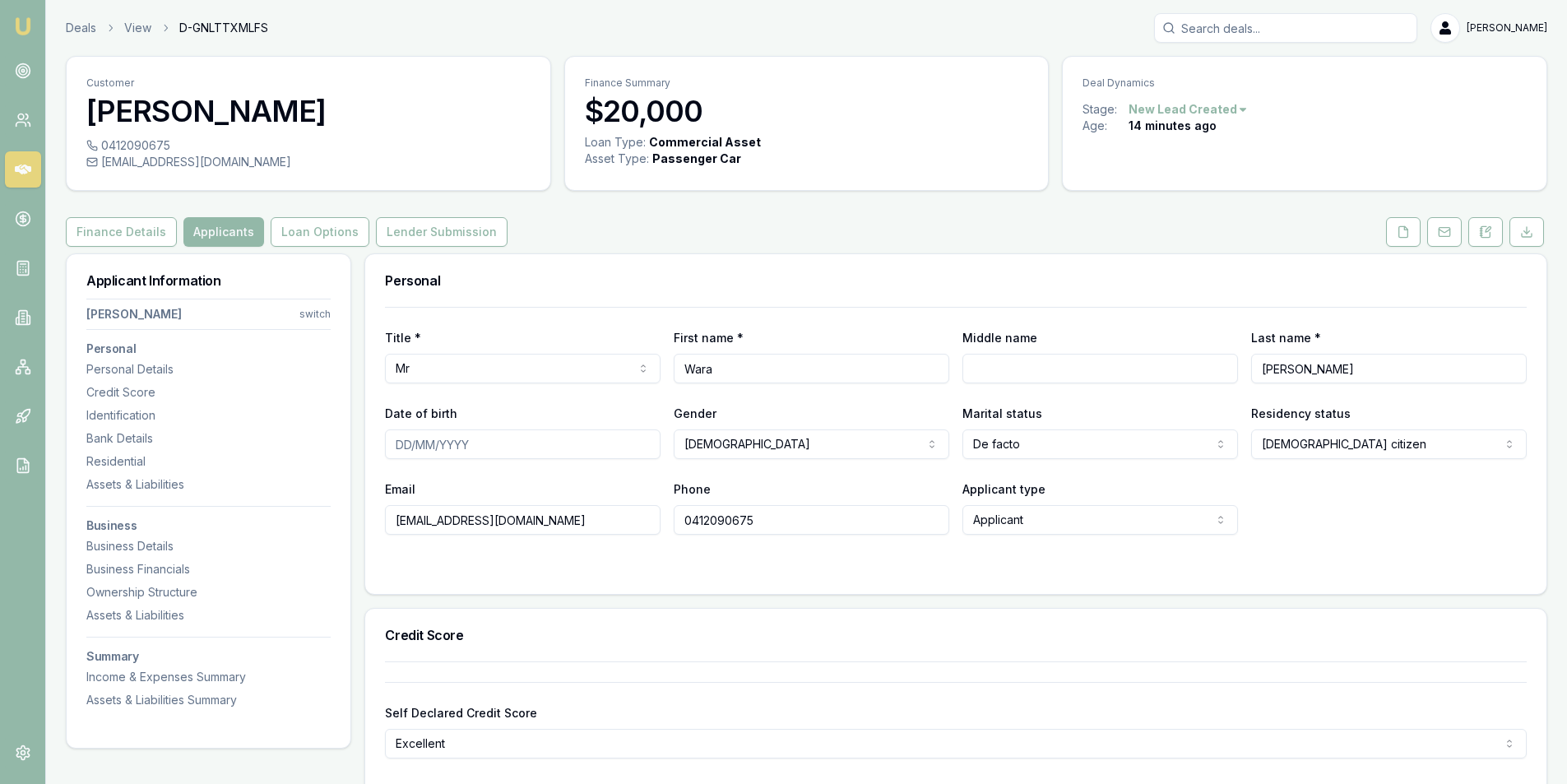
drag, startPoint x: 1401, startPoint y: 232, endPoint x: 1157, endPoint y: 626, distance: 463.4
click at [1400, 234] on icon at bounding box center [1403, 232] width 13 height 13
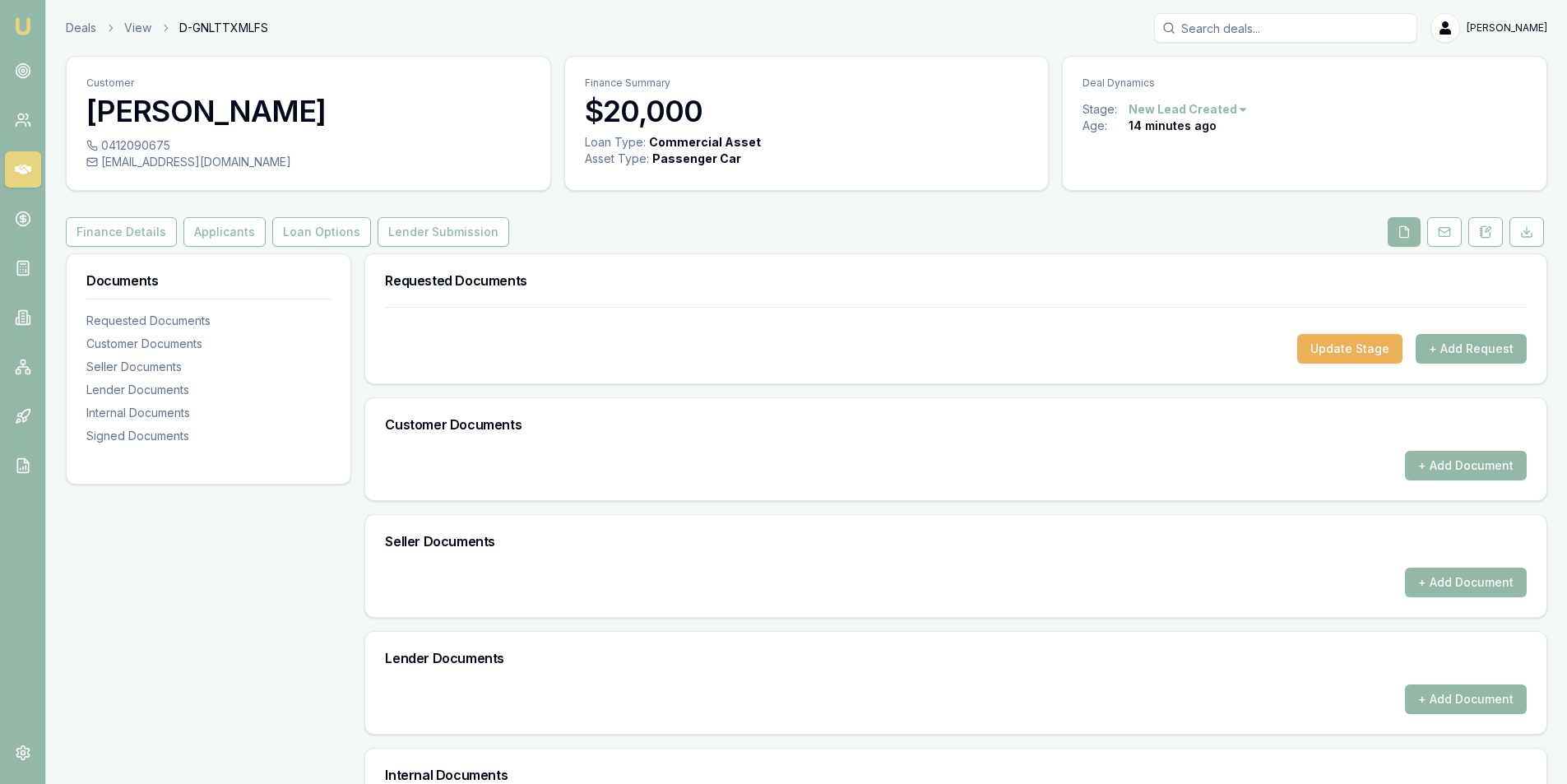
click at [1472, 348] on button "+ Add Request" at bounding box center [1471, 349] width 111 height 30
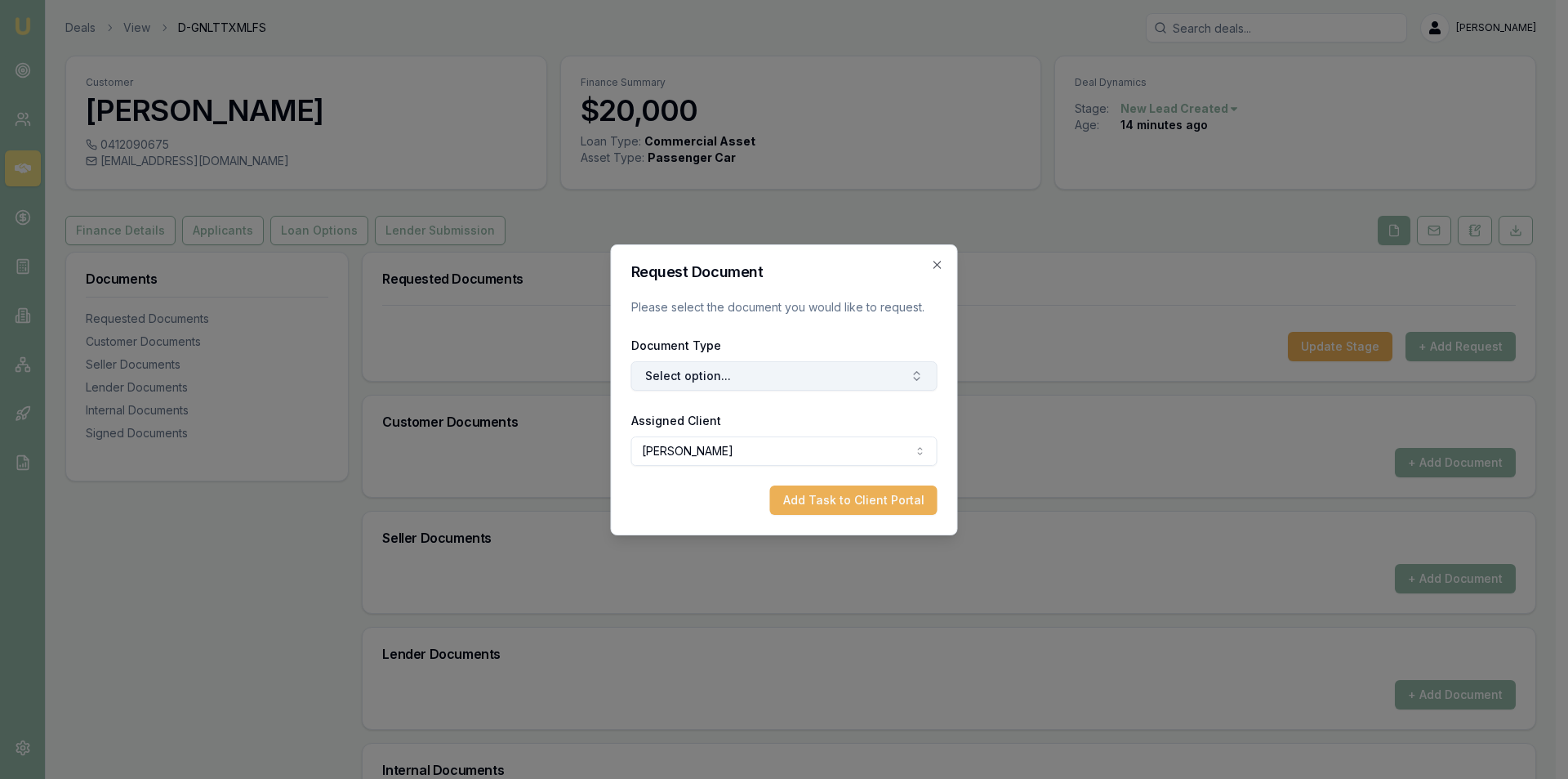
click at [711, 381] on button "Select option..." at bounding box center [784, 376] width 306 height 30
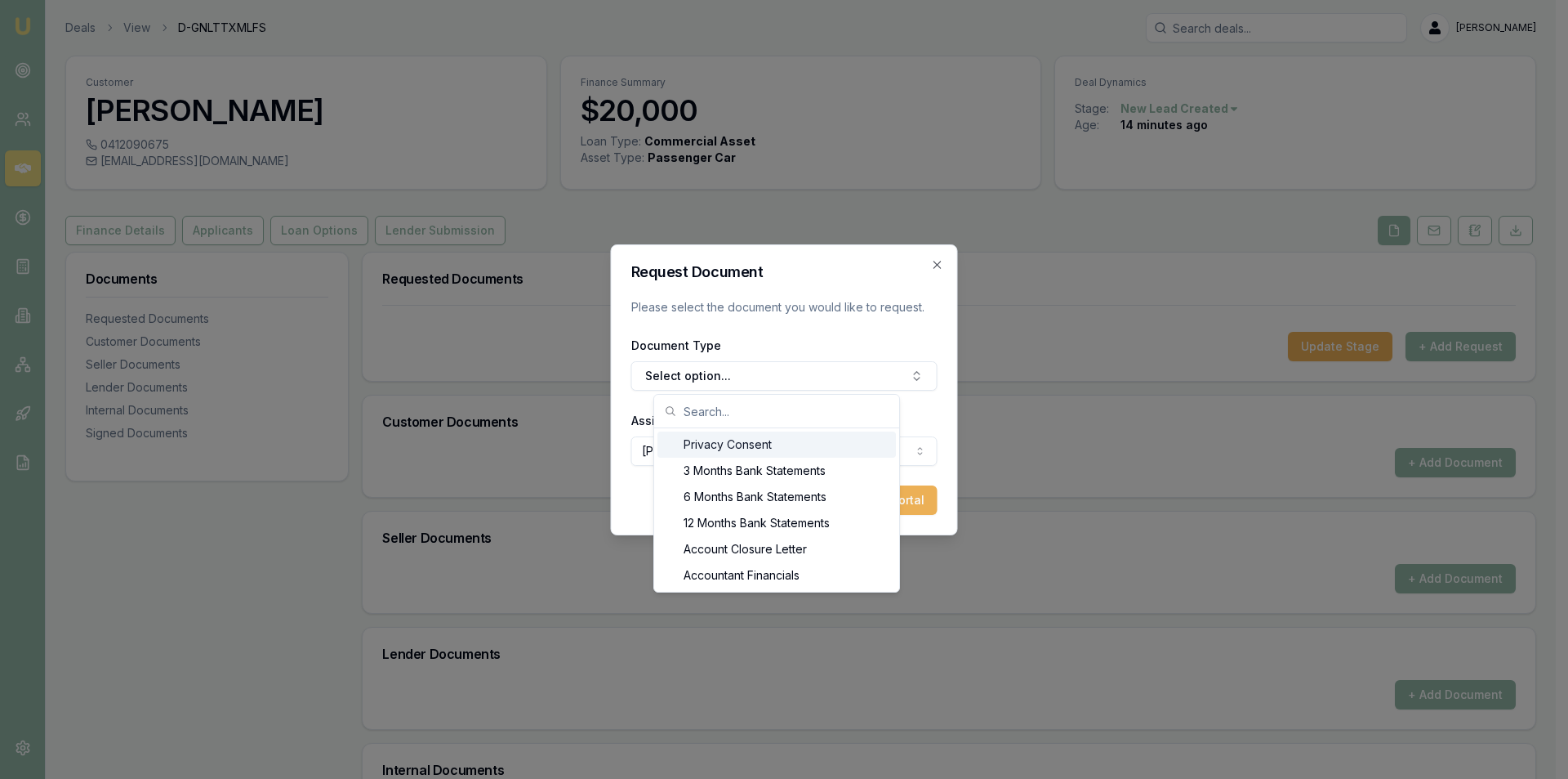
click at [765, 446] on div "Privacy Consent" at bounding box center [776, 445] width 239 height 26
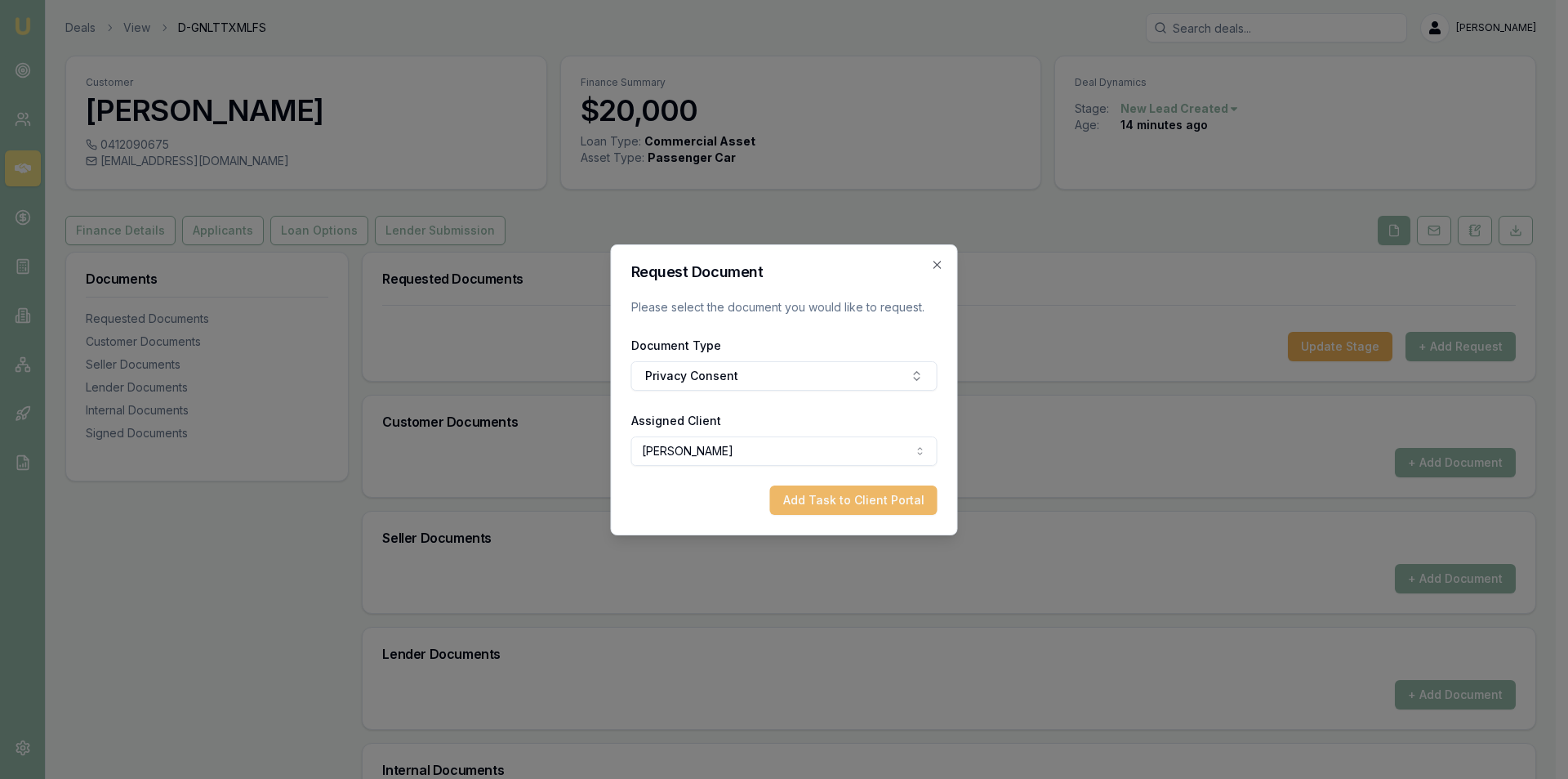
click at [867, 502] on button "Add Task to Client Portal" at bounding box center [854, 500] width 167 height 30
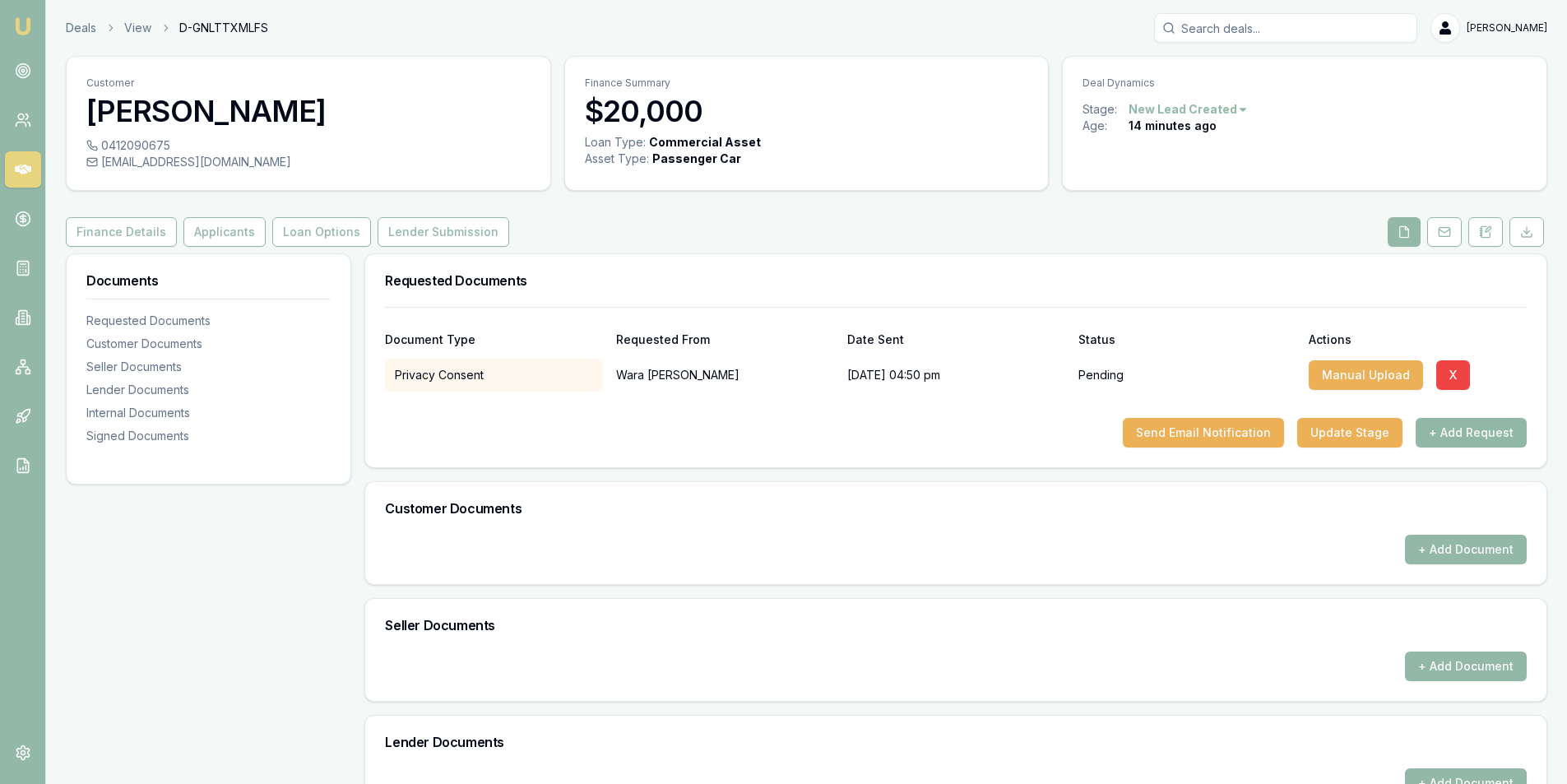
click at [1463, 437] on button "+ Add Request" at bounding box center [1471, 433] width 111 height 30
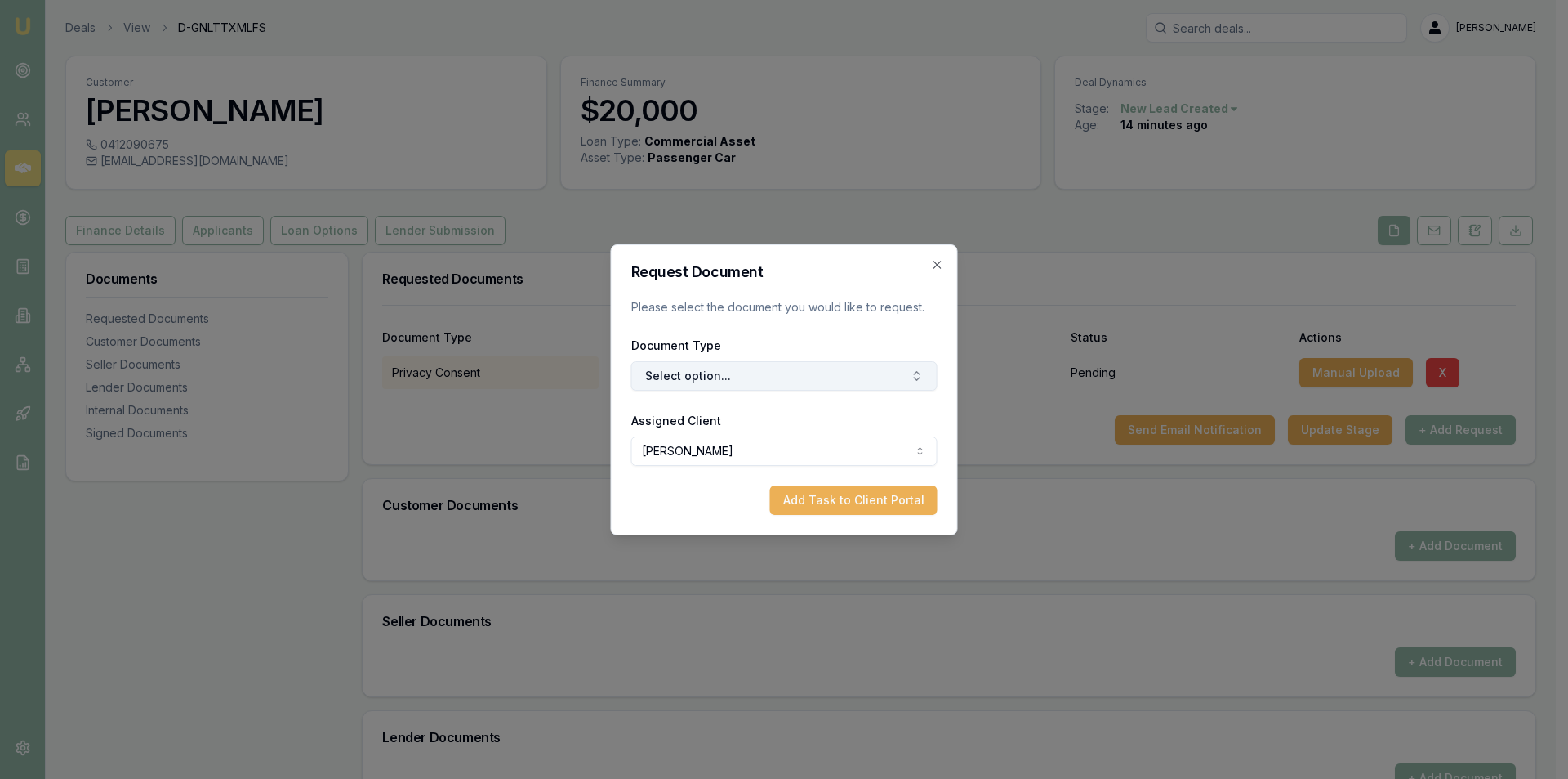
click at [732, 370] on button "Select option..." at bounding box center [784, 376] width 306 height 30
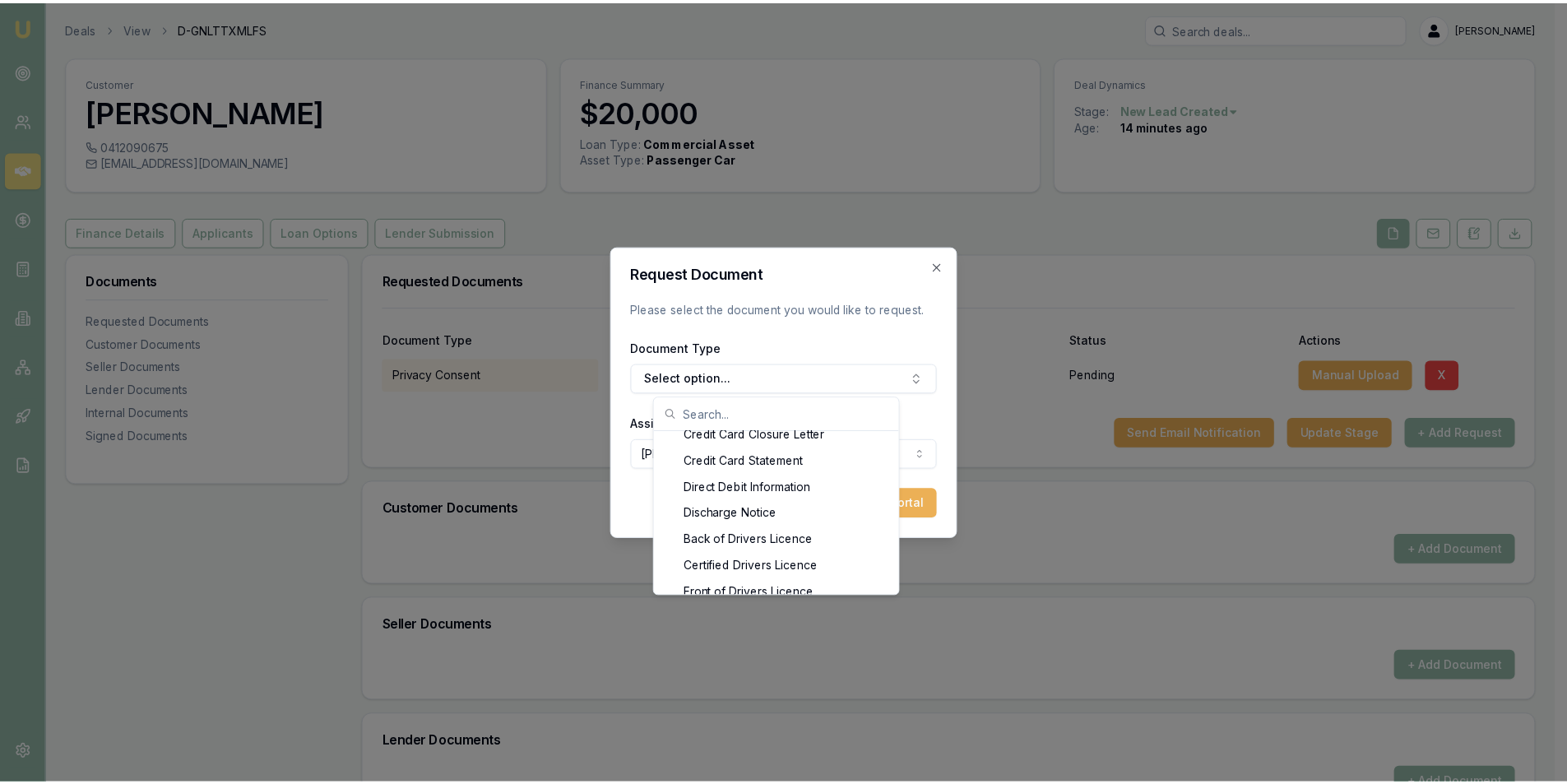
scroll to position [757, 0]
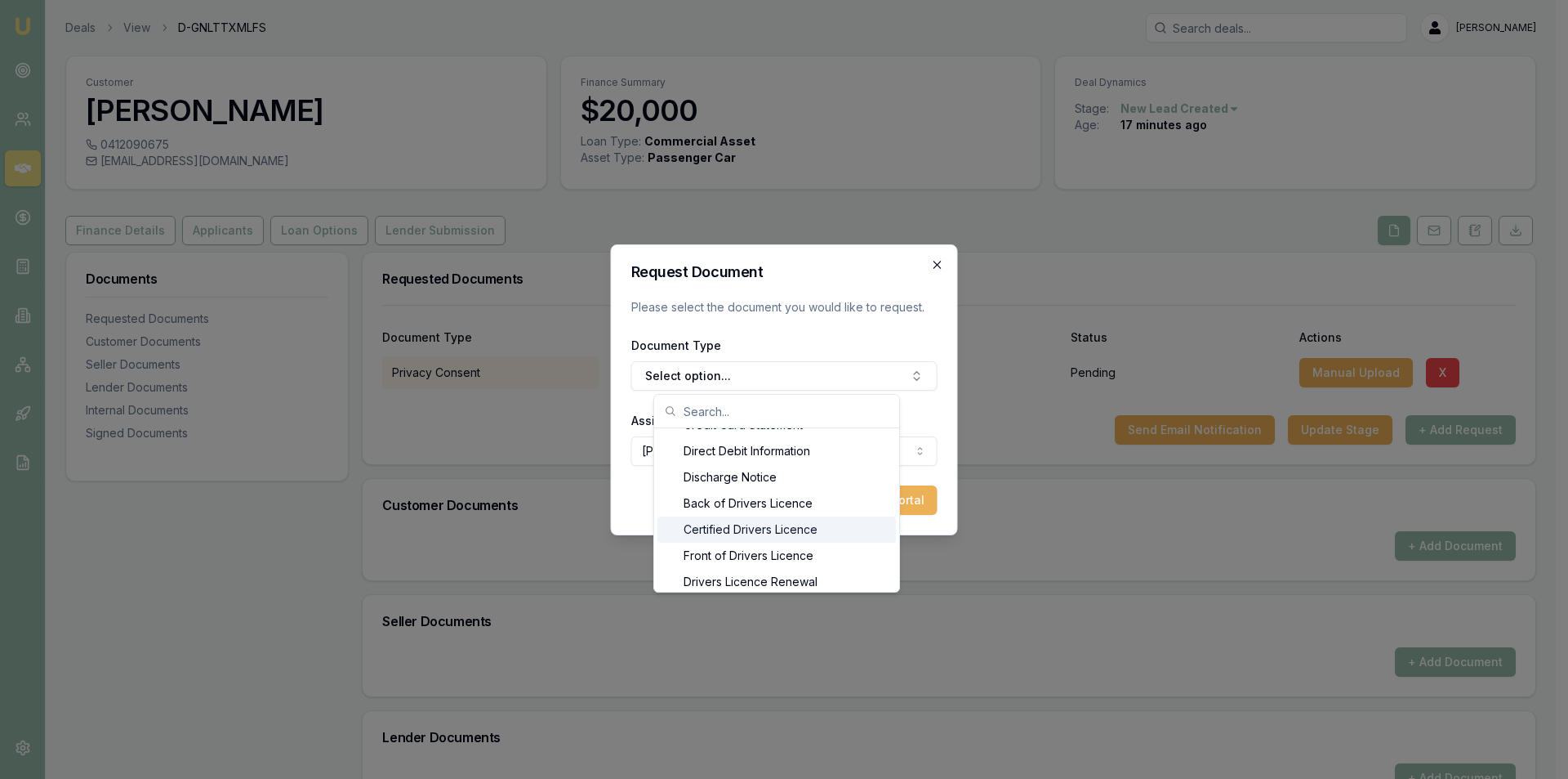
click at [942, 258] on icon "button" at bounding box center [938, 265] width 13 height 13
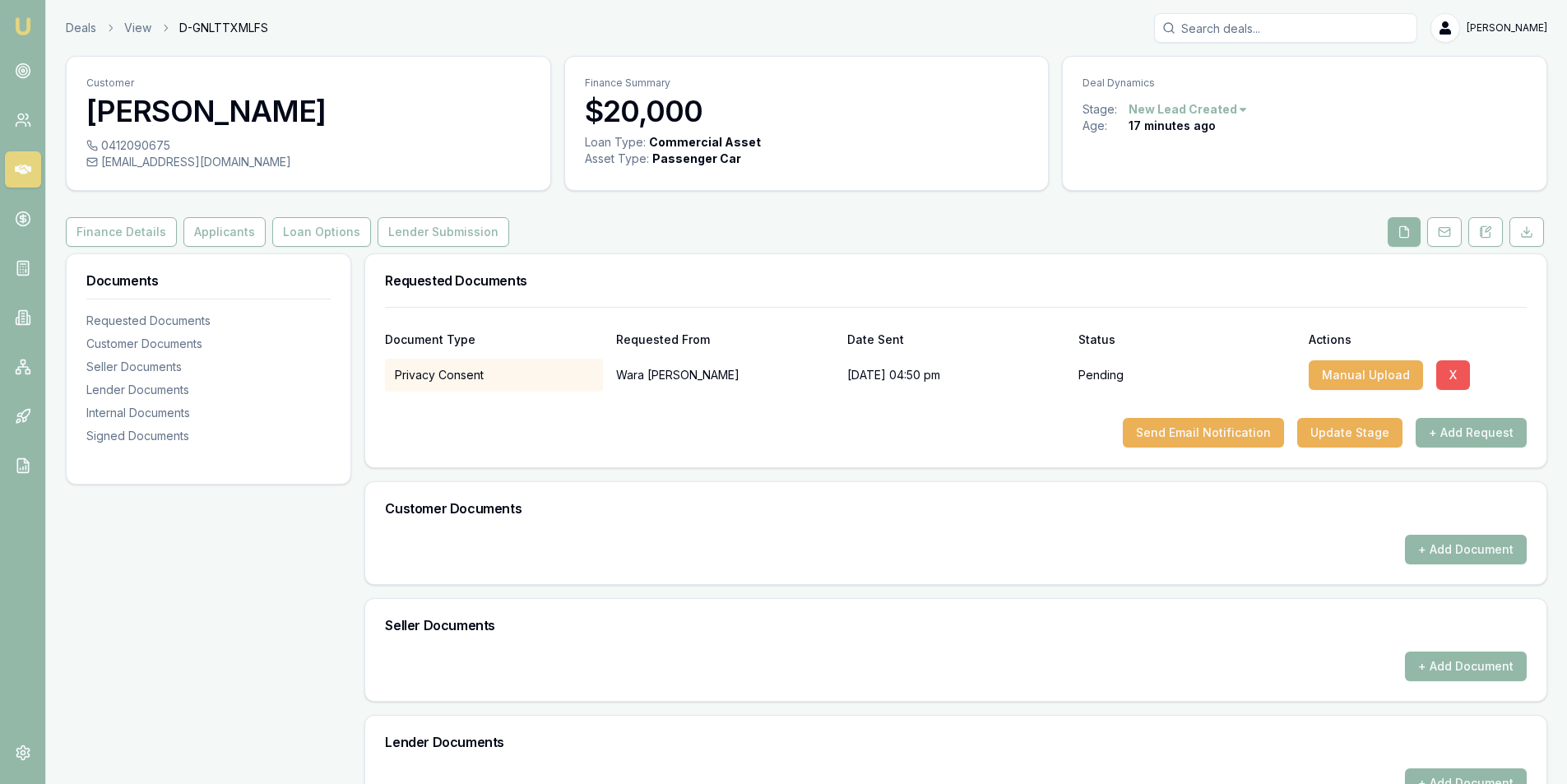
click at [1457, 371] on button "X" at bounding box center [1453, 375] width 34 height 30
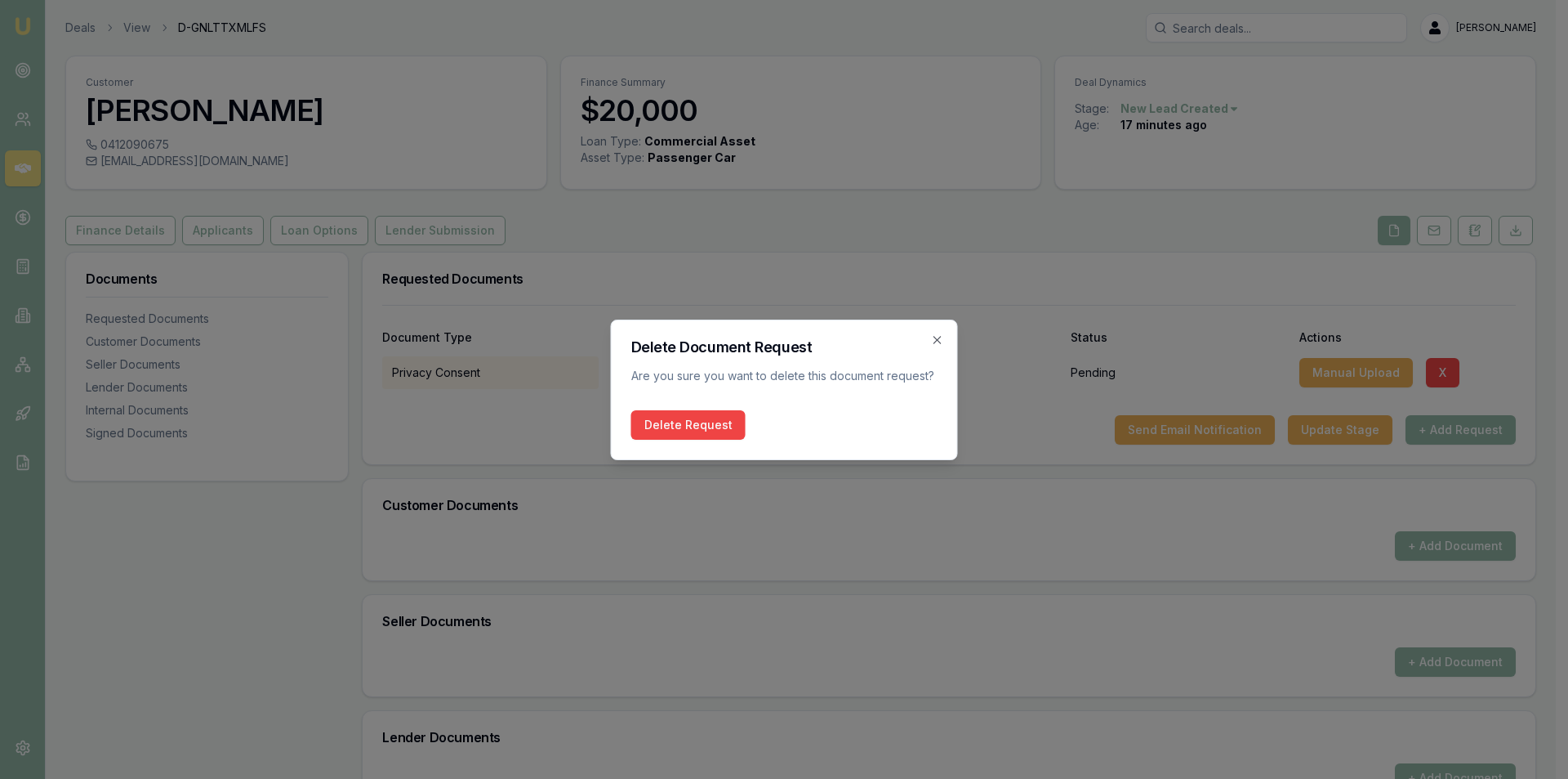
click at [652, 423] on button "Delete Request" at bounding box center [688, 425] width 114 height 30
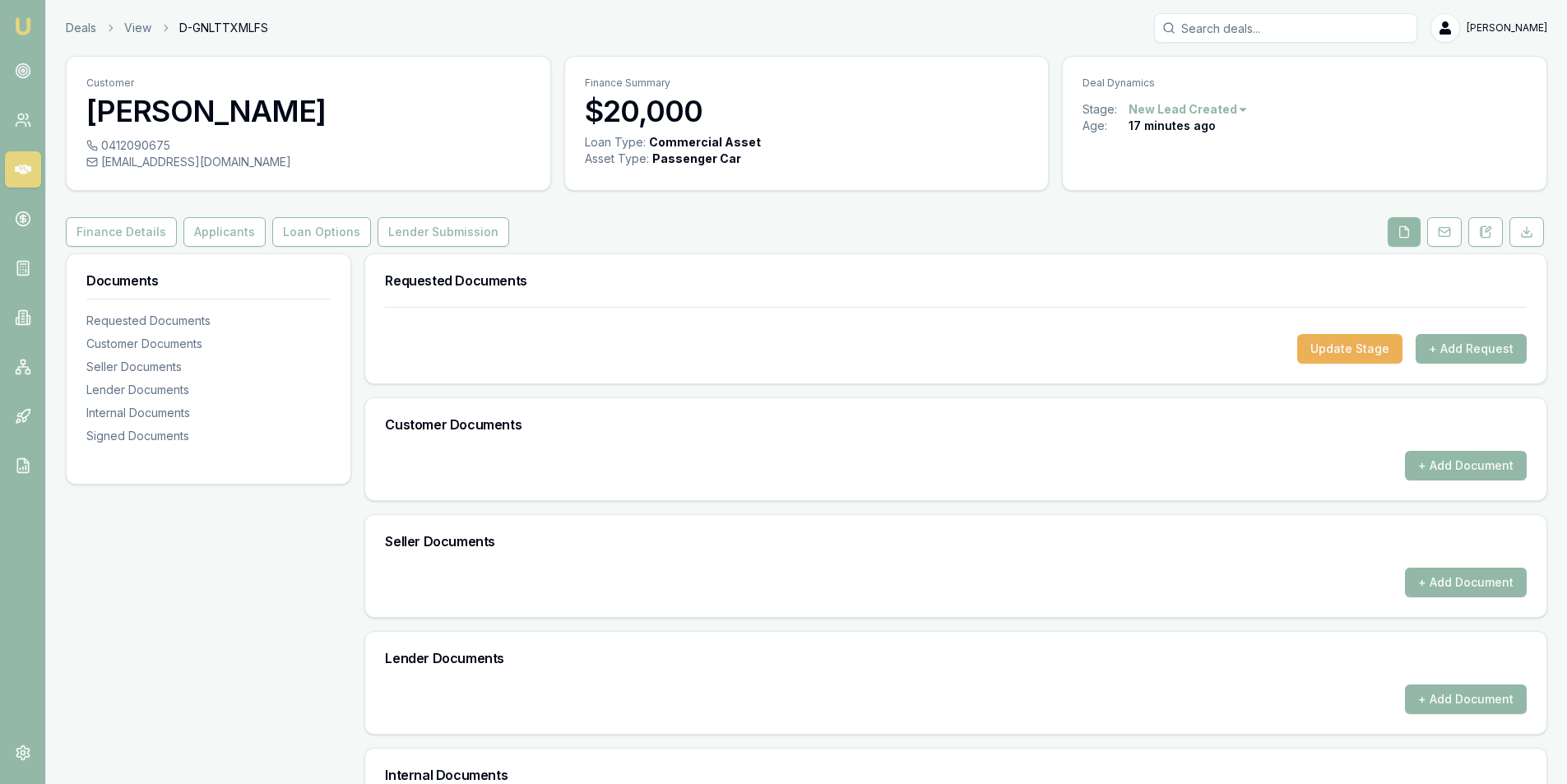
click at [1205, 103] on html "Emu Broker Deals View D-GNLTTXMLFS Peter Sarris Toggle Menu Customer Wara Simoe…" at bounding box center [784, 392] width 1567 height 784
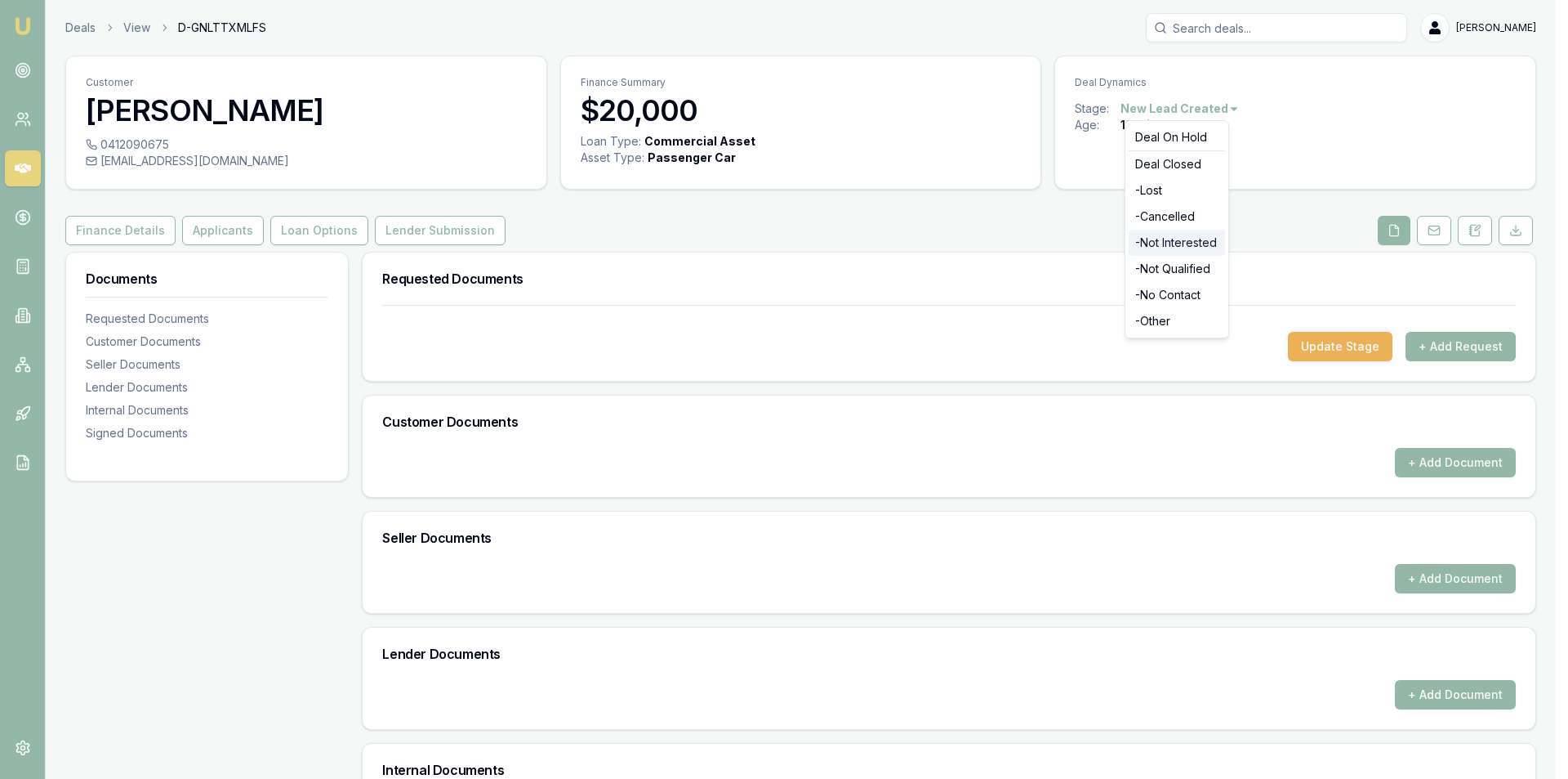
click at [1186, 243] on div "- Not Interested" at bounding box center [1177, 242] width 97 height 26
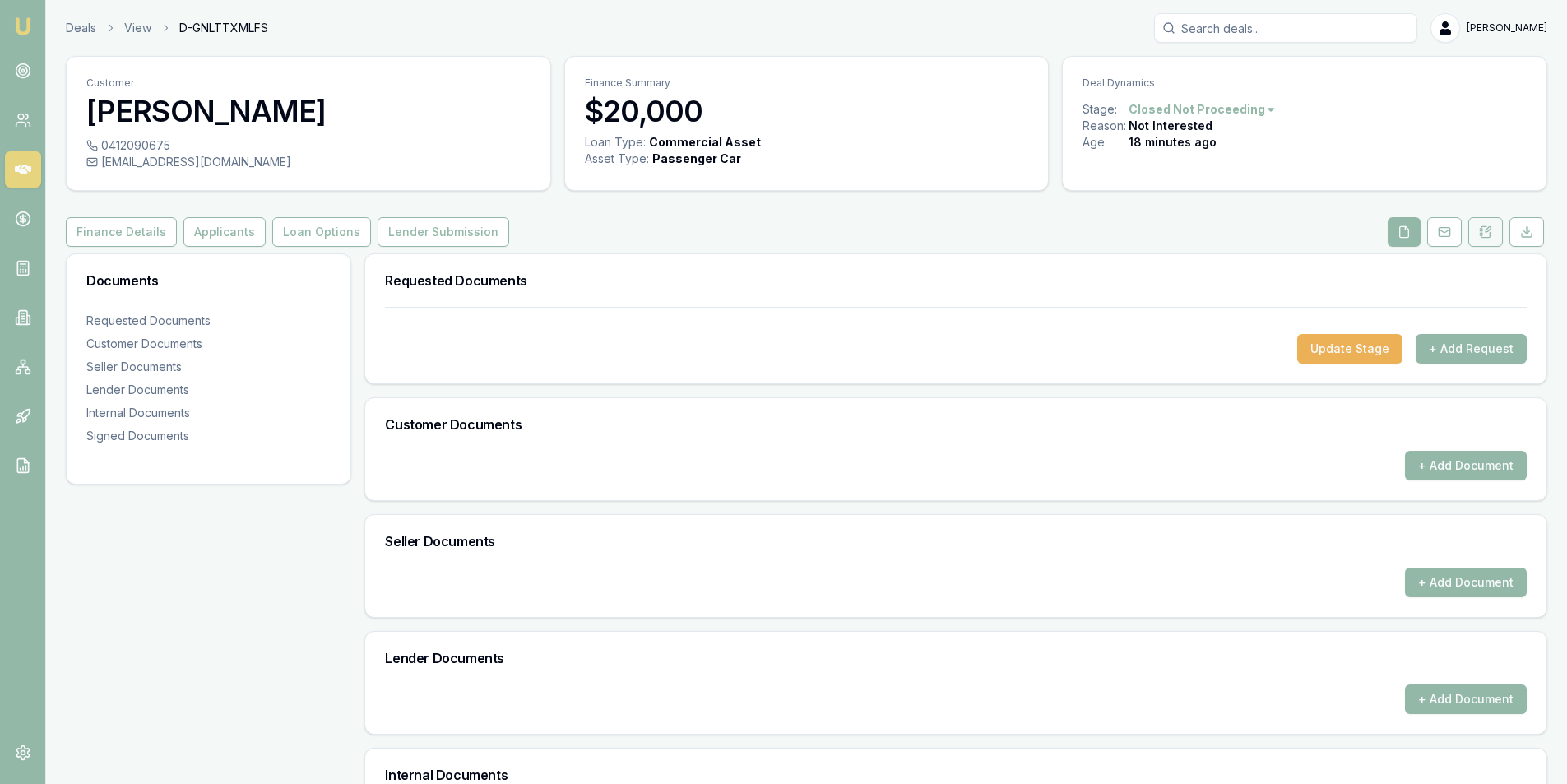
drag, startPoint x: 1486, startPoint y: 234, endPoint x: 1364, endPoint y: 269, distance: 126.9
click at [1485, 234] on icon at bounding box center [1486, 232] width 13 height 13
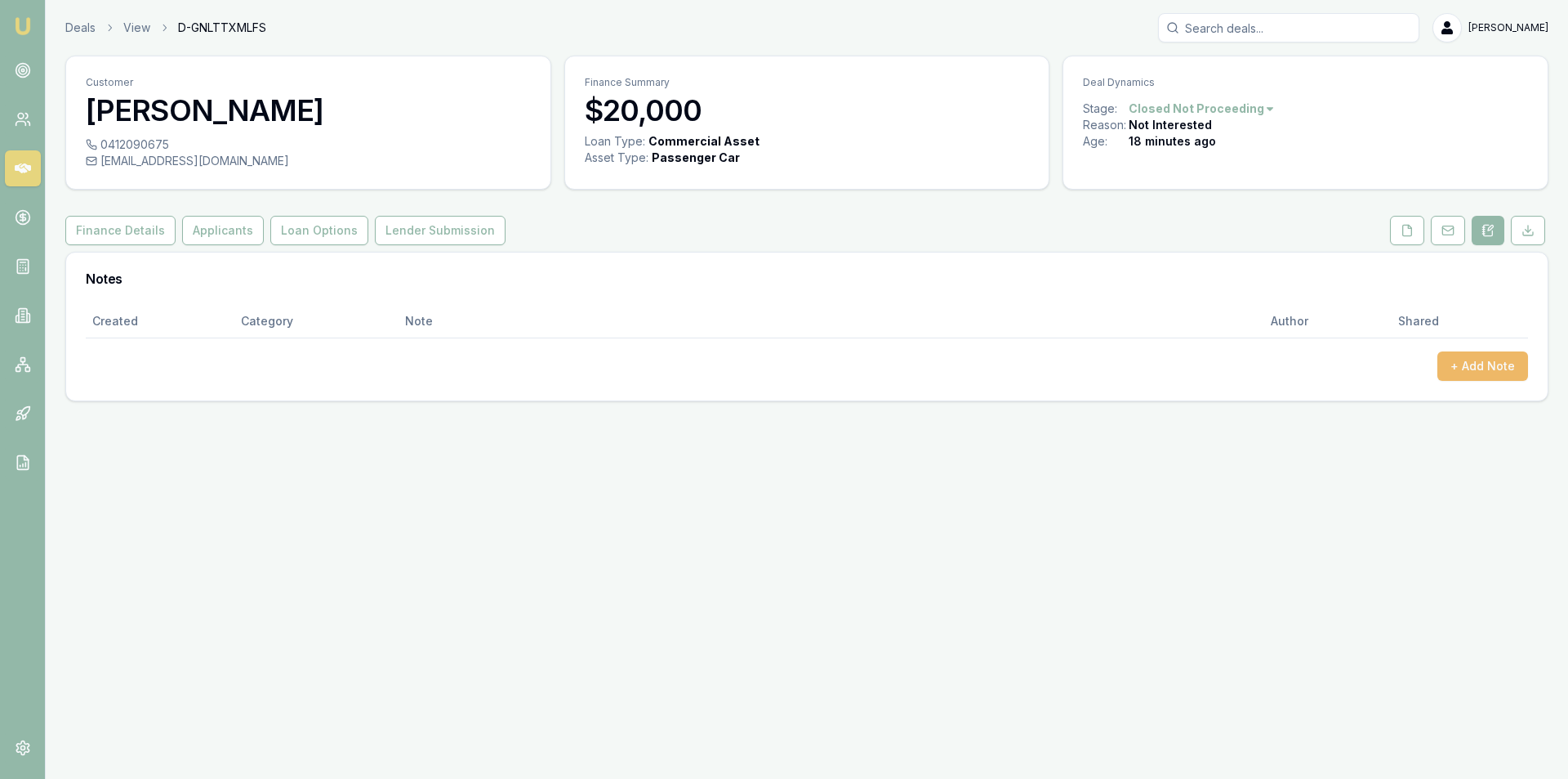
click at [1455, 357] on button "+ Add Note" at bounding box center [1484, 366] width 91 height 30
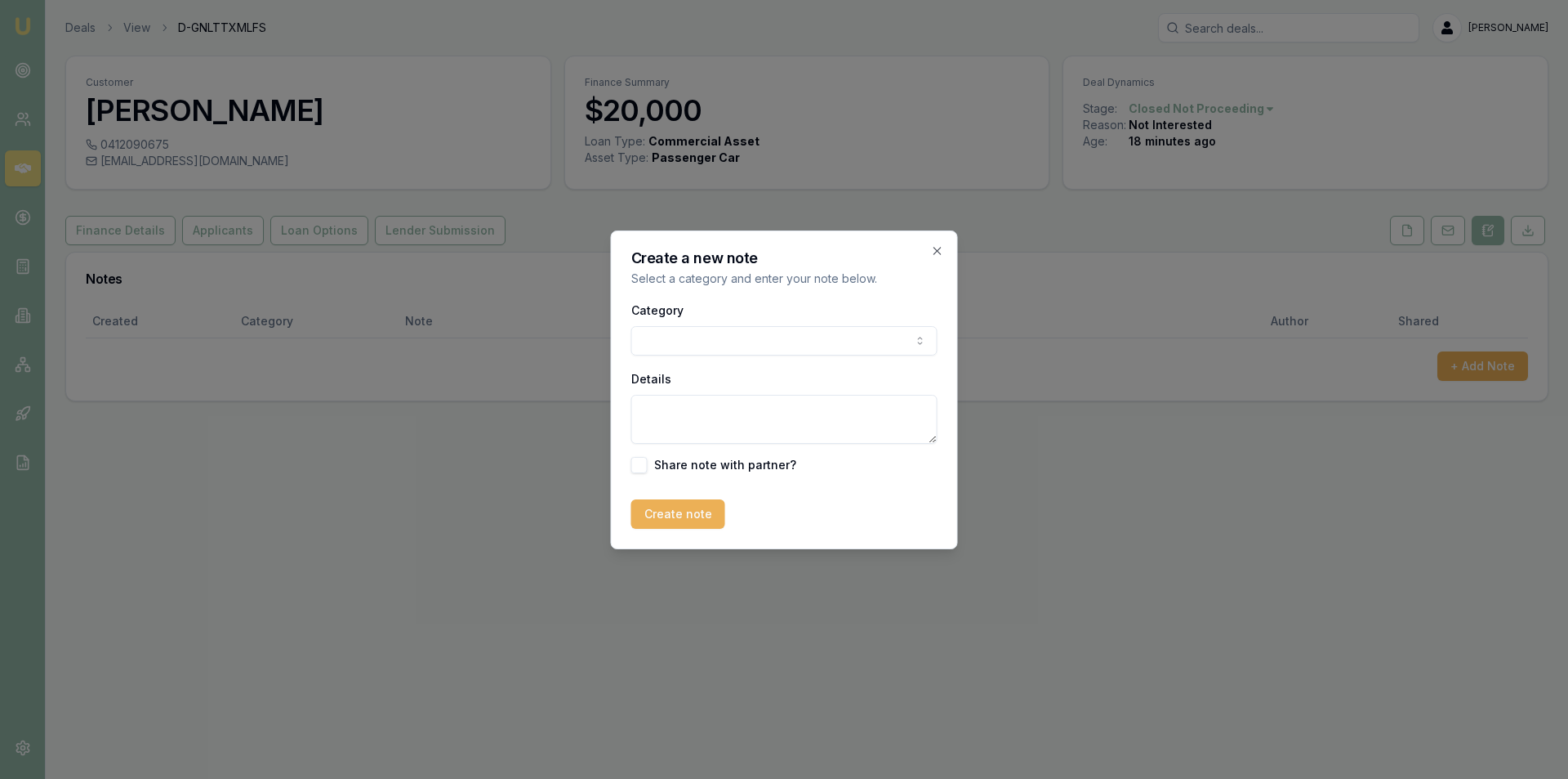
click at [793, 348] on body "Emu Broker Deals View D-GNLTTXMLFS [PERSON_NAME] Toggle Menu Customer Wara [PER…" at bounding box center [784, 389] width 1568 height 779
click at [767, 411] on textarea "Details" at bounding box center [784, 419] width 306 height 49
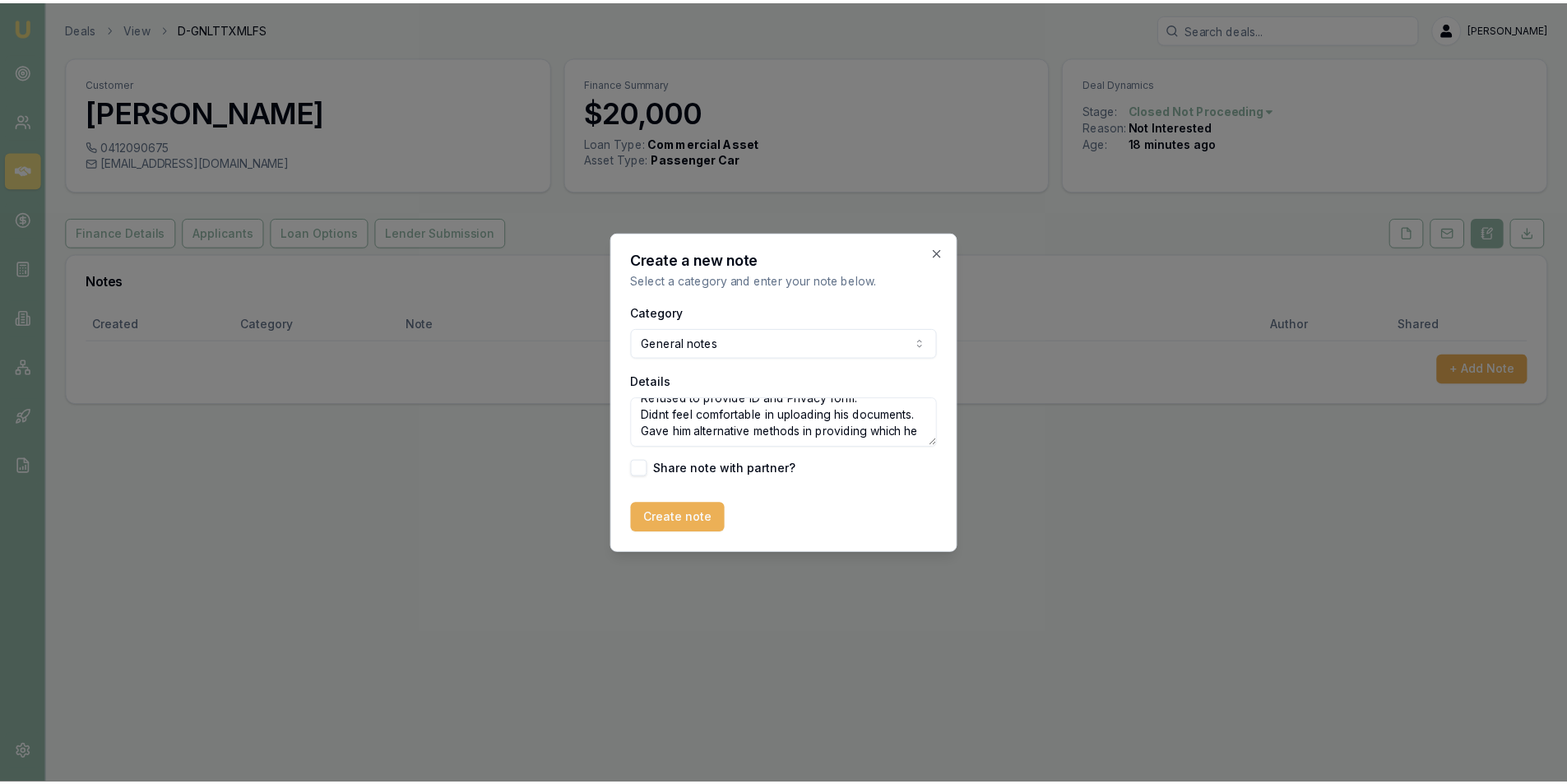
scroll to position [40, 0]
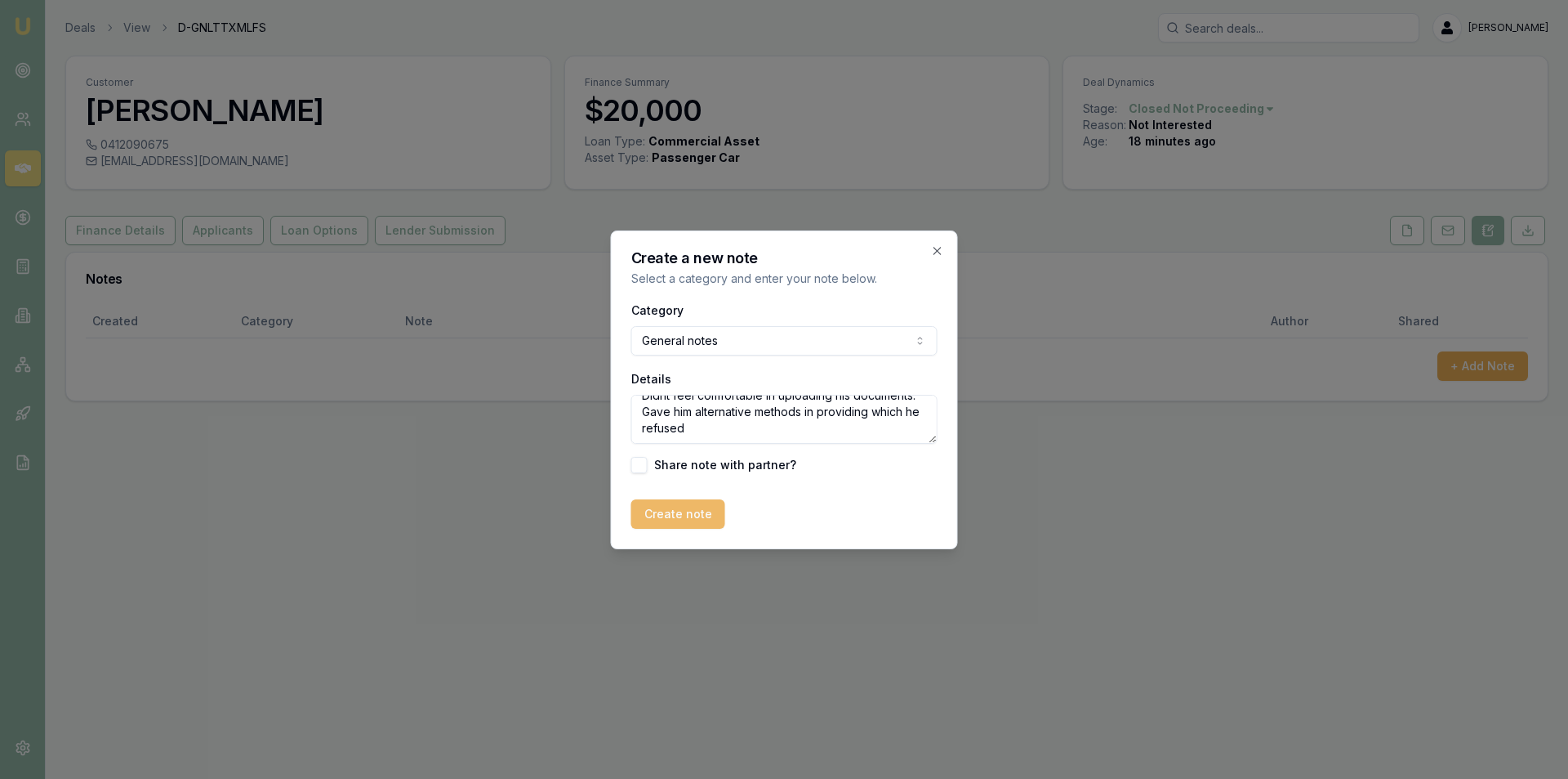
type textarea "Refused to provide ID and Privacy form. Didnt feel comfortable in uploading his…"
click at [711, 526] on button "Create note" at bounding box center [678, 514] width 94 height 30
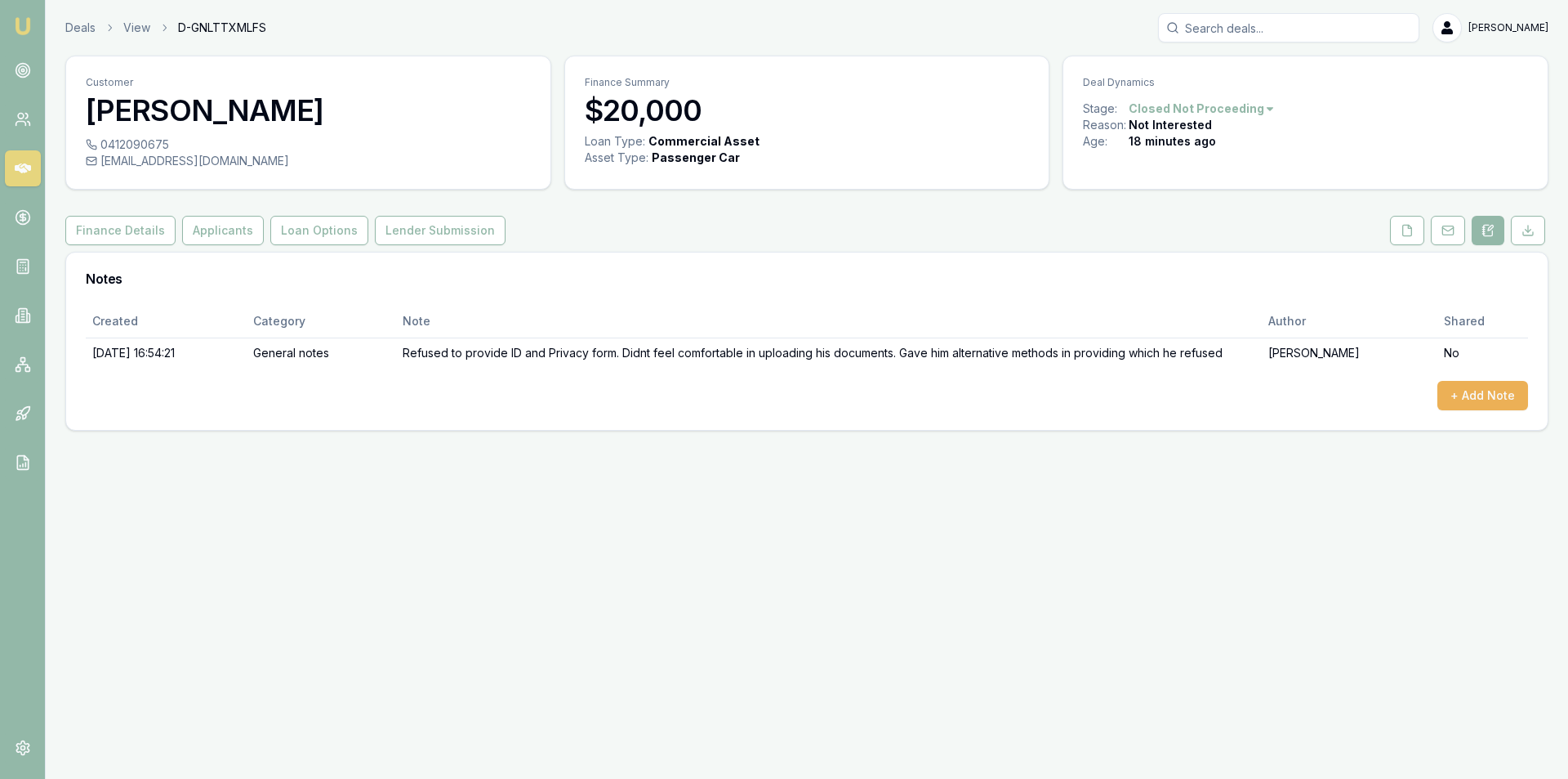
click at [31, 173] on icon at bounding box center [23, 168] width 17 height 17
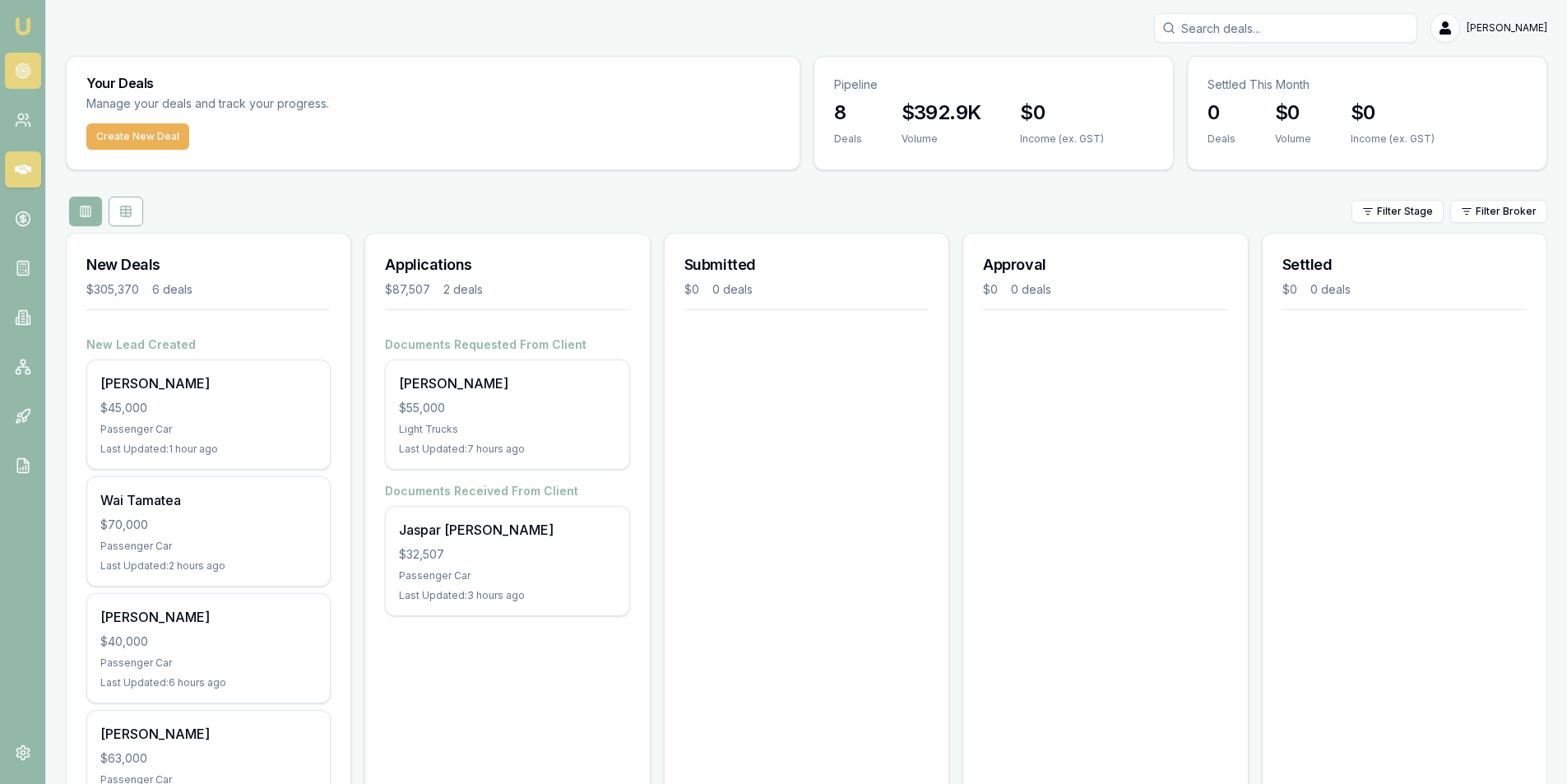
click at [24, 59] on link at bounding box center [22, 70] width 36 height 36
click at [17, 58] on link at bounding box center [22, 70] width 36 height 36
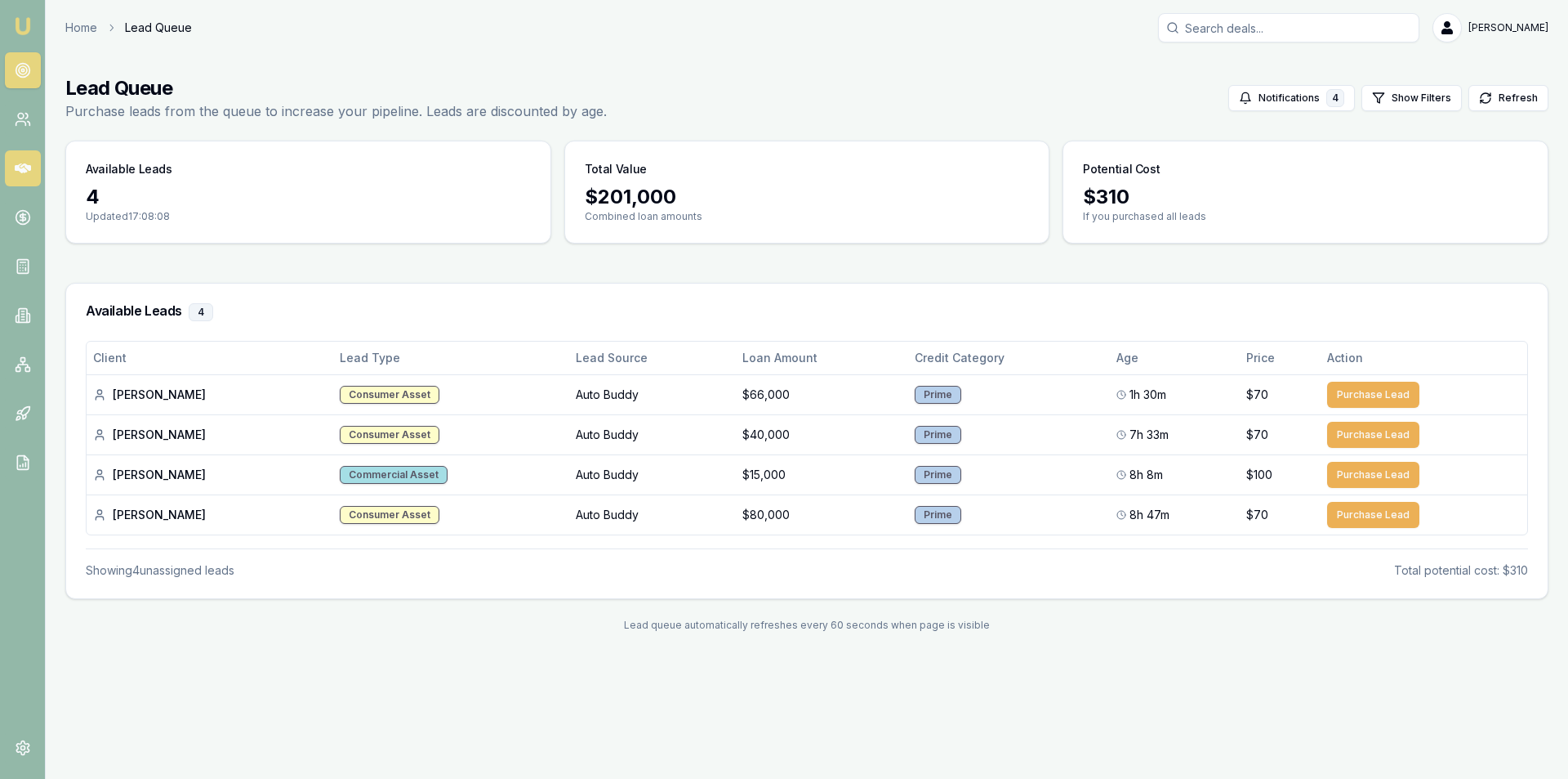
click at [24, 172] on icon at bounding box center [23, 168] width 17 height 10
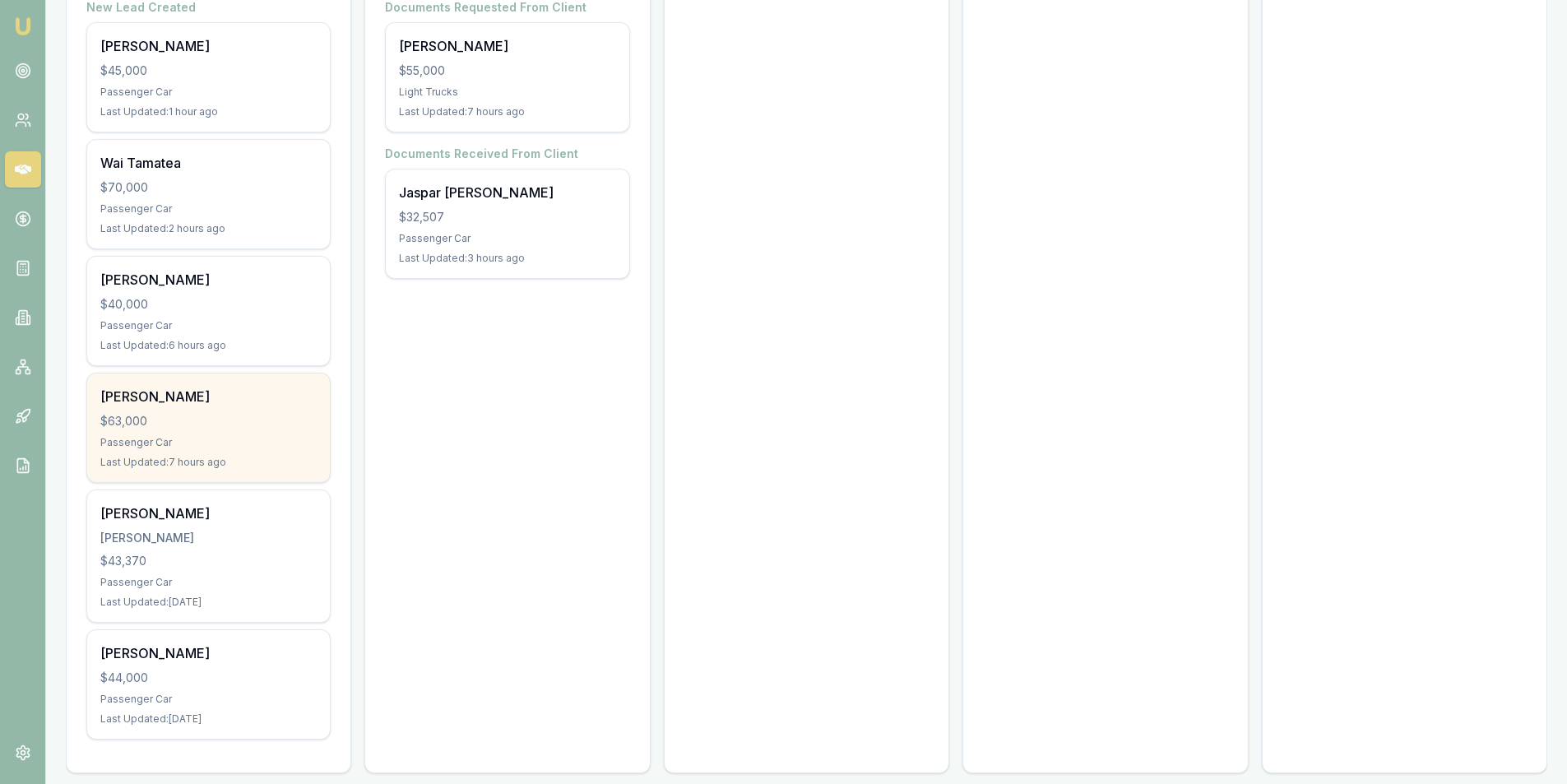
scroll to position [352, 0]
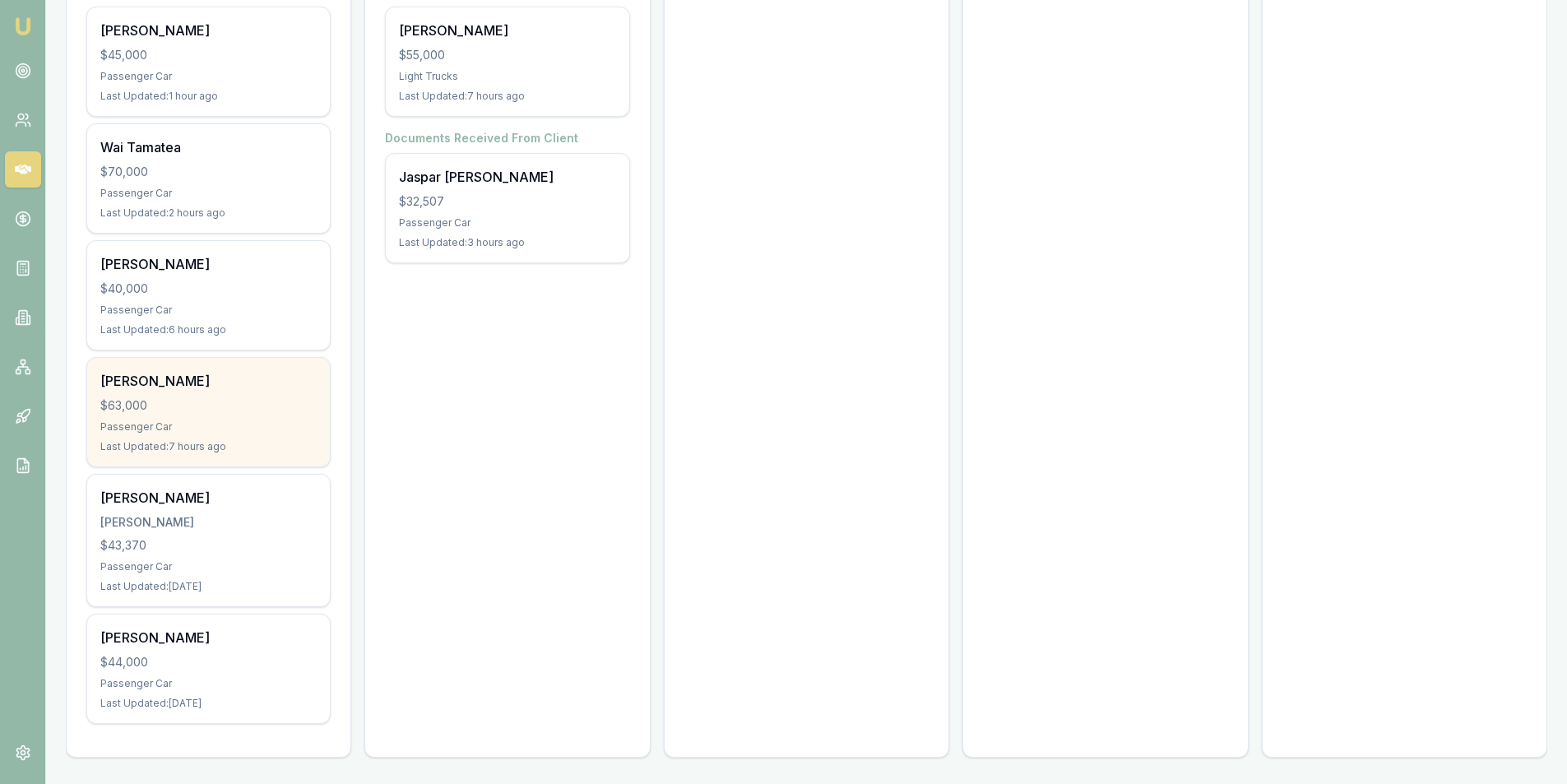
click at [207, 417] on div "Ash M $63,000 Passenger Car Last Updated: 7 hours ago" at bounding box center [208, 412] width 243 height 108
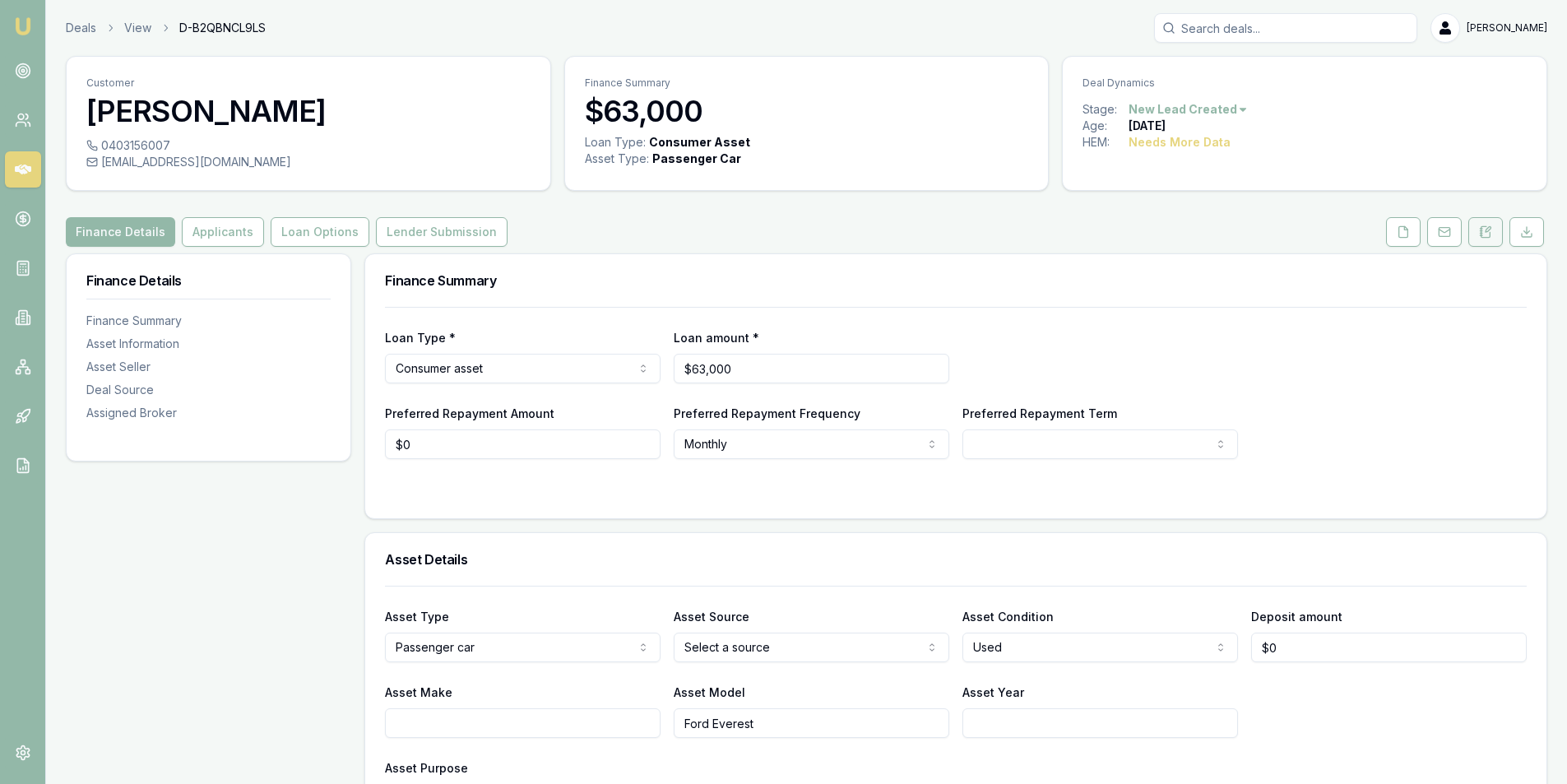
click at [1474, 231] on button at bounding box center [1486, 232] width 35 height 30
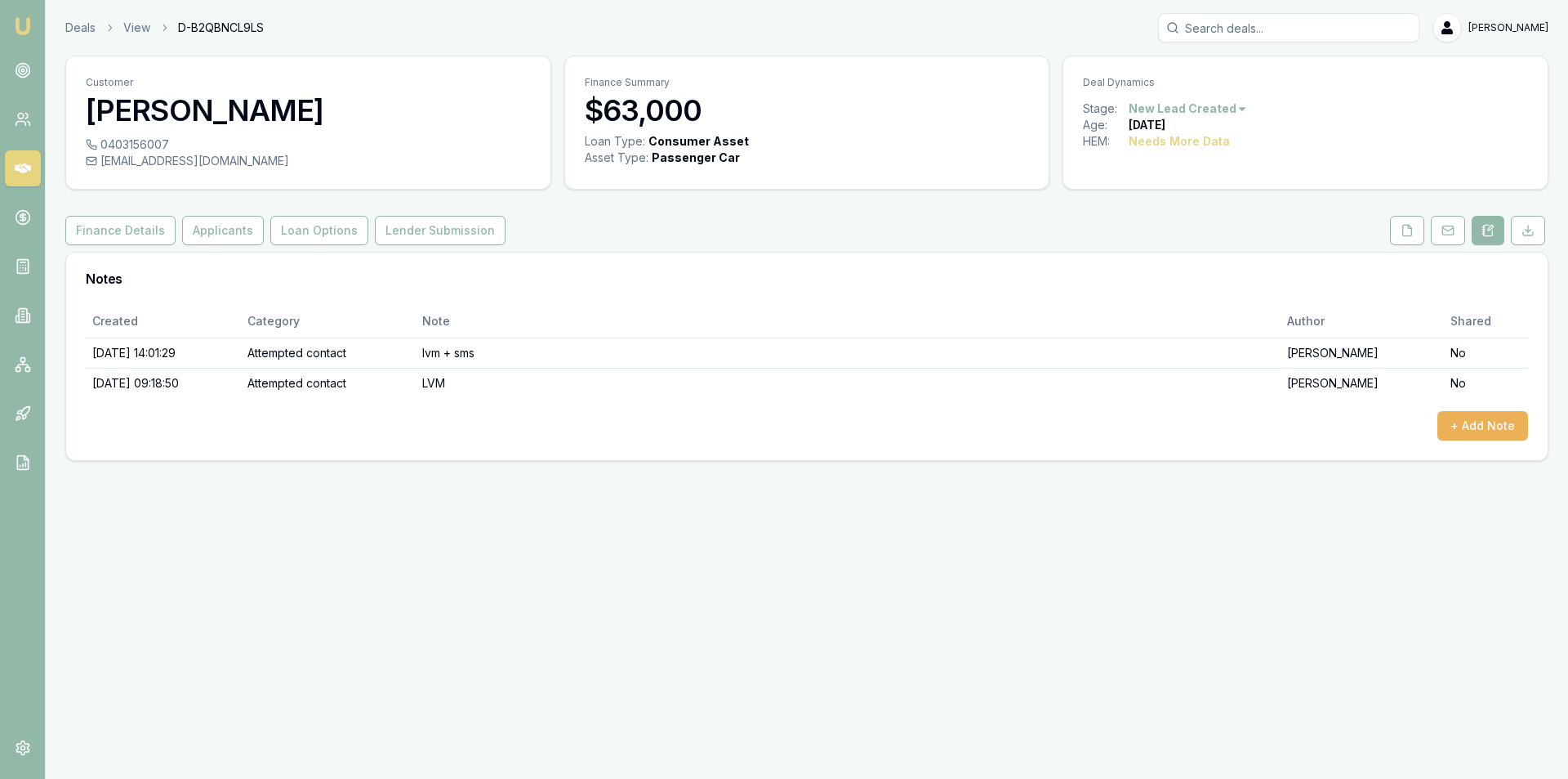
click at [28, 169] on icon at bounding box center [23, 168] width 17 height 10
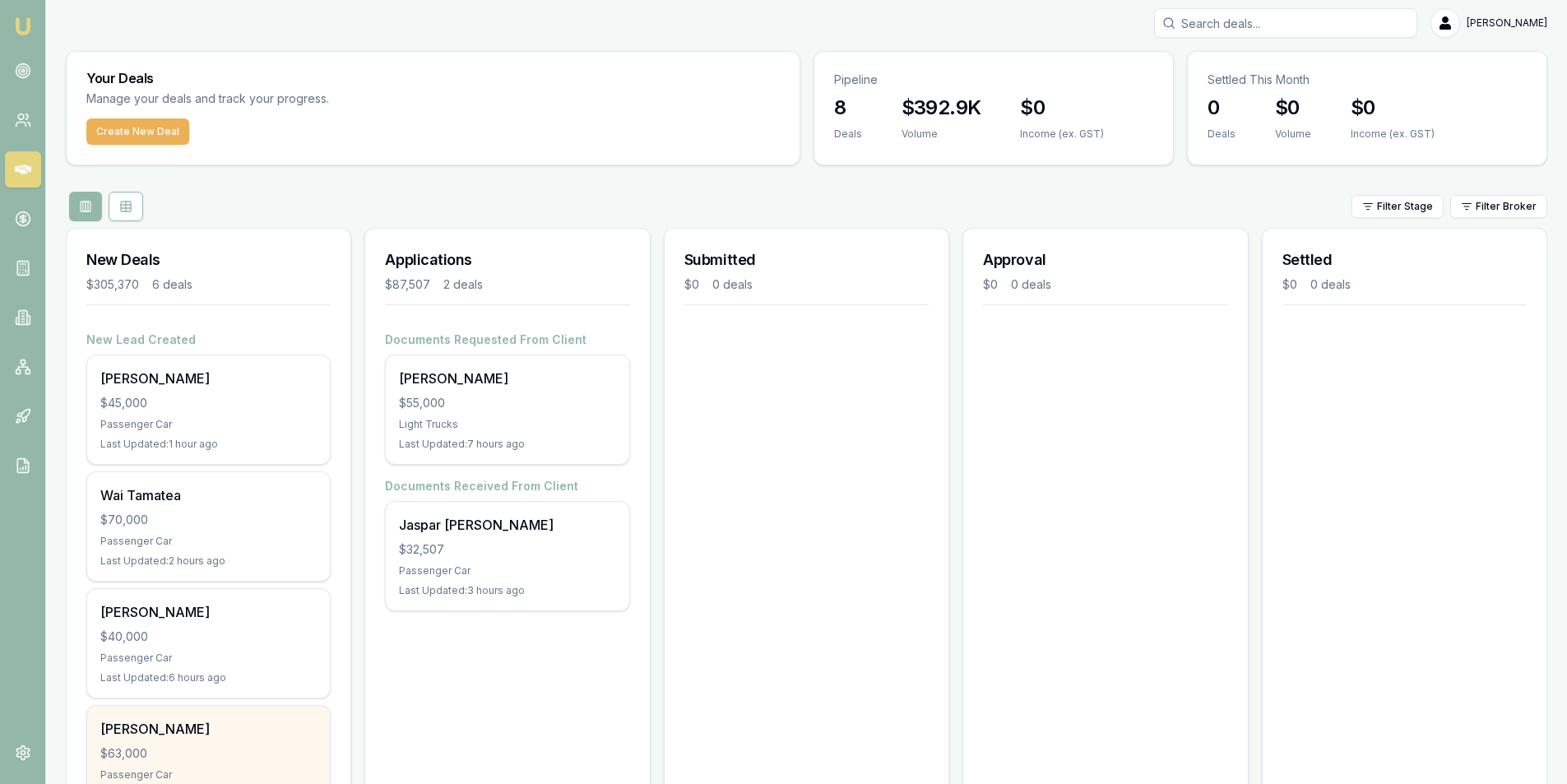
scroll to position [164, 0]
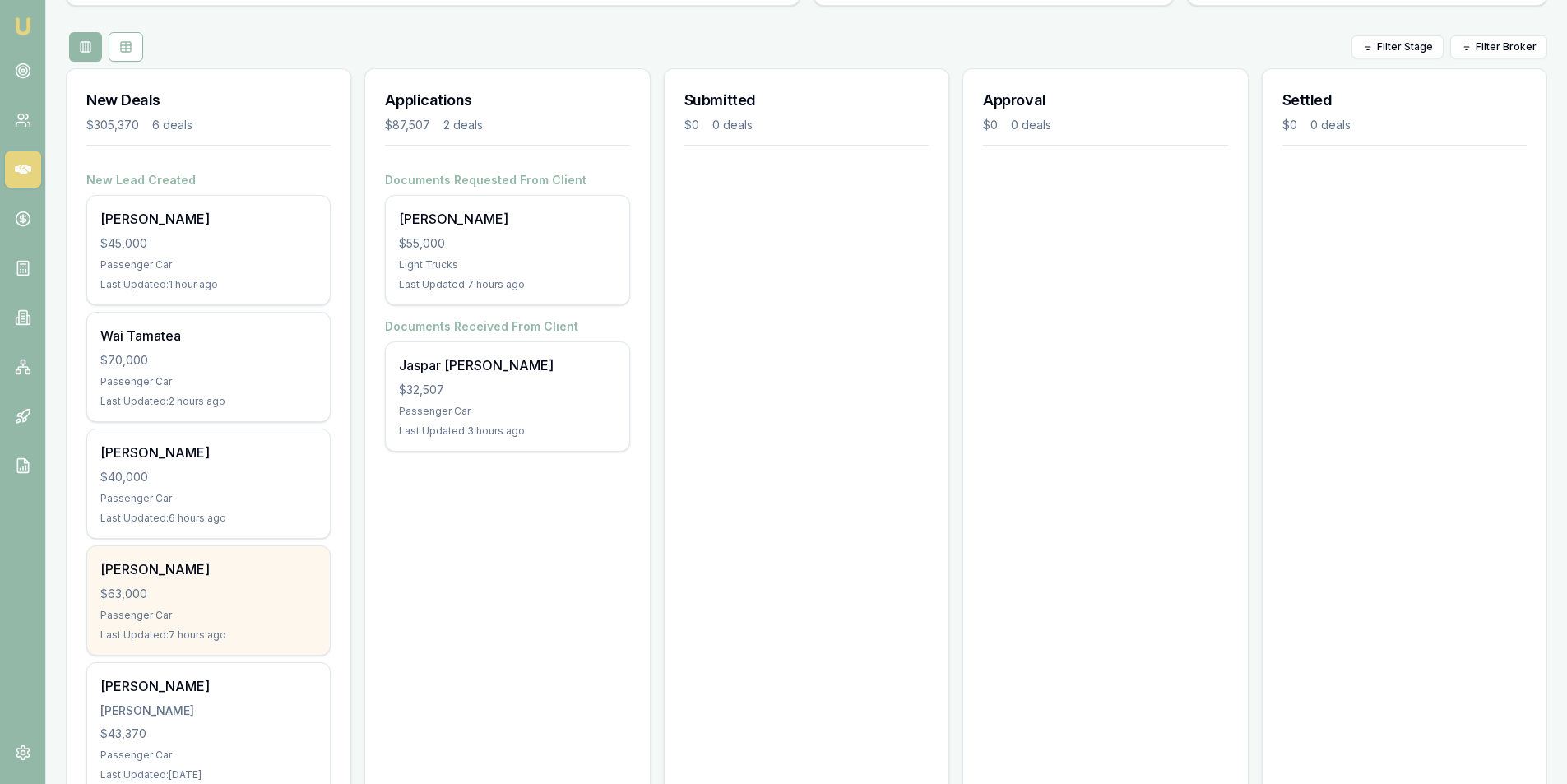
click at [179, 566] on div "[PERSON_NAME]" at bounding box center [208, 568] width 216 height 20
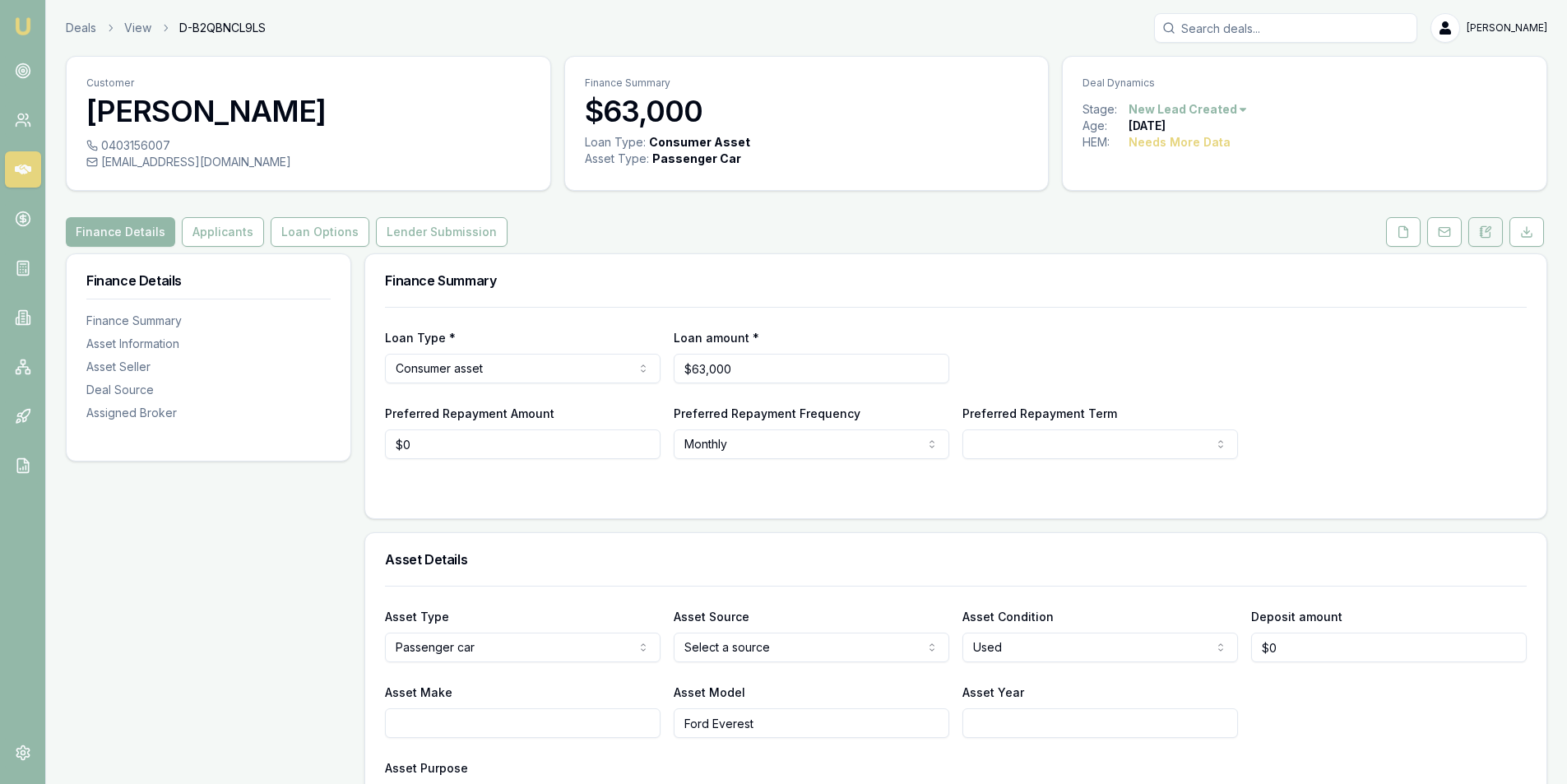
click at [1492, 219] on button at bounding box center [1486, 232] width 35 height 30
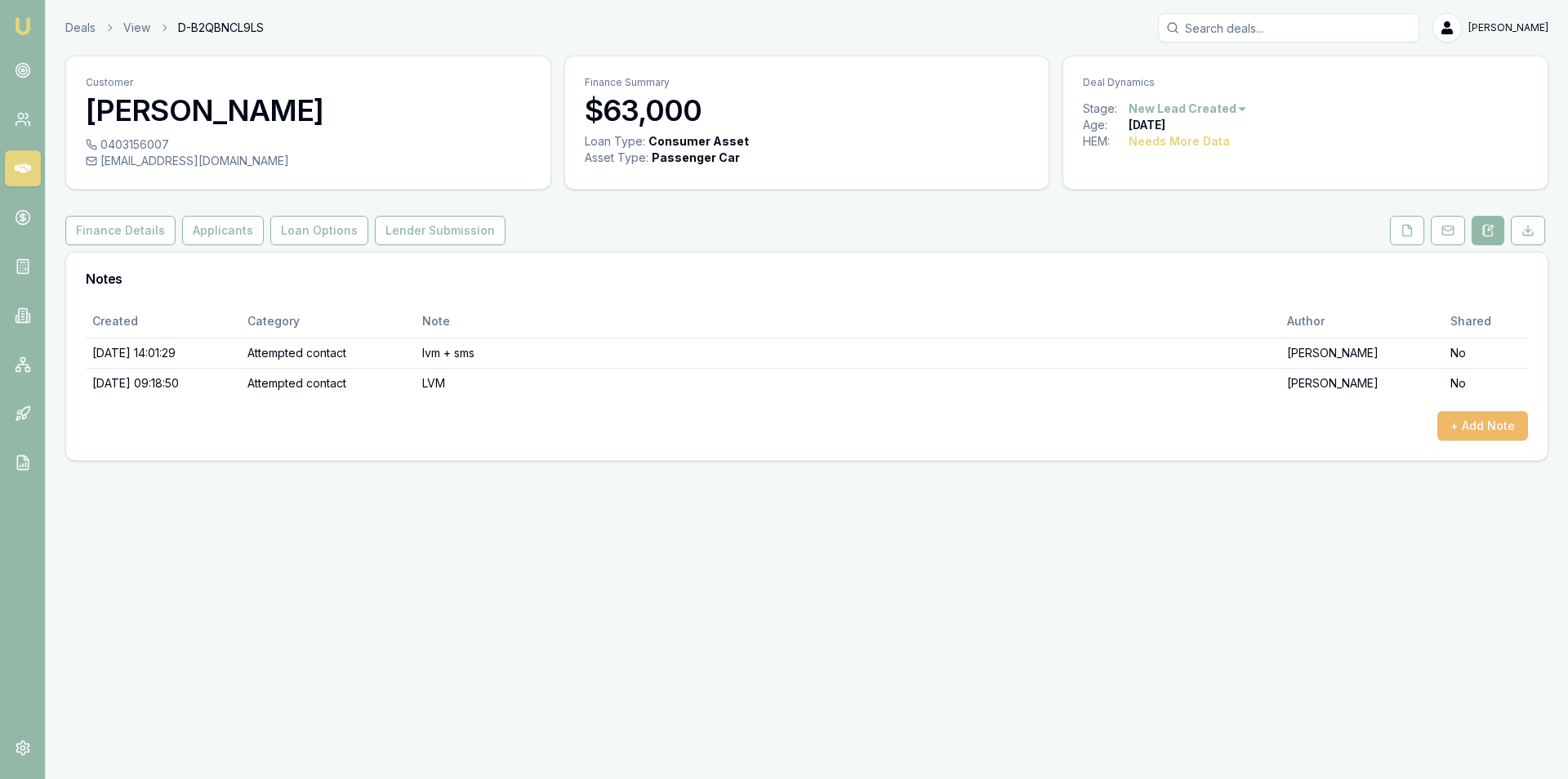
click at [1461, 411] on button "+ Add Note" at bounding box center [1484, 426] width 91 height 30
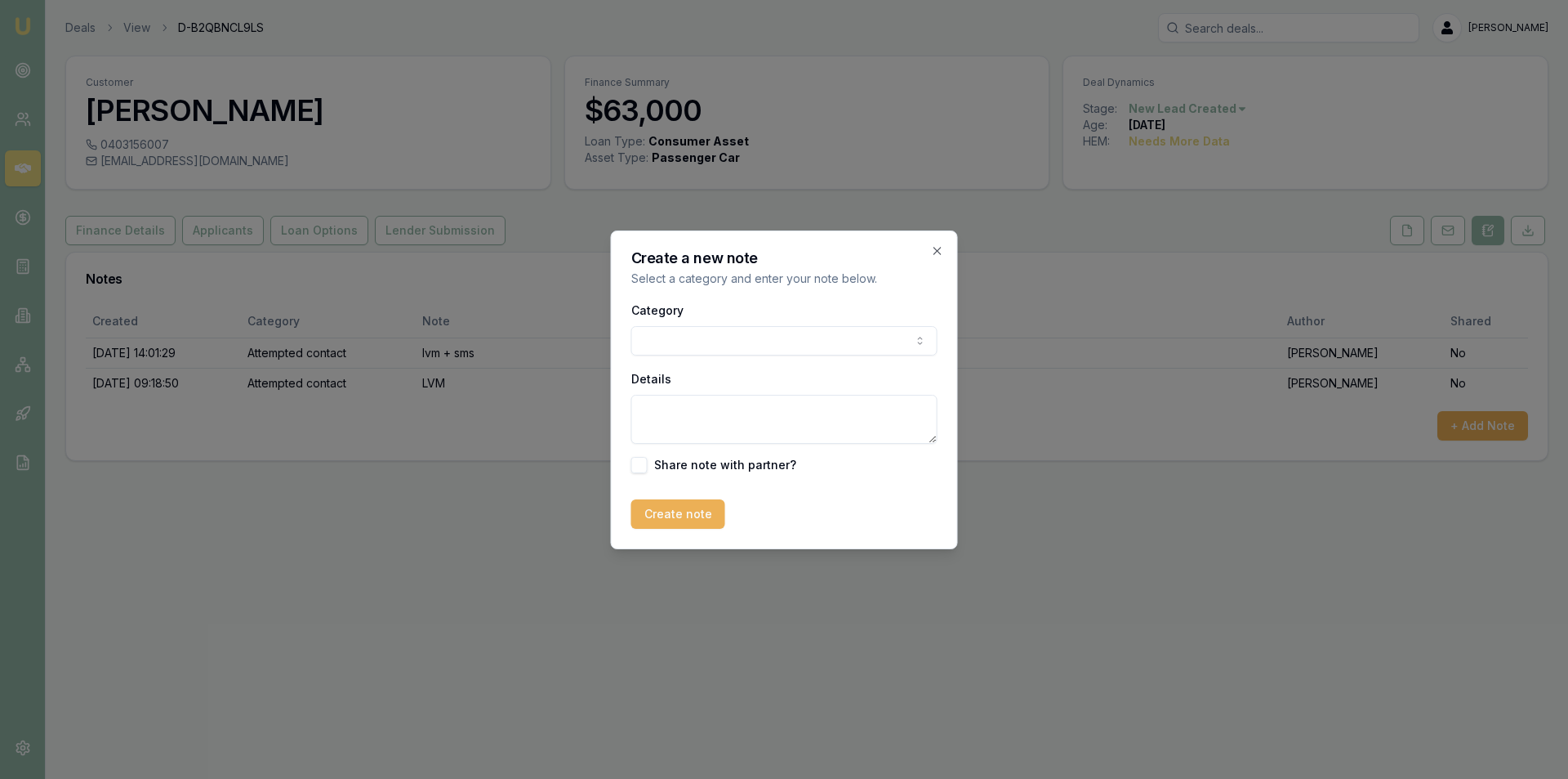
click at [784, 353] on body "Emu Broker Deals View D-B2QBNCL9LS Peter Sarris Toggle Menu Customer Ash M 0403…" at bounding box center [784, 389] width 1568 height 779
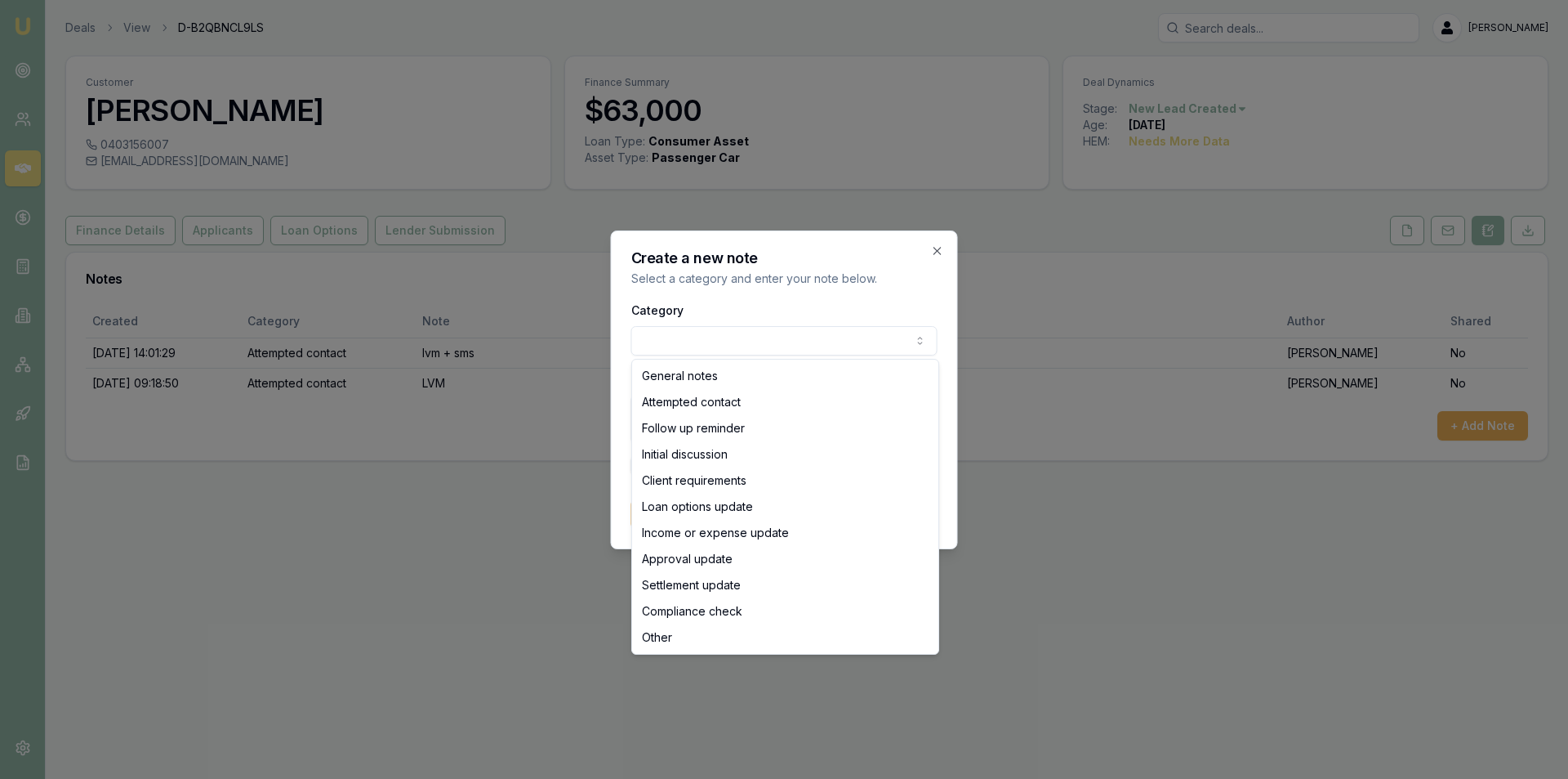
select select "ATTEMPTED_CONTACT"
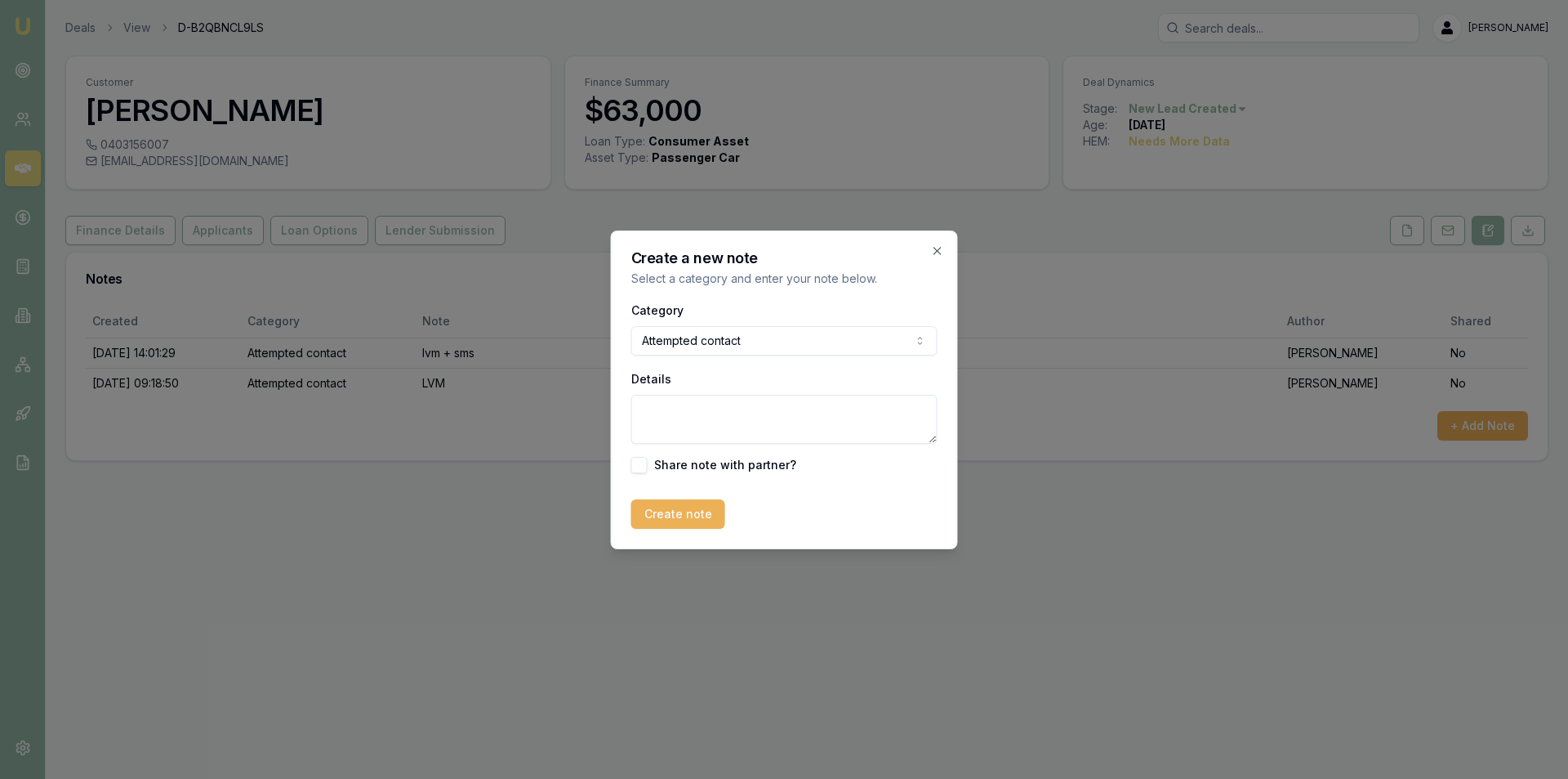
click at [772, 411] on textarea "Details" at bounding box center [784, 419] width 306 height 49
type textarea "no ans"
click at [676, 520] on button "Create note" at bounding box center [678, 514] width 94 height 30
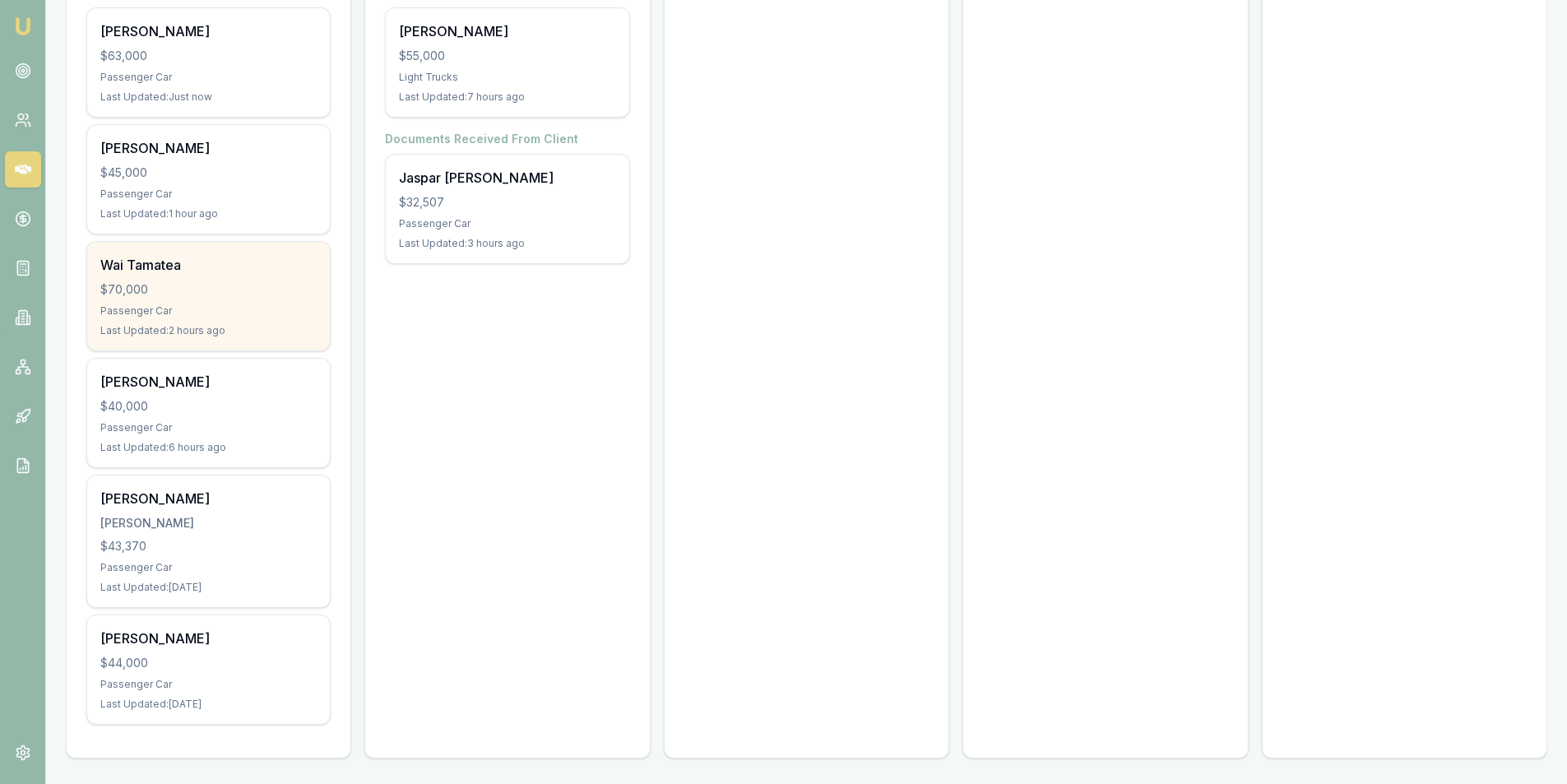
scroll to position [352, 0]
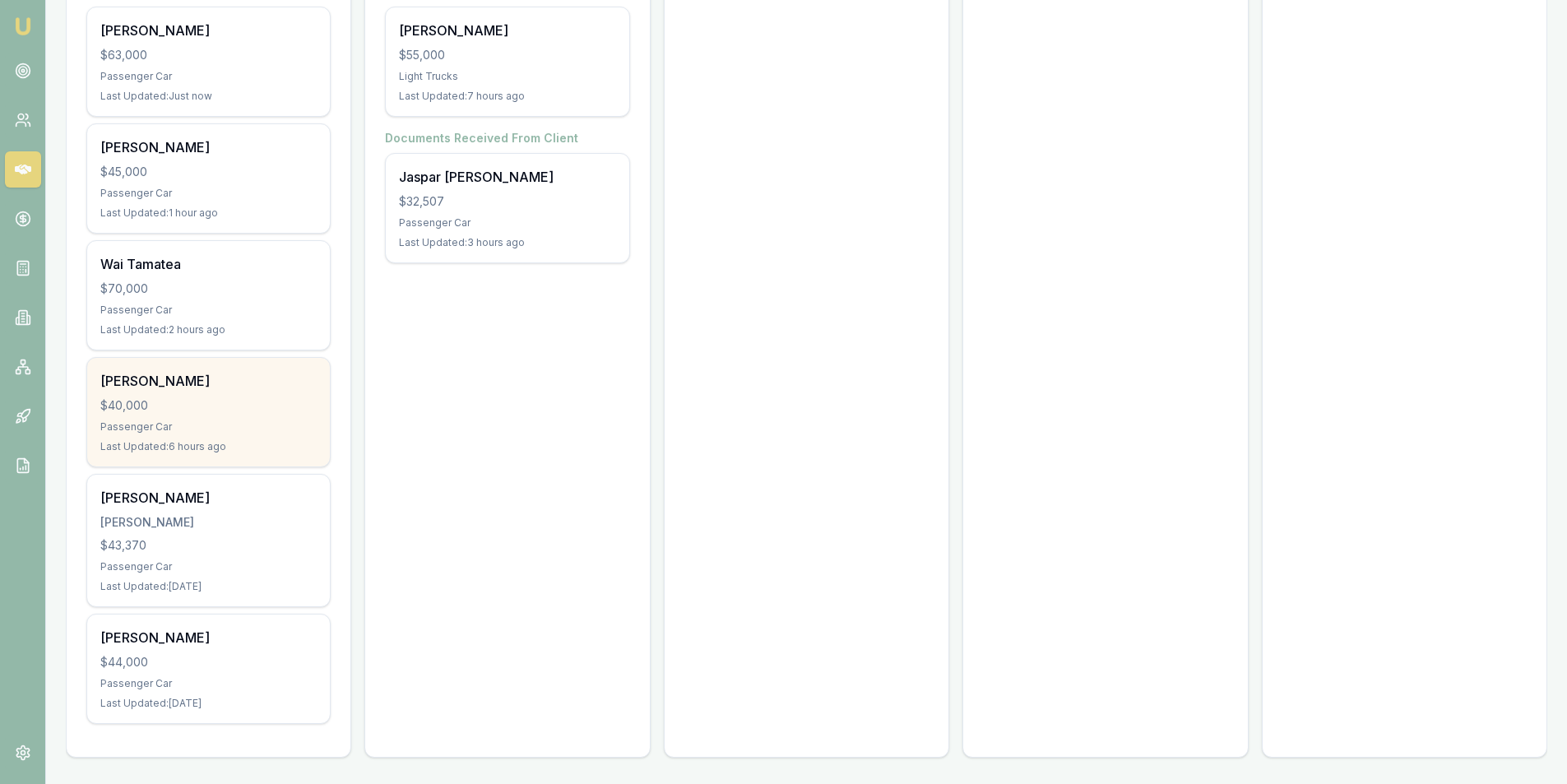
click at [217, 421] on div "Passenger Car" at bounding box center [208, 427] width 216 height 13
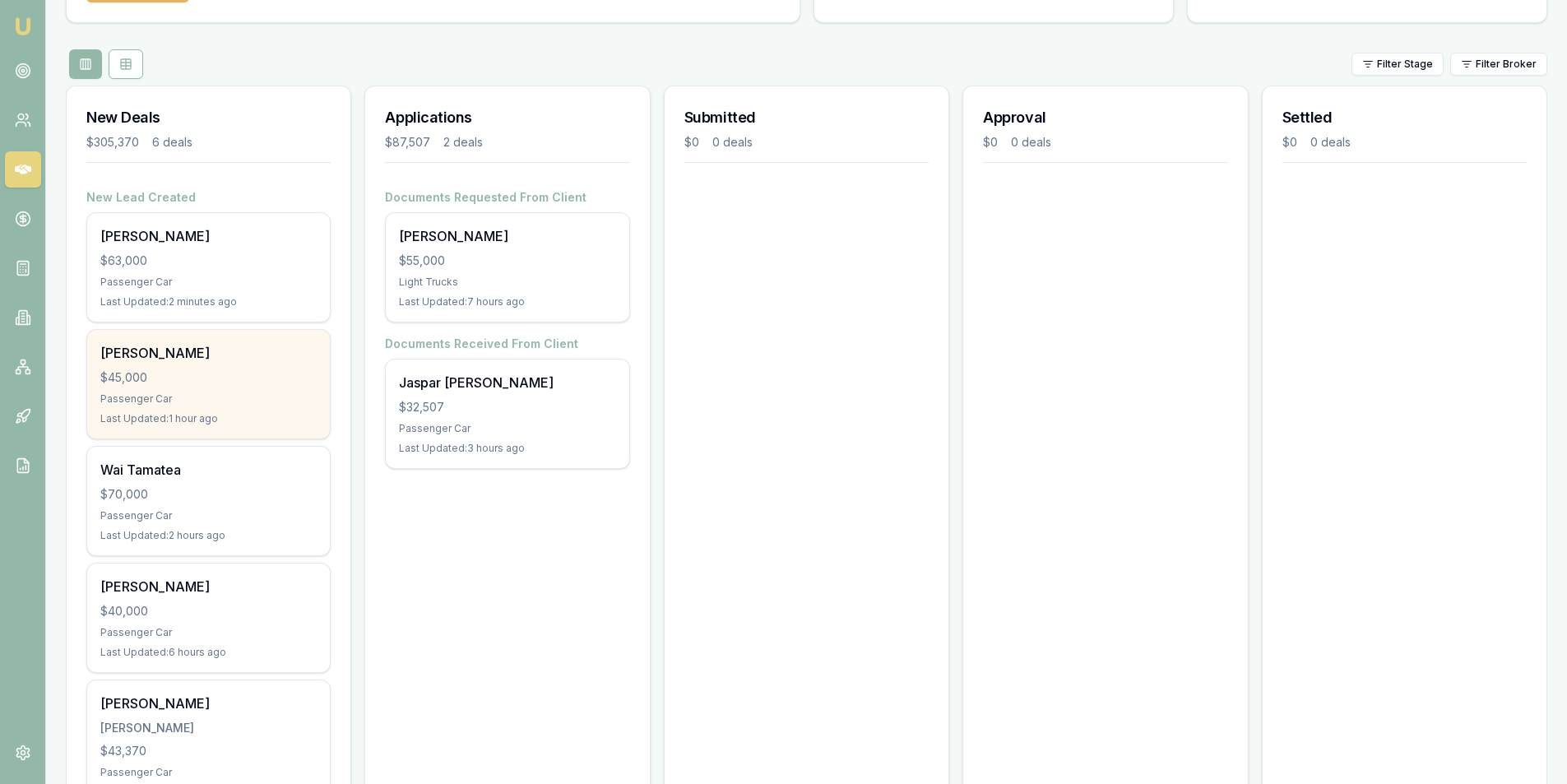
scroll to position [107, 0]
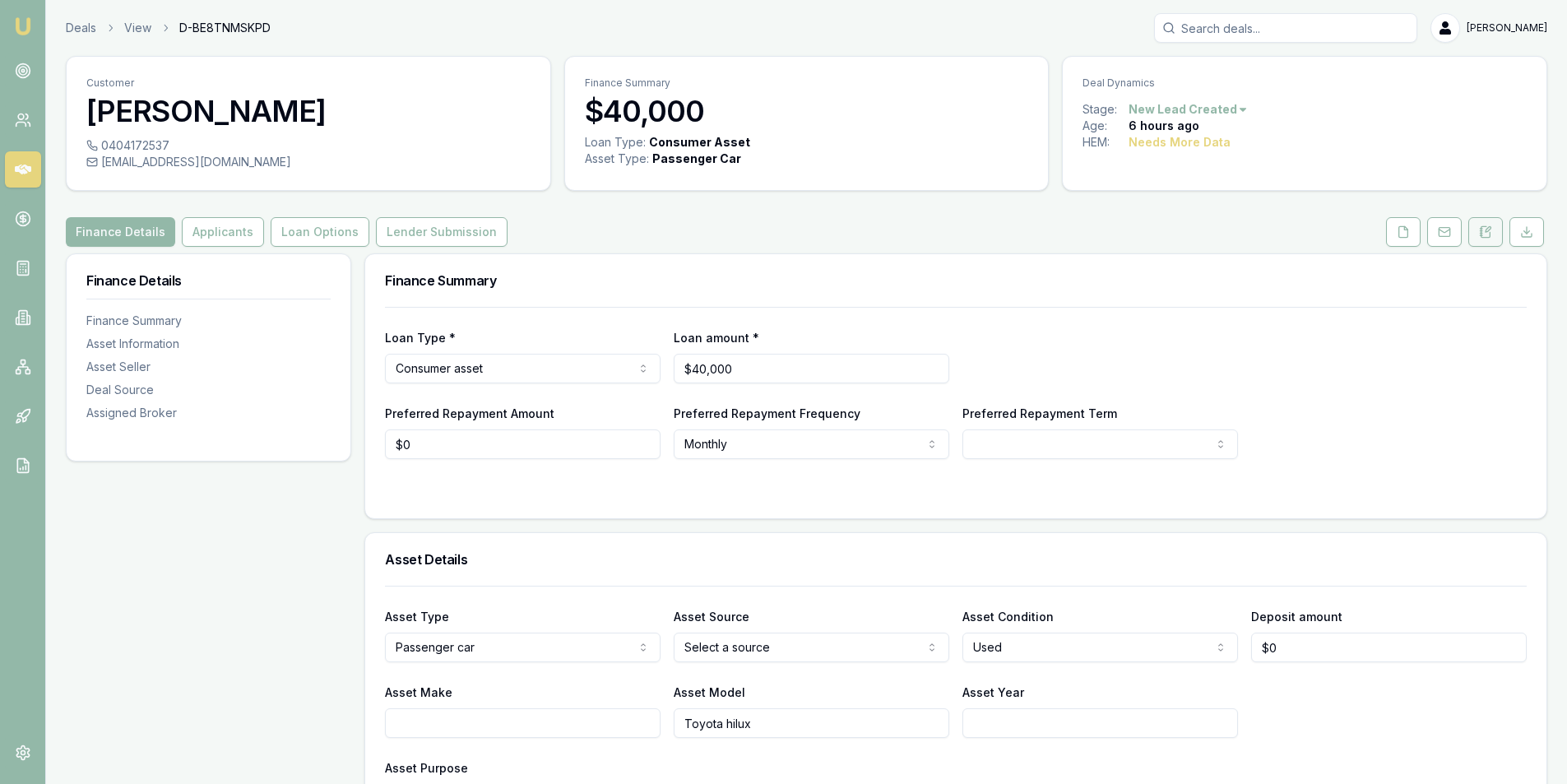
click at [1481, 233] on icon at bounding box center [1481, 233] width 3 height 0
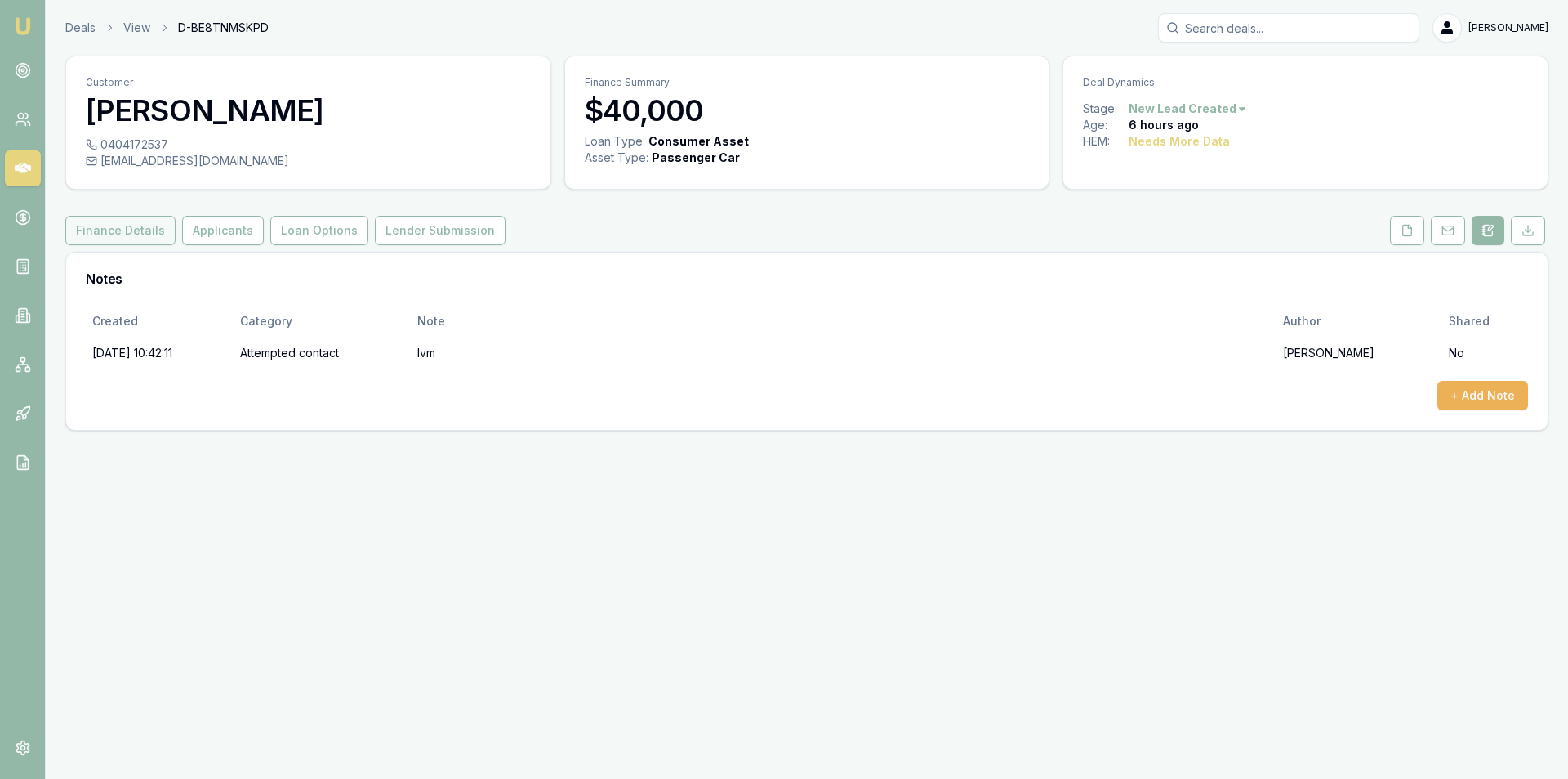
click at [148, 230] on button "Finance Details" at bounding box center [120, 230] width 110 height 30
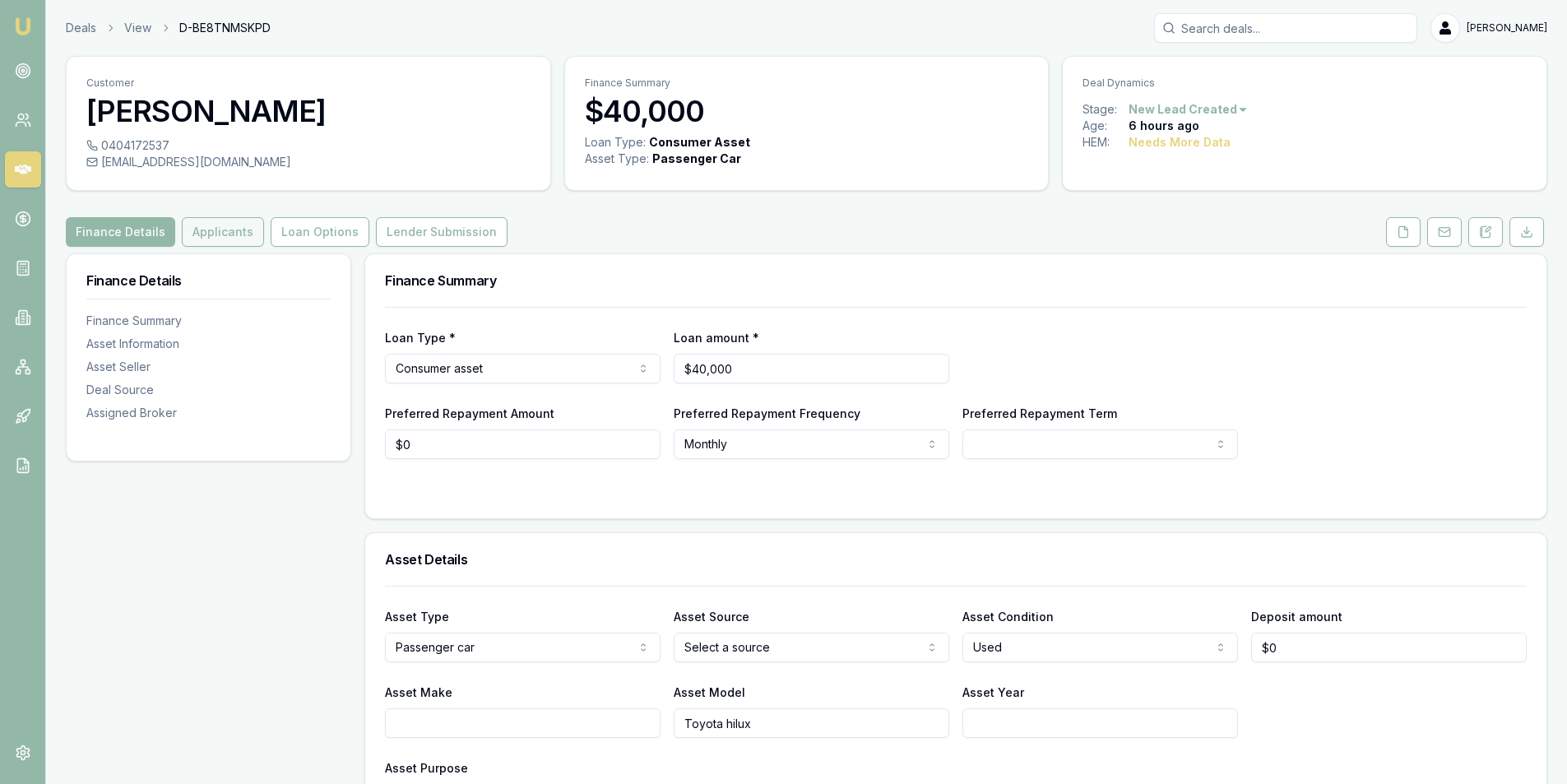
click at [223, 232] on button "Applicants" at bounding box center [223, 232] width 82 height 30
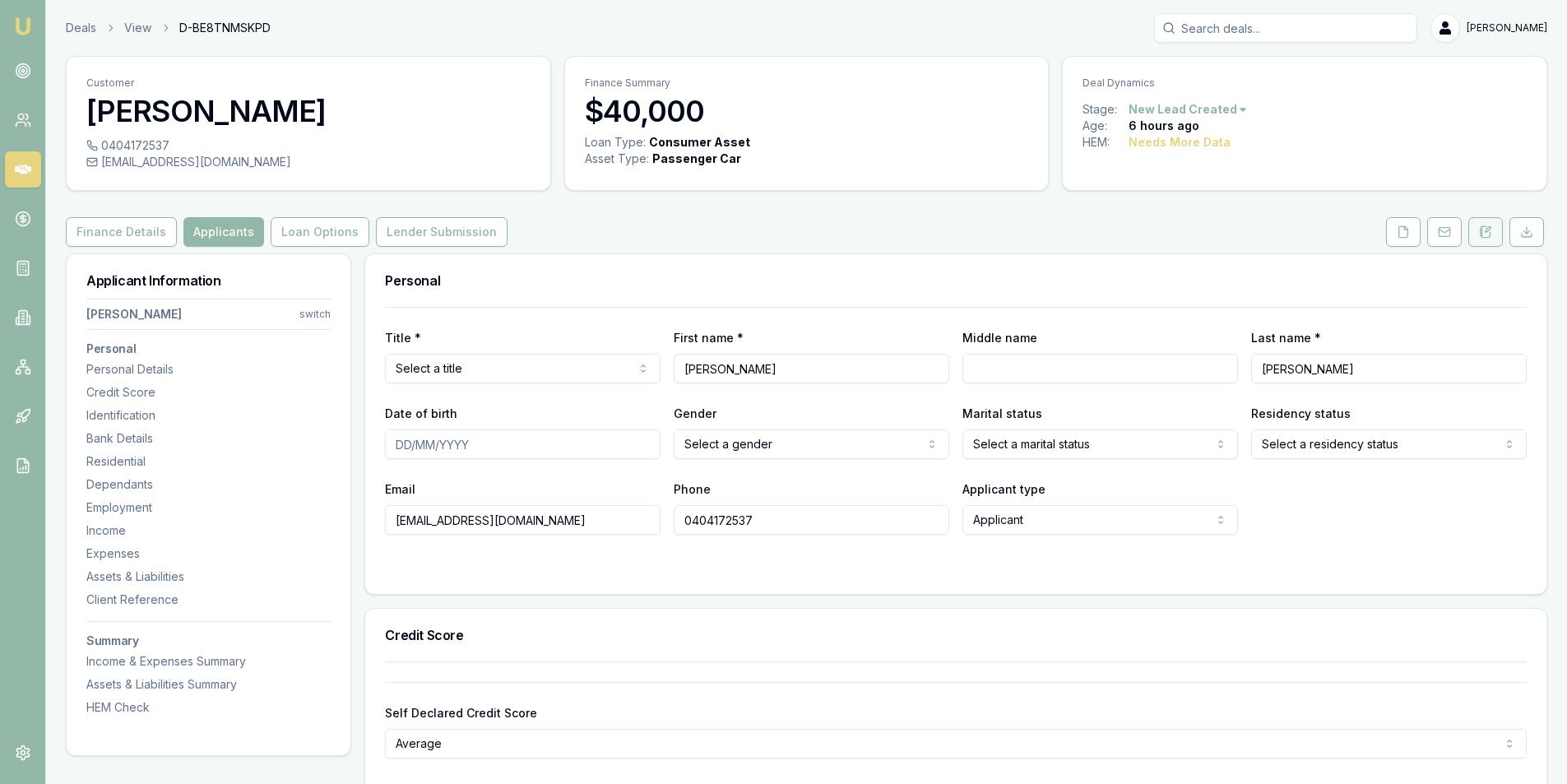
click at [1481, 229] on icon at bounding box center [1481, 229] width 3 height 0
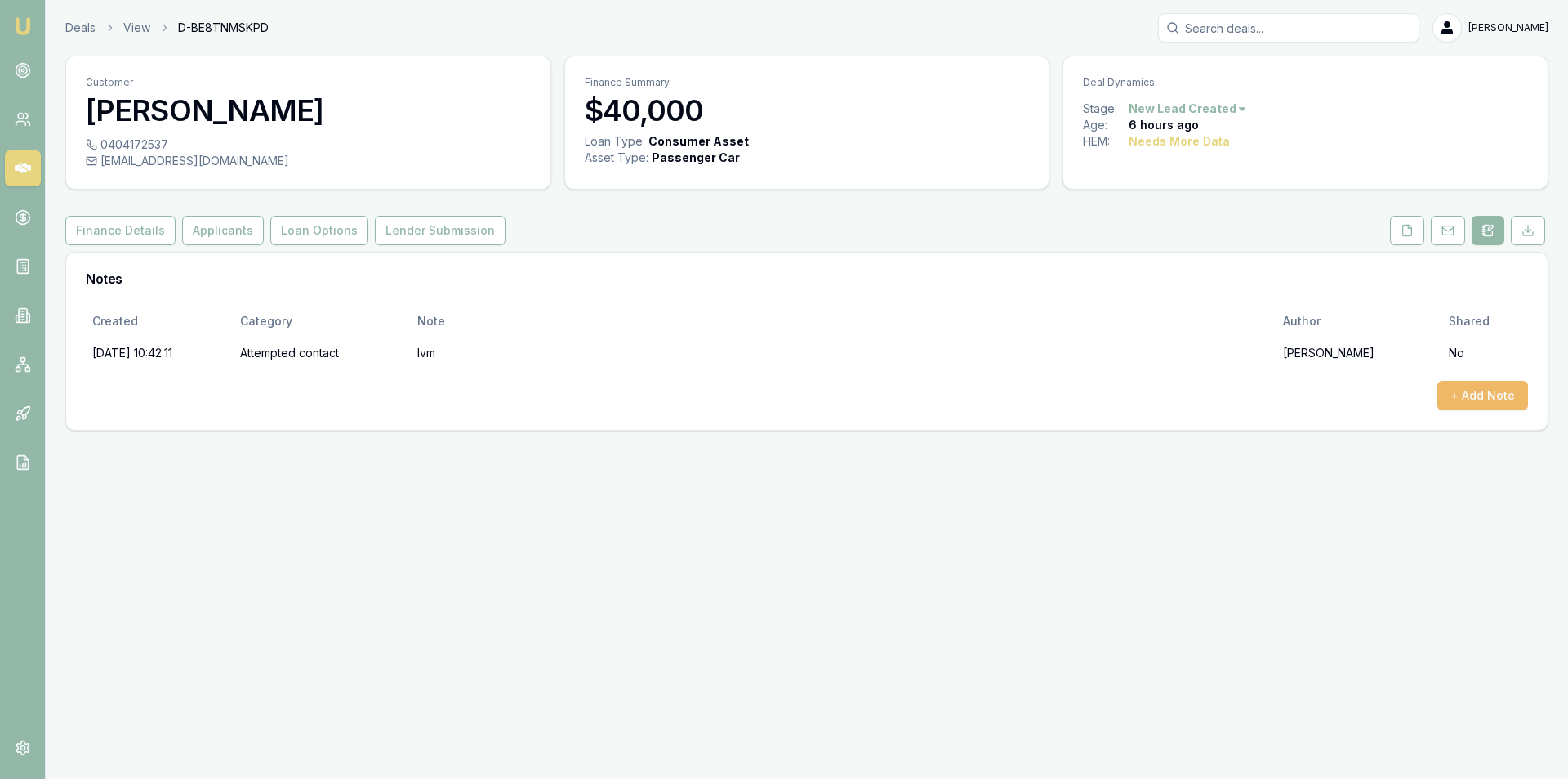
click at [1458, 398] on button "+ Add Note" at bounding box center [1484, 396] width 91 height 30
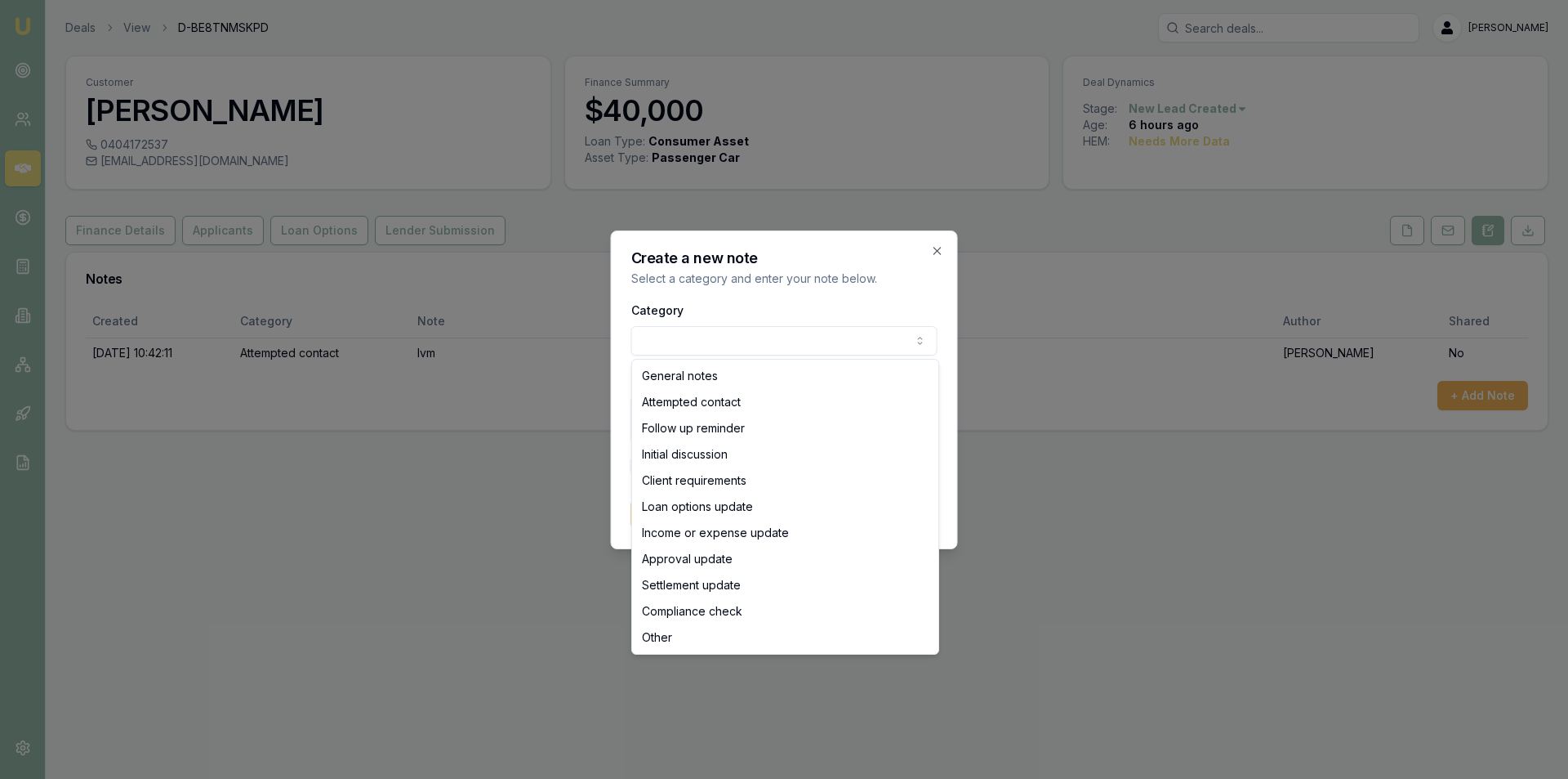
click at [745, 355] on body "Emu Broker Deals View D-BE8TNMSKPD [PERSON_NAME] Toggle Menu Customer [PERSON_N…" at bounding box center [784, 389] width 1568 height 779
select select "ATTEMPTED_CONTACT"
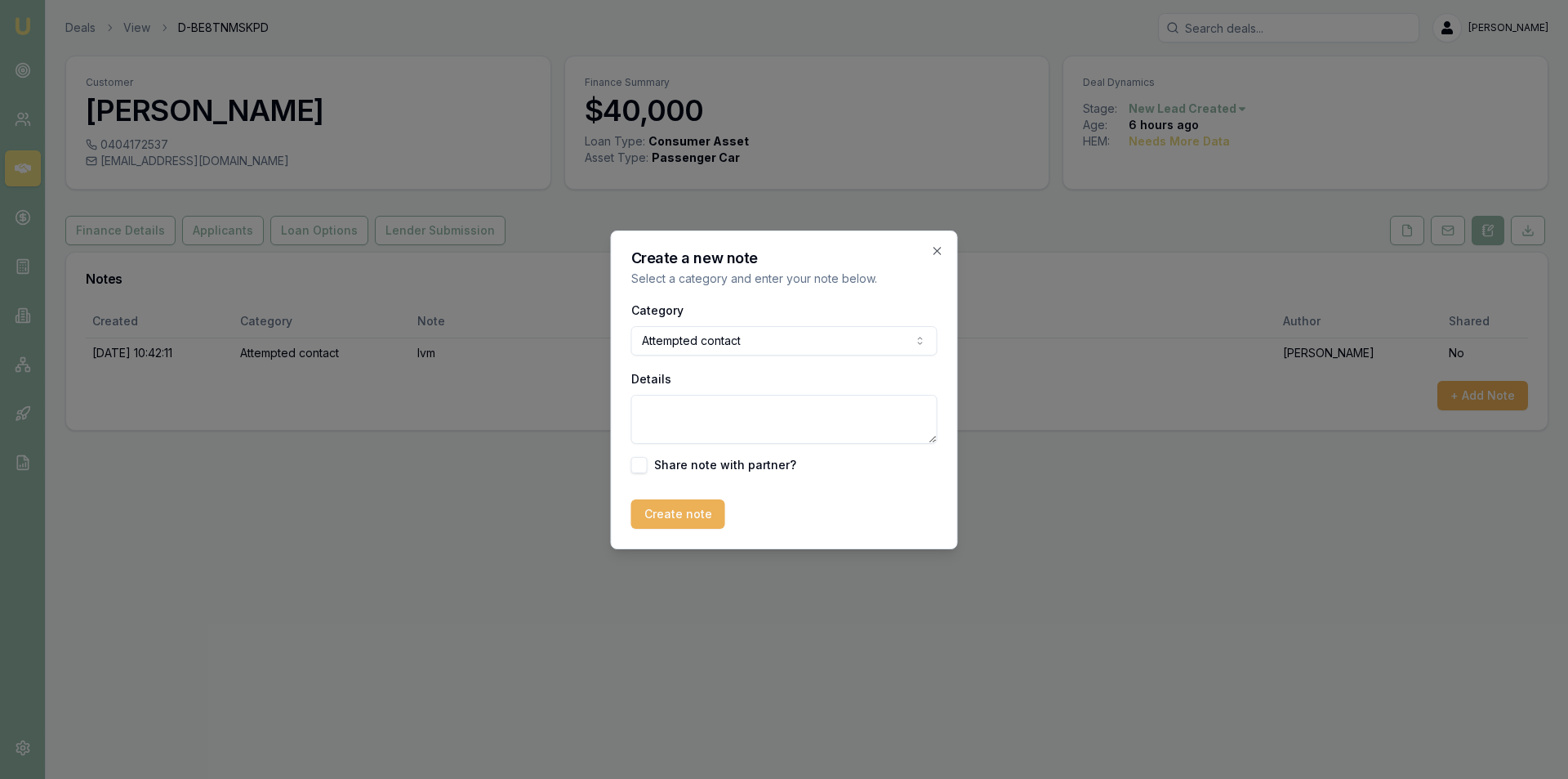
click at [738, 396] on textarea "Details" at bounding box center [784, 419] width 306 height 49
type textarea "sent sms + email"
click at [662, 524] on button "Create note" at bounding box center [678, 514] width 94 height 30
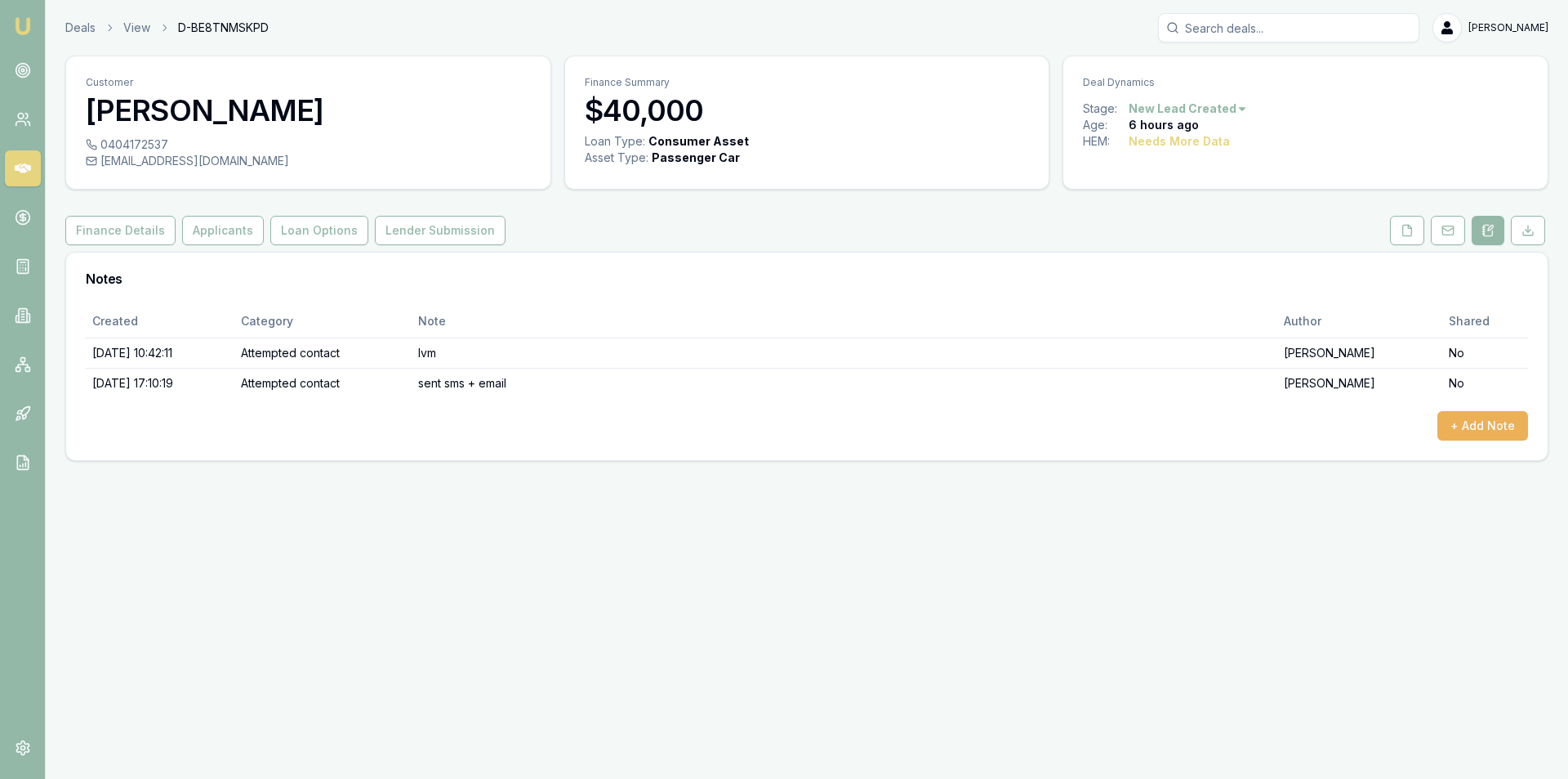
click at [243, 161] on div "[EMAIL_ADDRESS][DOMAIN_NAME]" at bounding box center [308, 162] width 446 height 17
click at [244, 161] on div "[EMAIL_ADDRESS][DOMAIN_NAME]" at bounding box center [308, 162] width 446 height 17
click at [246, 160] on div "[EMAIL_ADDRESS][DOMAIN_NAME]" at bounding box center [308, 162] width 446 height 17
click at [248, 161] on div "[EMAIL_ADDRESS][DOMAIN_NAME]" at bounding box center [308, 162] width 446 height 17
copy div "[EMAIL_ADDRESS][DOMAIN_NAME]"
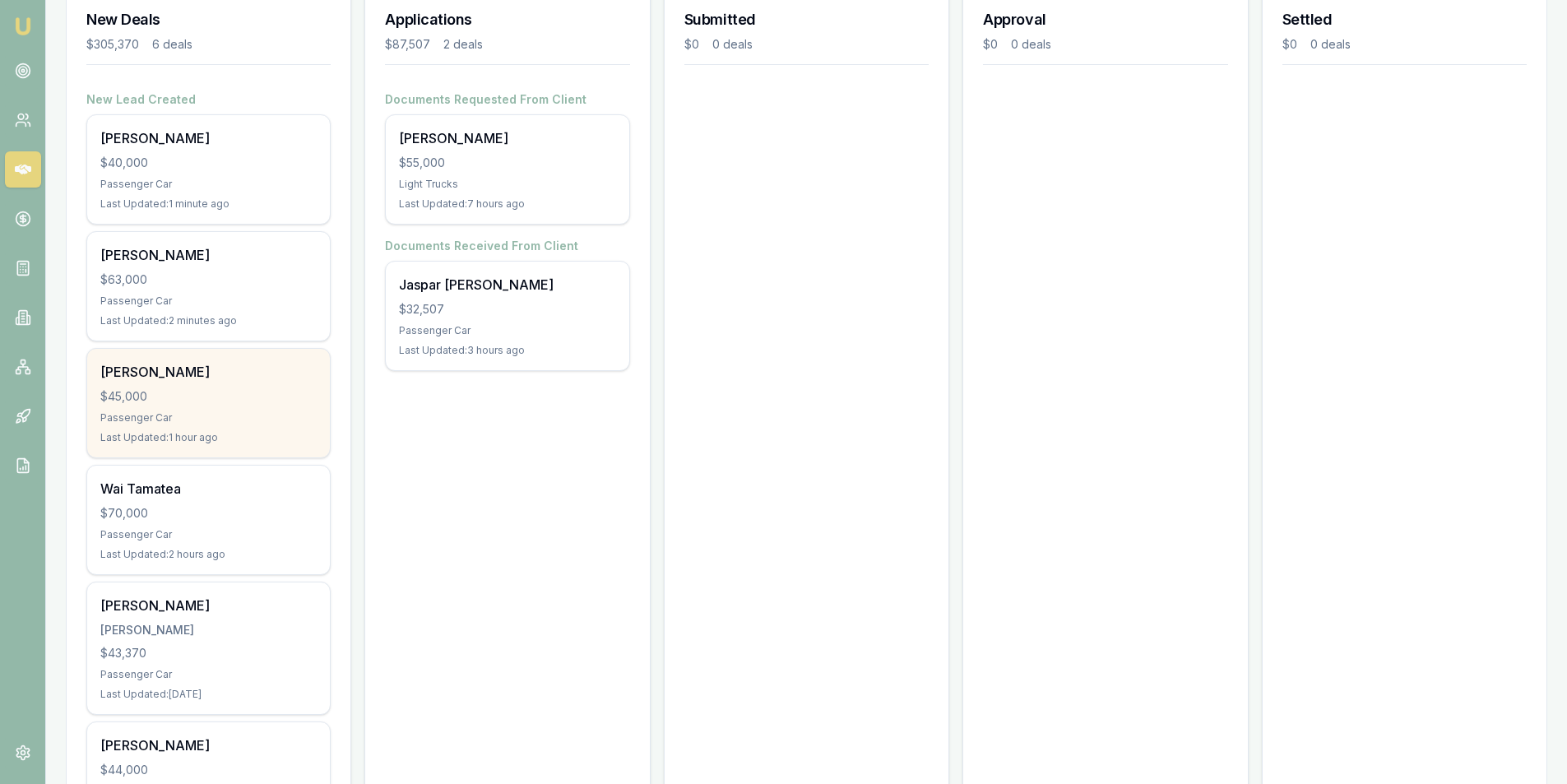
scroll to position [247, 0]
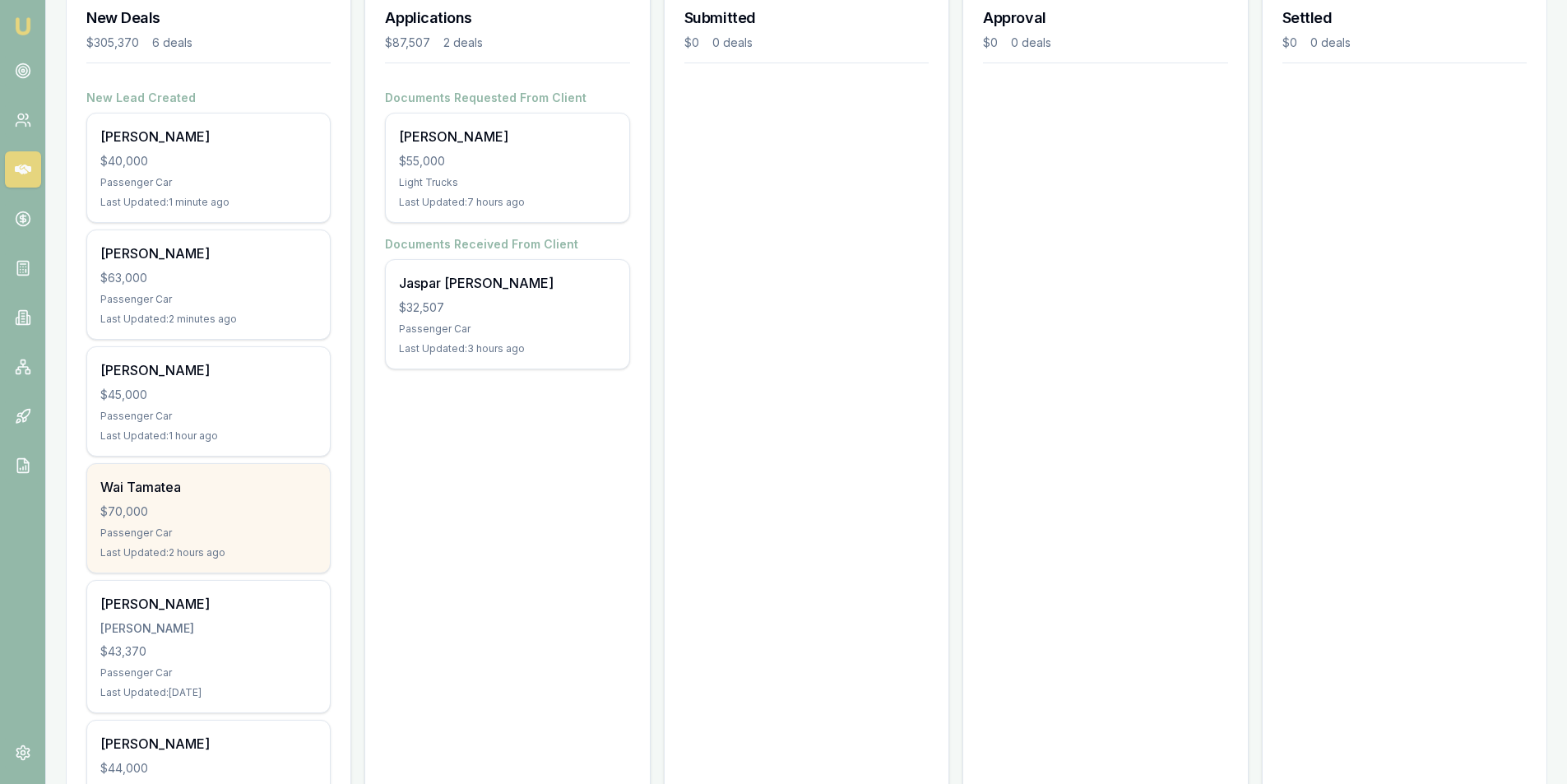
click at [227, 510] on div "$70,000" at bounding box center [208, 511] width 216 height 17
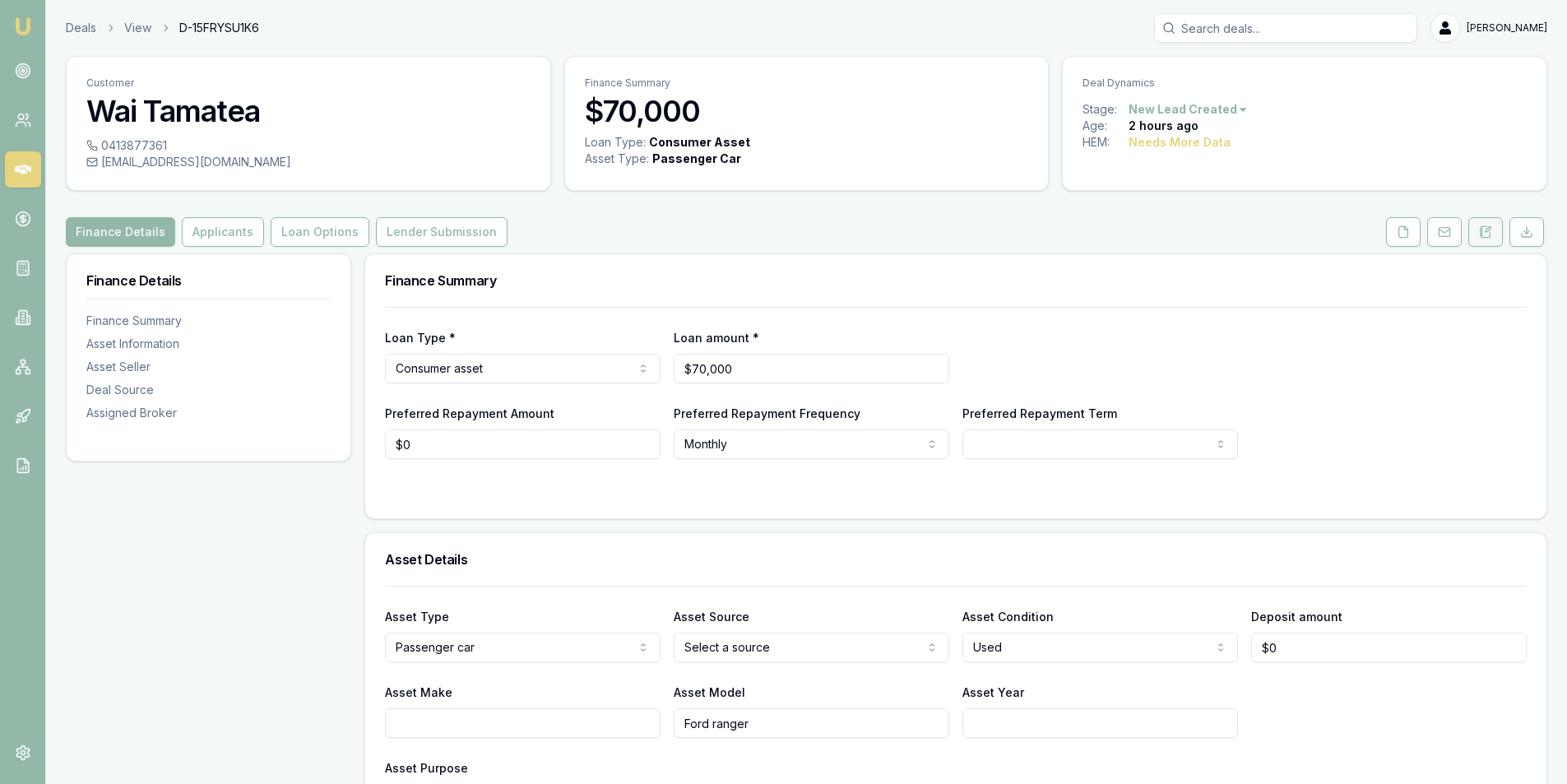
click at [1489, 233] on icon at bounding box center [1486, 232] width 13 height 13
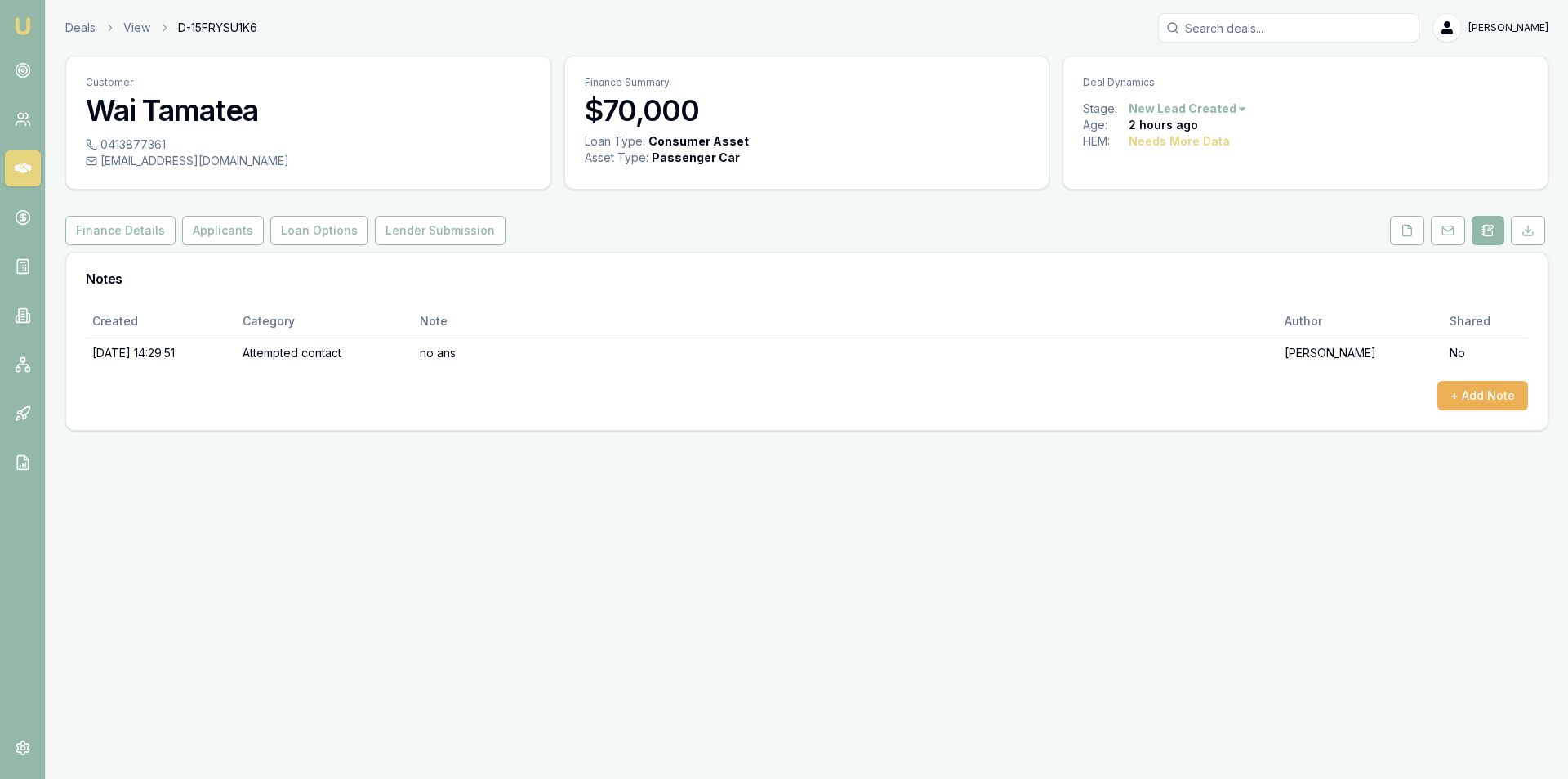
click at [1529, 396] on div "Created Category Note Author Shared [DATE] 14:29:51 Attempted contact no ans [P…" at bounding box center [807, 367] width 1482 height 125
click at [1527, 398] on button "+ Add Note" at bounding box center [1484, 396] width 91 height 30
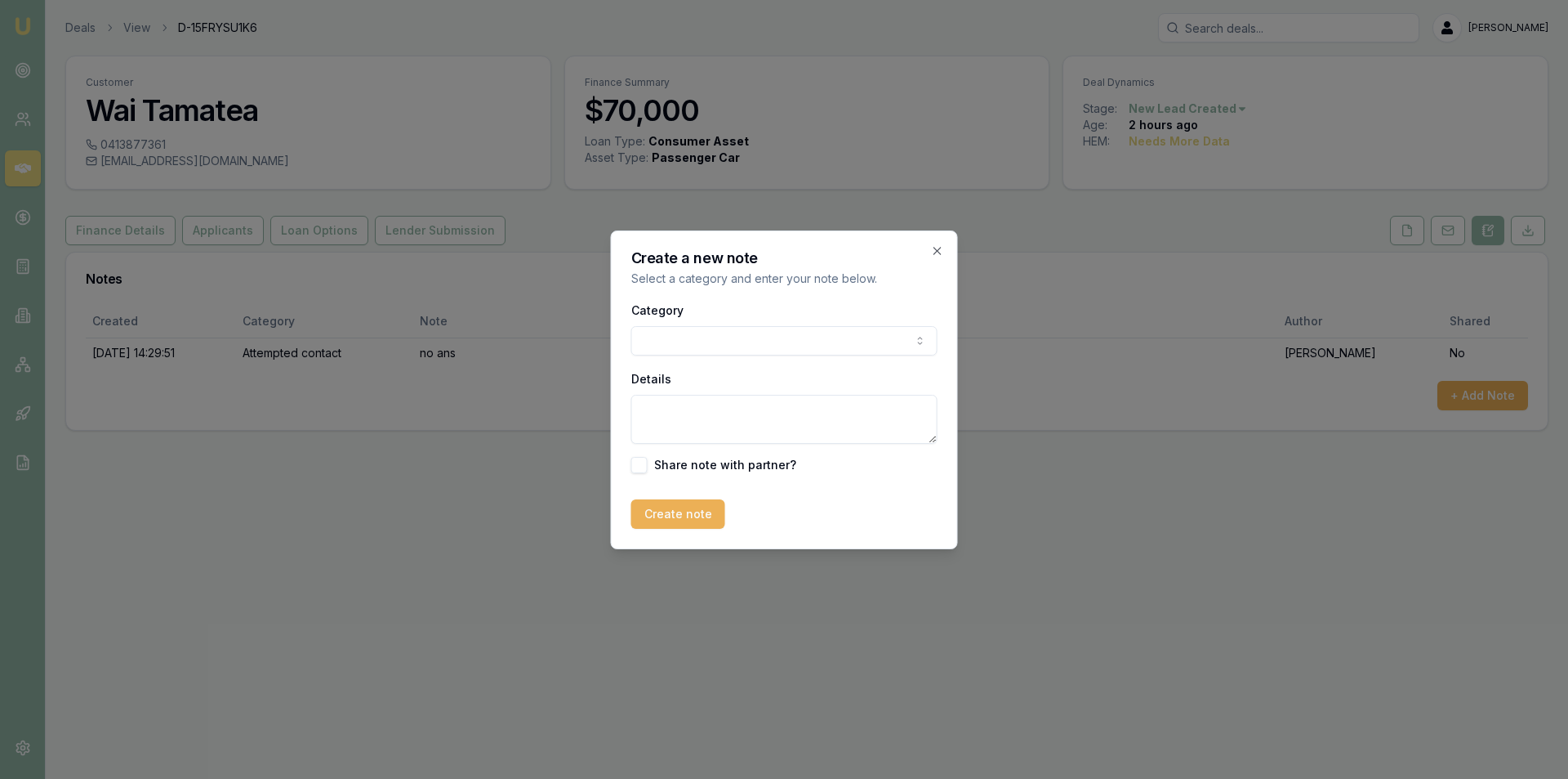
click at [692, 334] on body "Emu Broker Deals View D-15FRYSU1K6 [PERSON_NAME] Toggle Menu Customer Wai Tamat…" at bounding box center [784, 389] width 1568 height 779
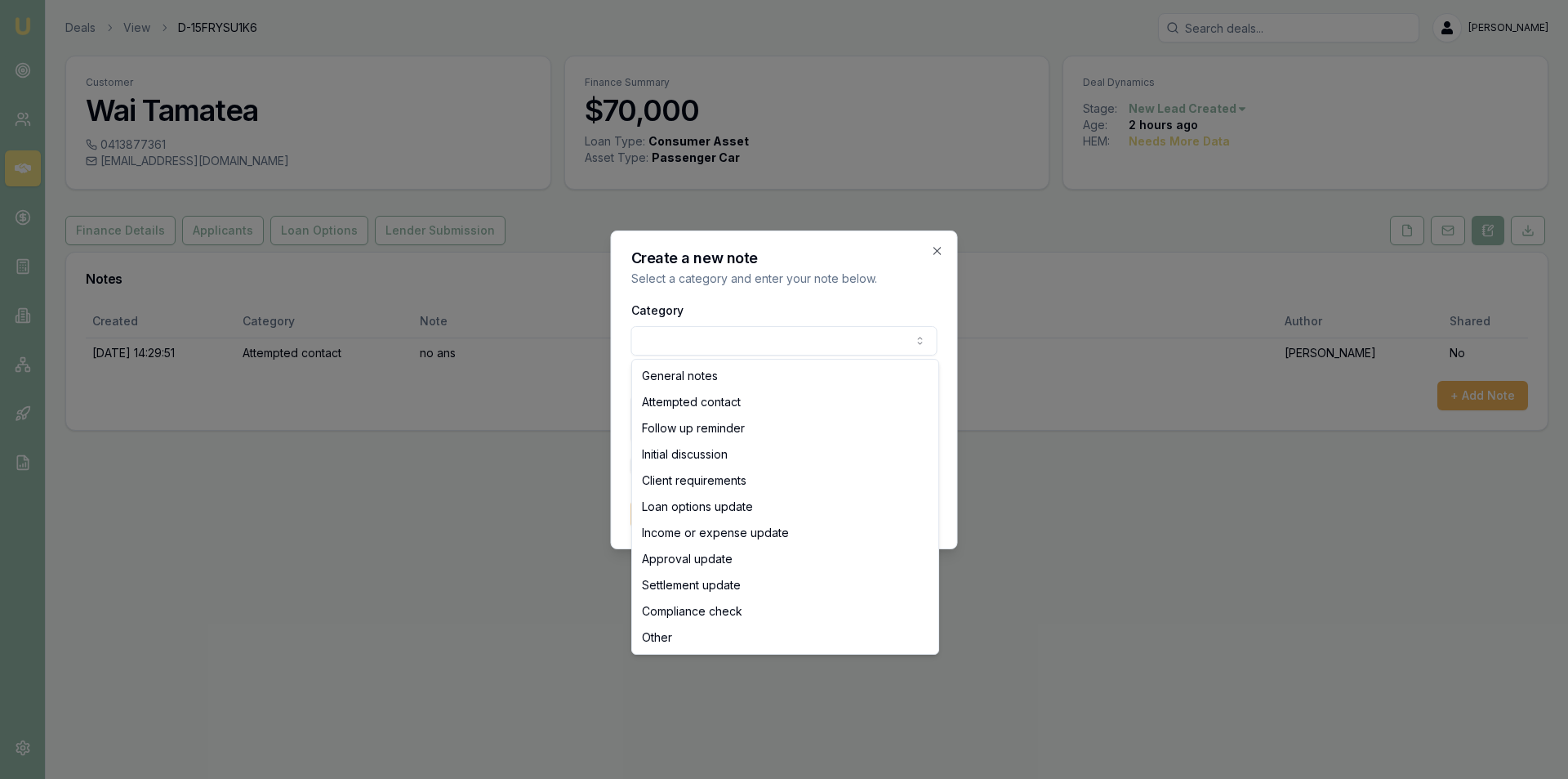
select select "ATTEMPTED_CONTACT"
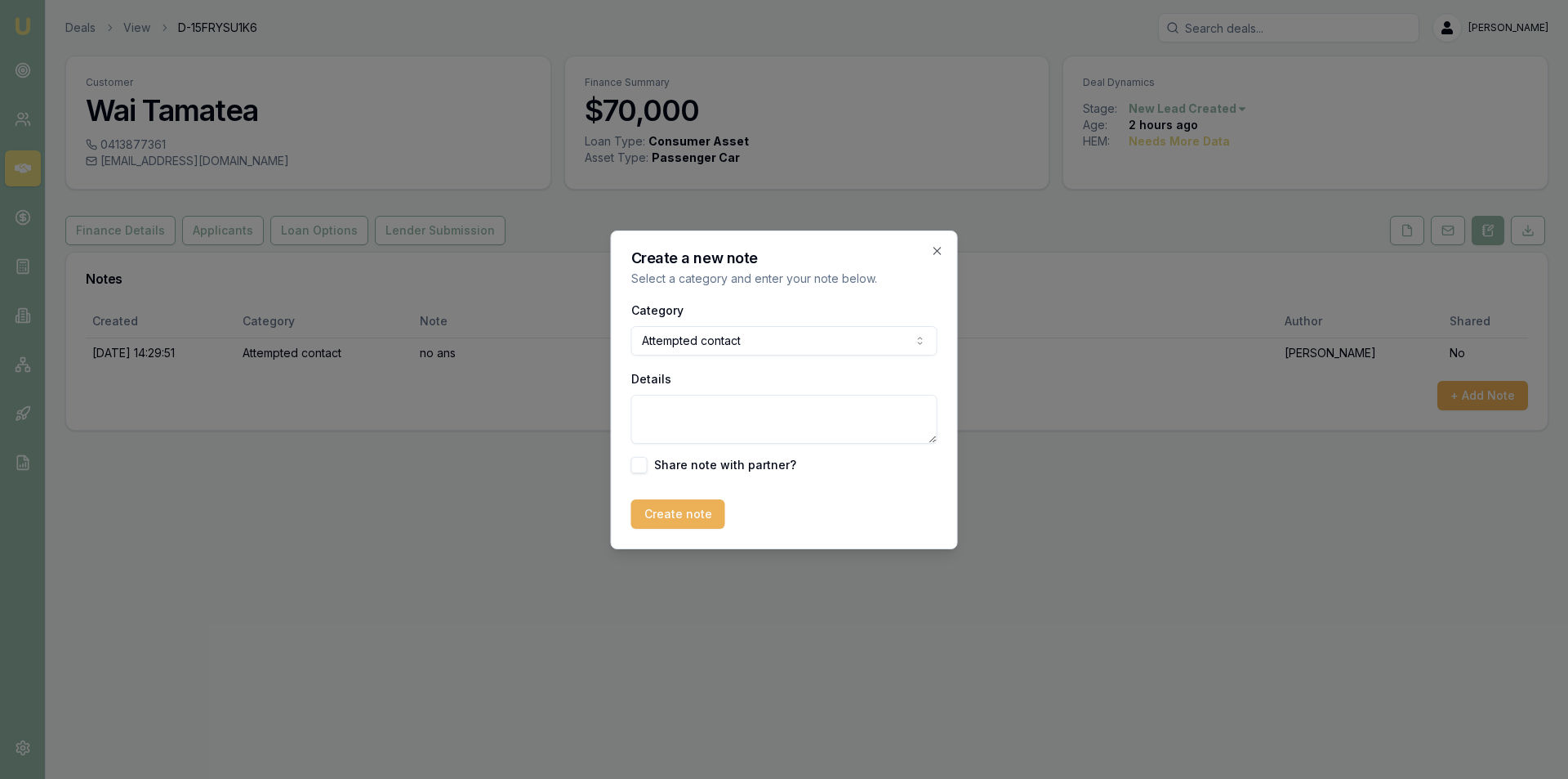
click at [723, 400] on textarea "Details" at bounding box center [784, 419] width 306 height 49
type textarea "sms"
click at [656, 513] on button "Create note" at bounding box center [678, 514] width 94 height 30
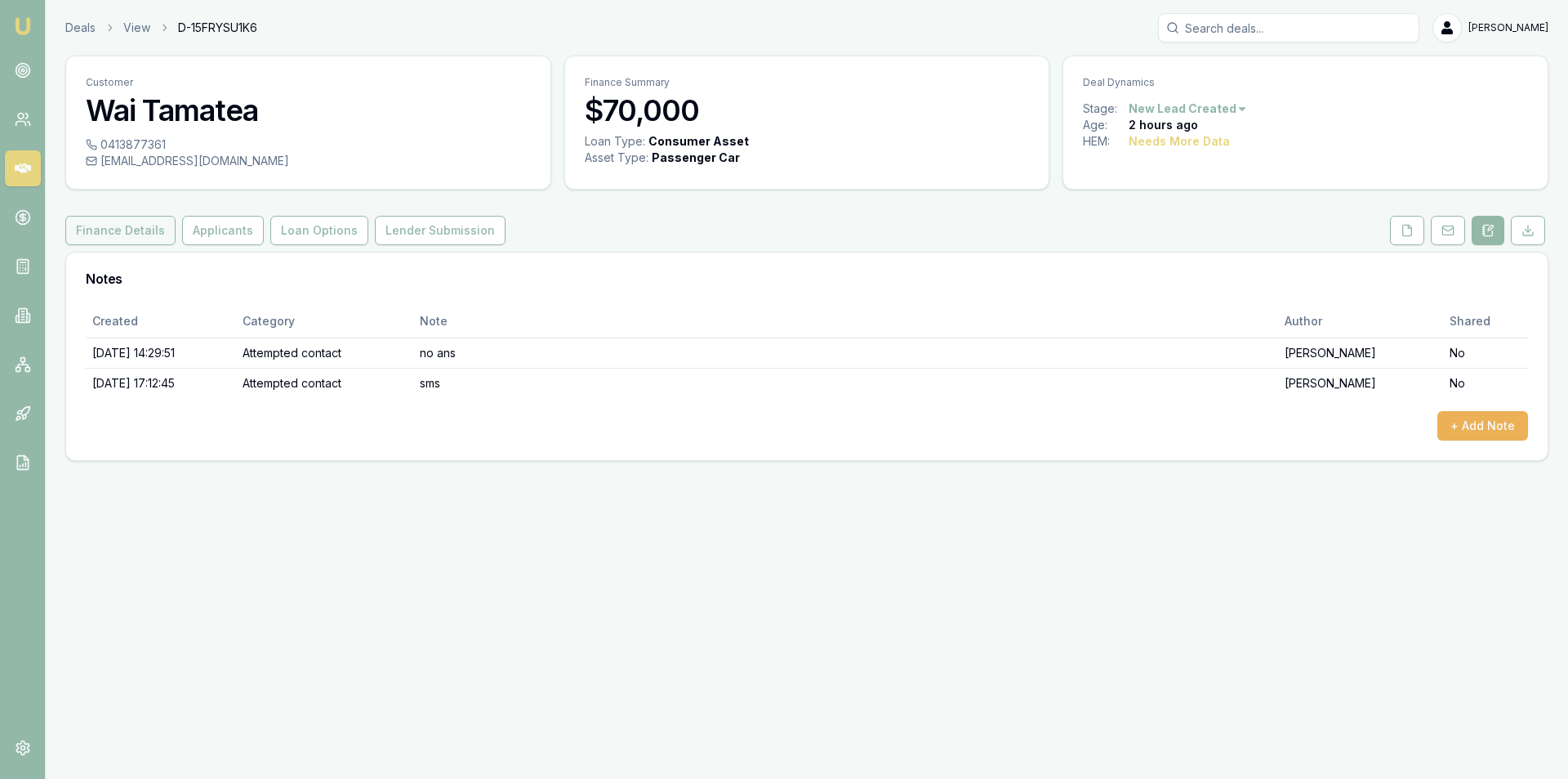
click at [130, 238] on button "Finance Details" at bounding box center [120, 230] width 110 height 30
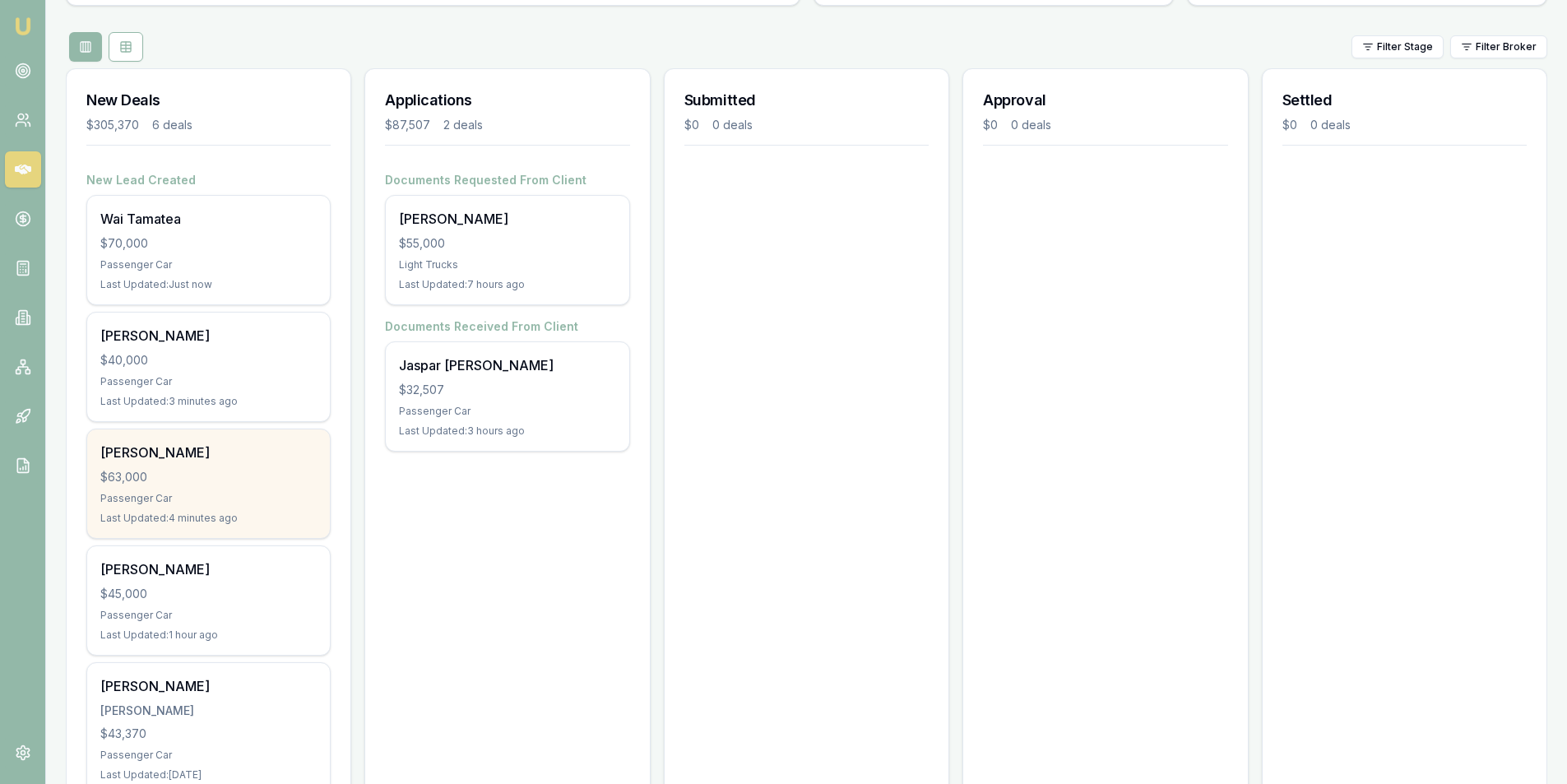
scroll to position [329, 0]
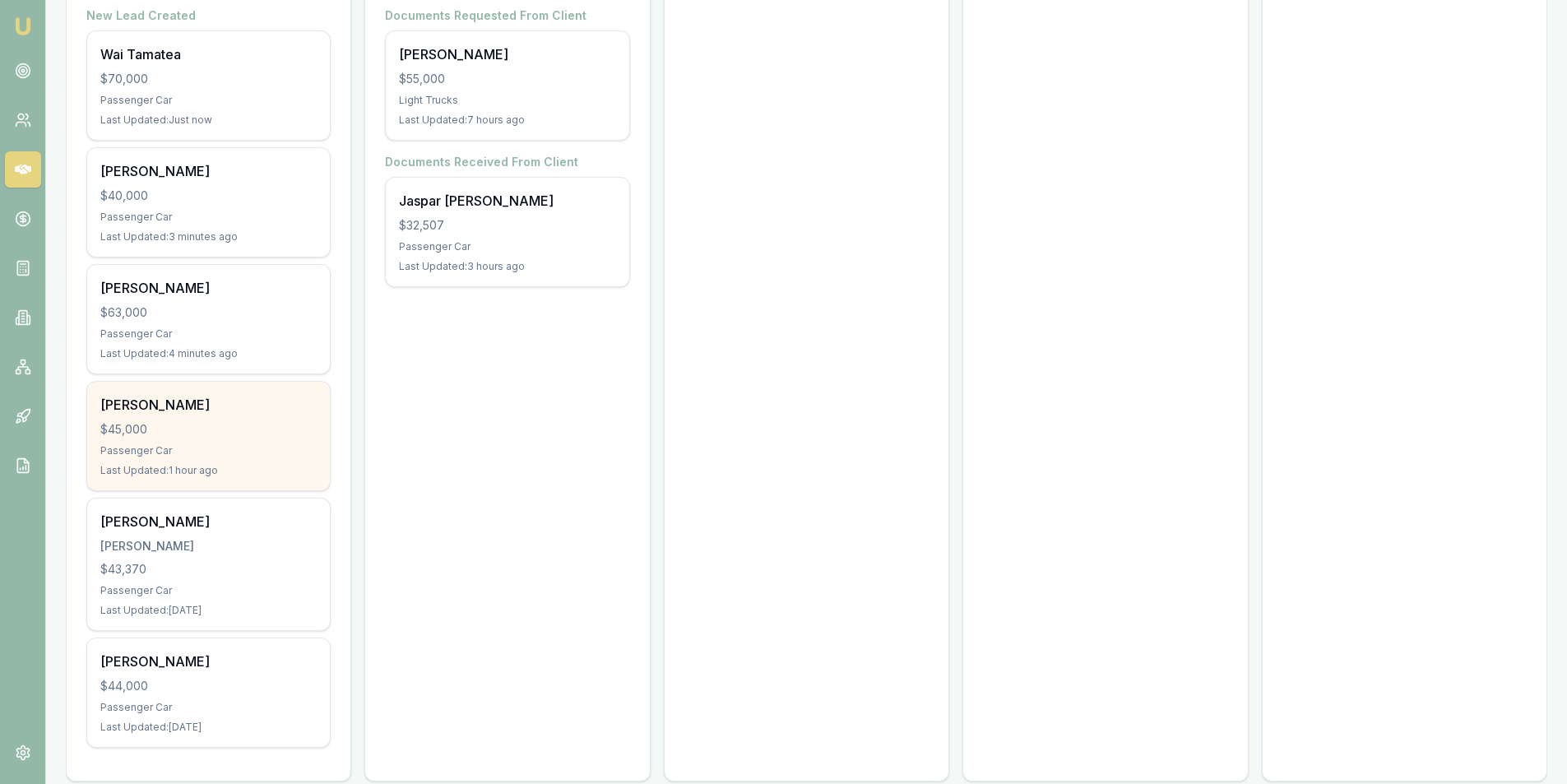
click at [254, 462] on div "[PERSON_NAME] $45,000 Passenger Car Last Updated: 1 hour ago" at bounding box center [208, 435] width 243 height 108
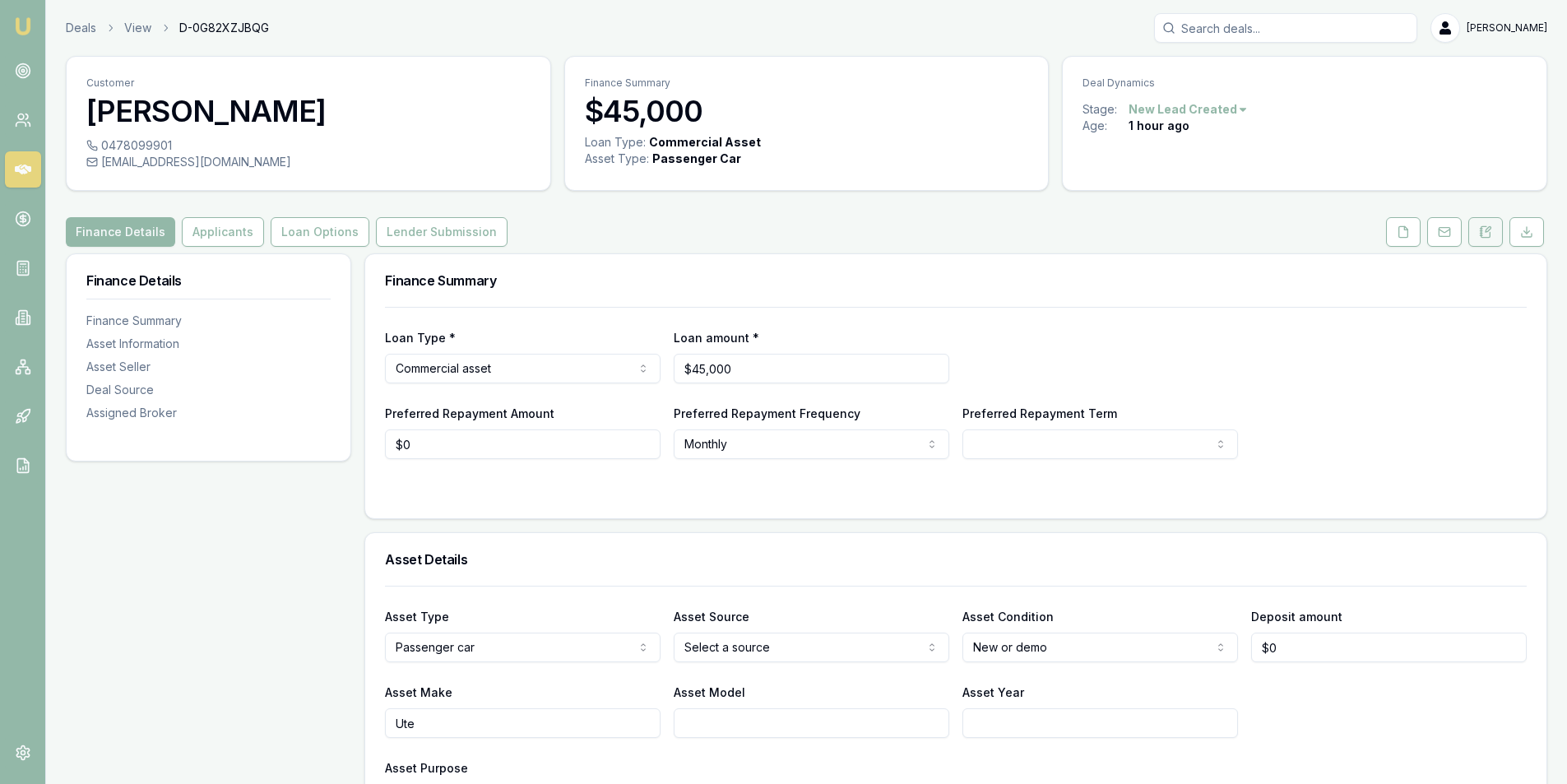
click at [1487, 226] on icon at bounding box center [1487, 231] width 9 height 10
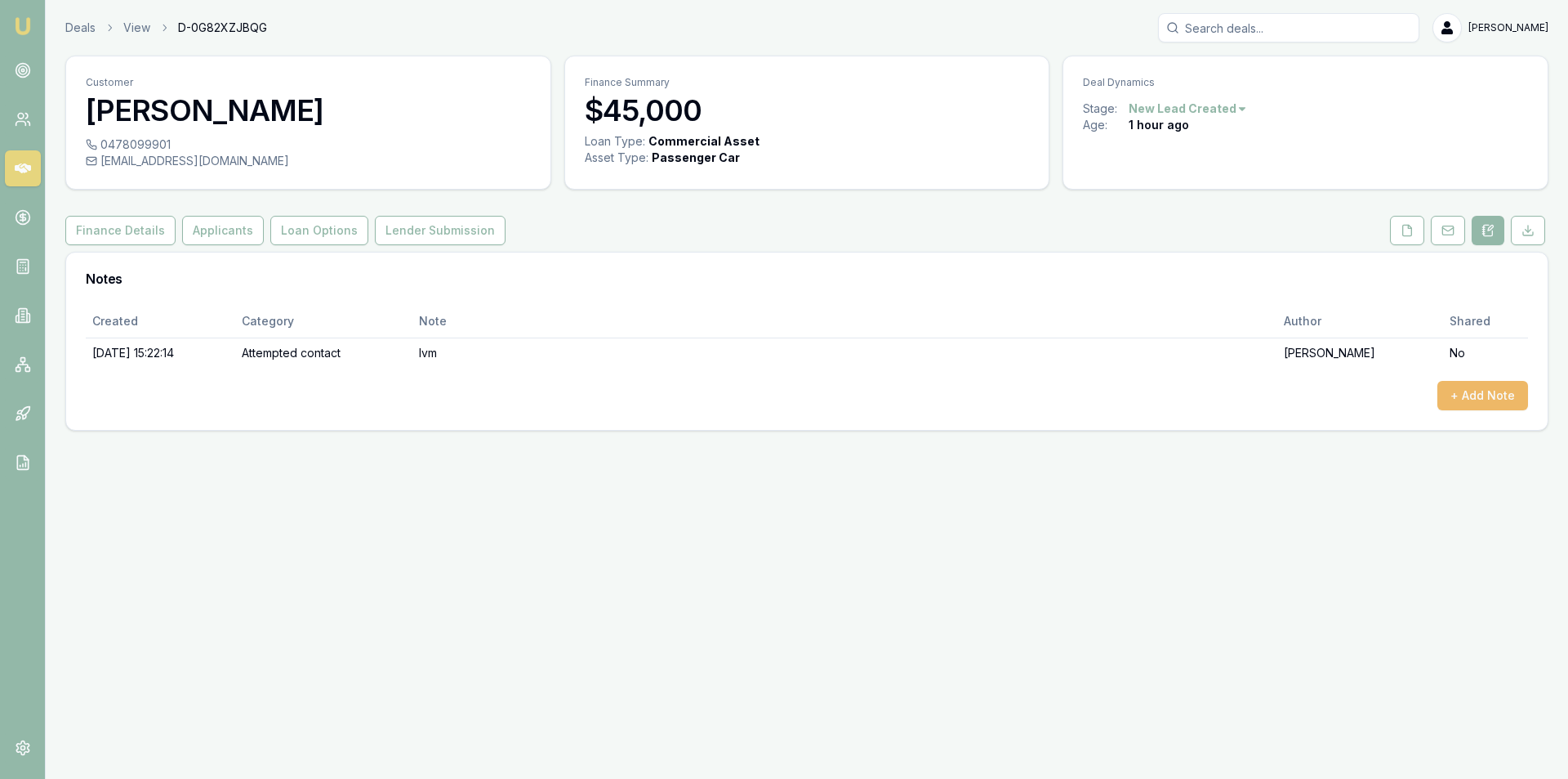
click at [1471, 403] on button "+ Add Note" at bounding box center [1484, 396] width 91 height 30
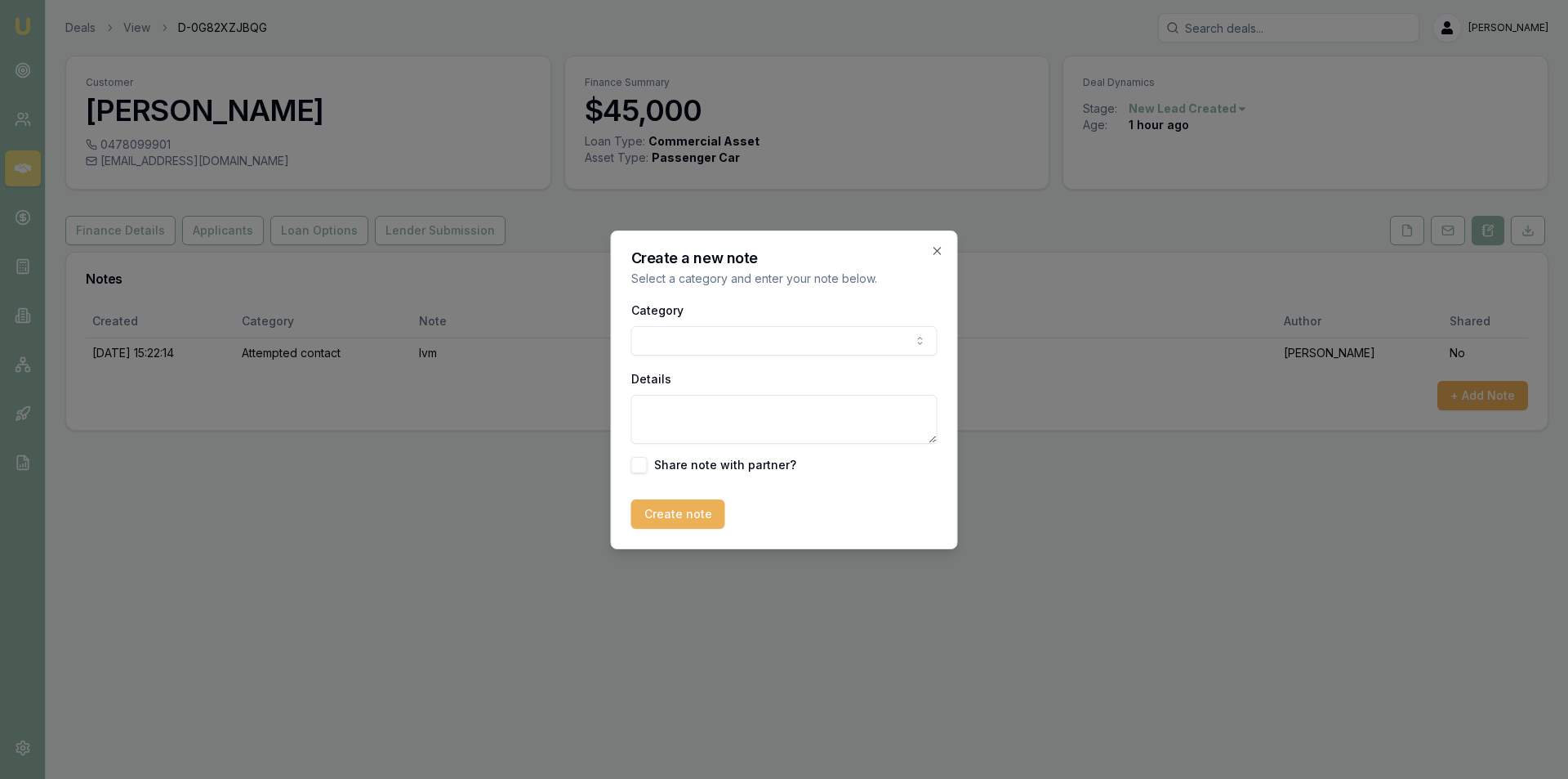
click at [785, 342] on body "Emu Broker Deals View D-0G82XZJBQG [PERSON_NAME] Toggle Menu Customer [PERSON_N…" at bounding box center [784, 389] width 1568 height 779
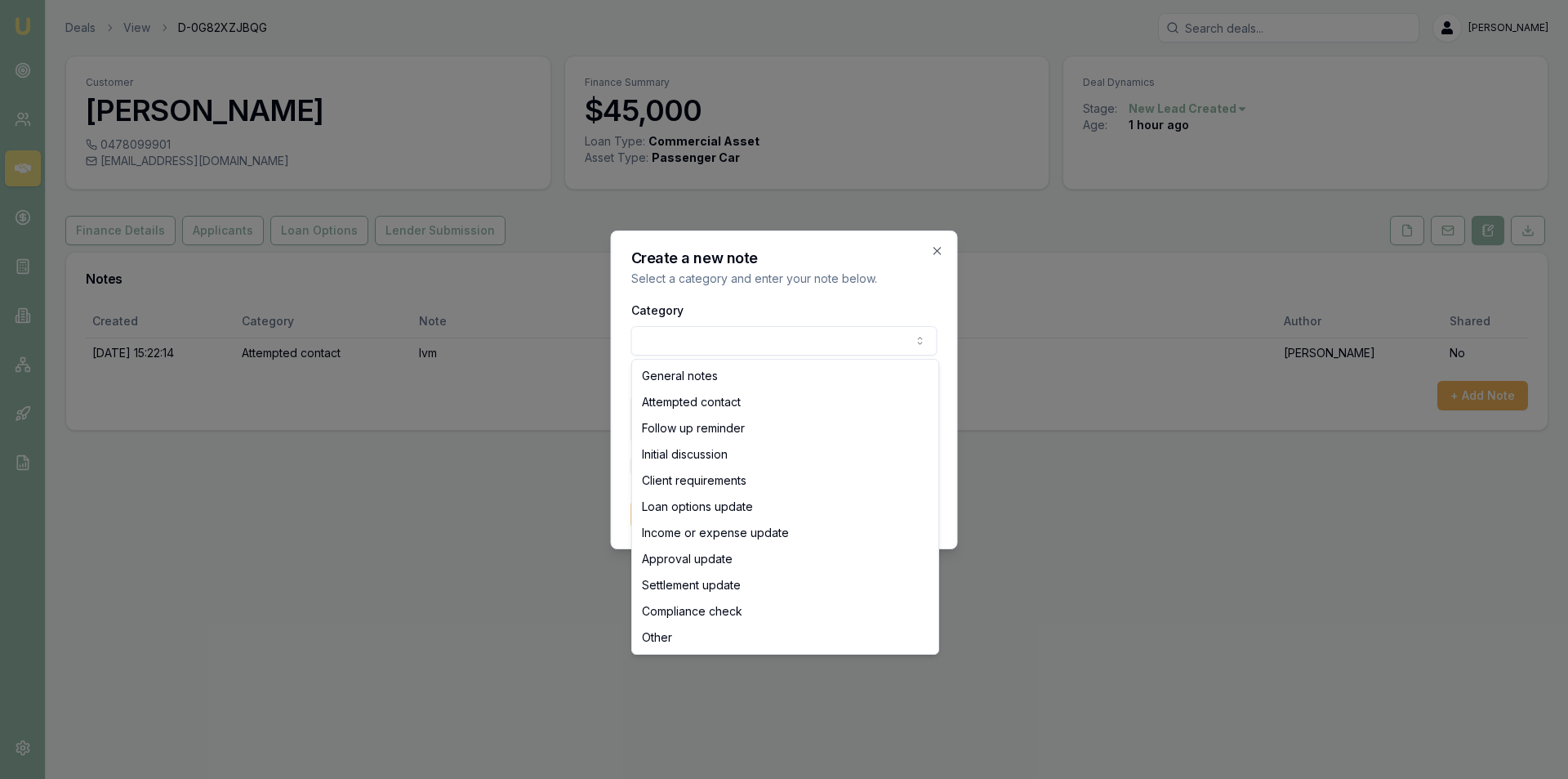
select select "ATTEMPTED_CONTACT"
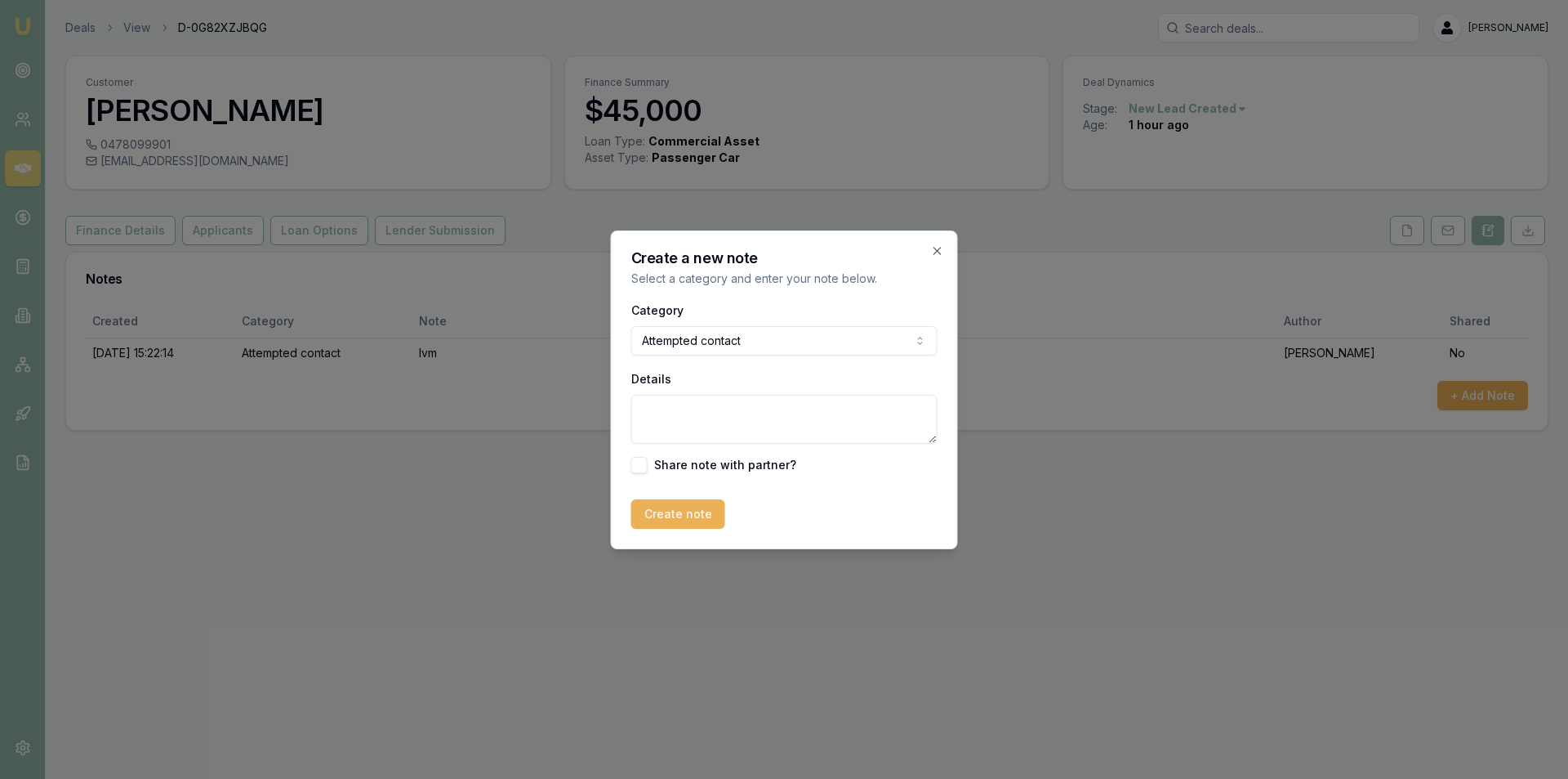
click at [772, 411] on textarea "Details" at bounding box center [784, 419] width 306 height 49
type textarea "sms"
click at [678, 516] on button "Create note" at bounding box center [678, 514] width 94 height 30
